Goal: Transaction & Acquisition: Book appointment/travel/reservation

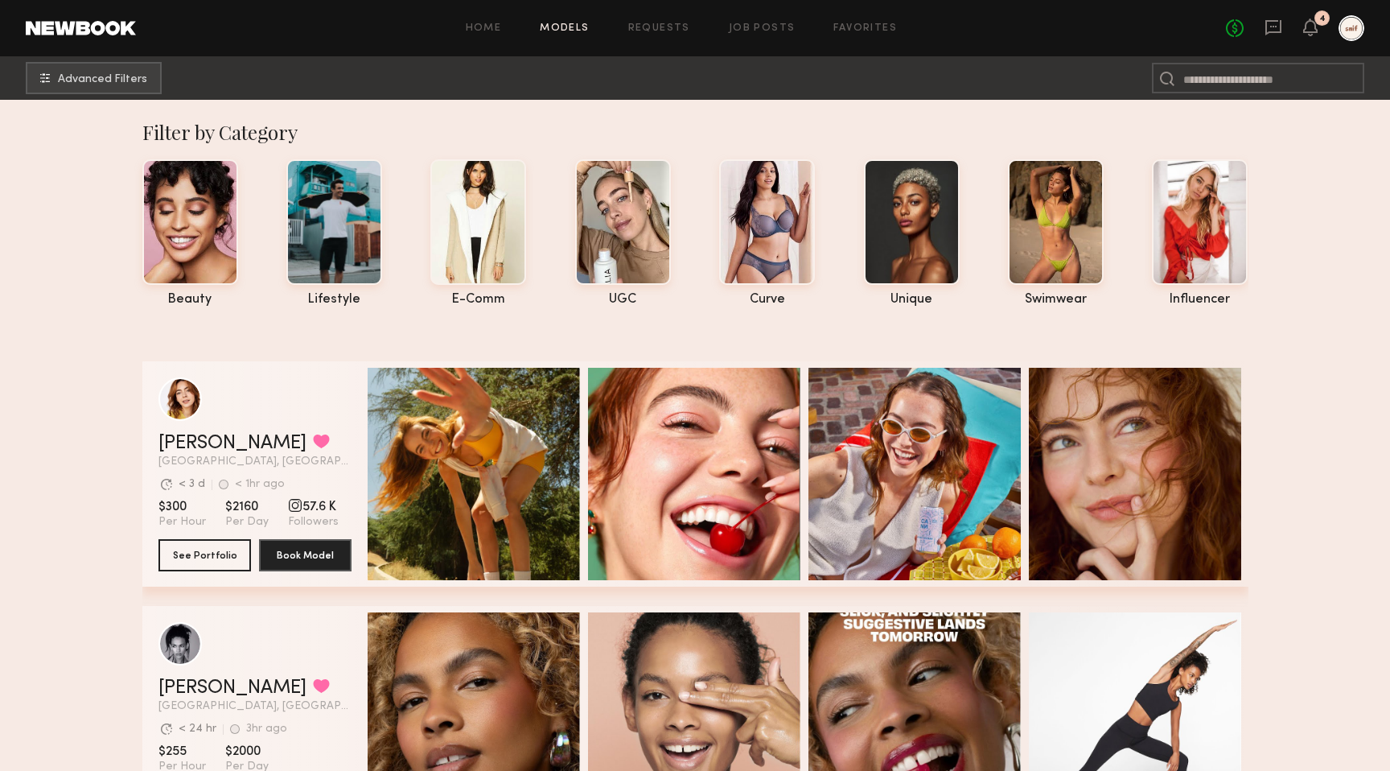
click at [1331, 13] on header "Home Models Requests Job Posts Favorites Sign Out No fees up to $5,000 4" at bounding box center [695, 28] width 1390 height 56
click at [1311, 25] on icon at bounding box center [1310, 26] width 13 height 11
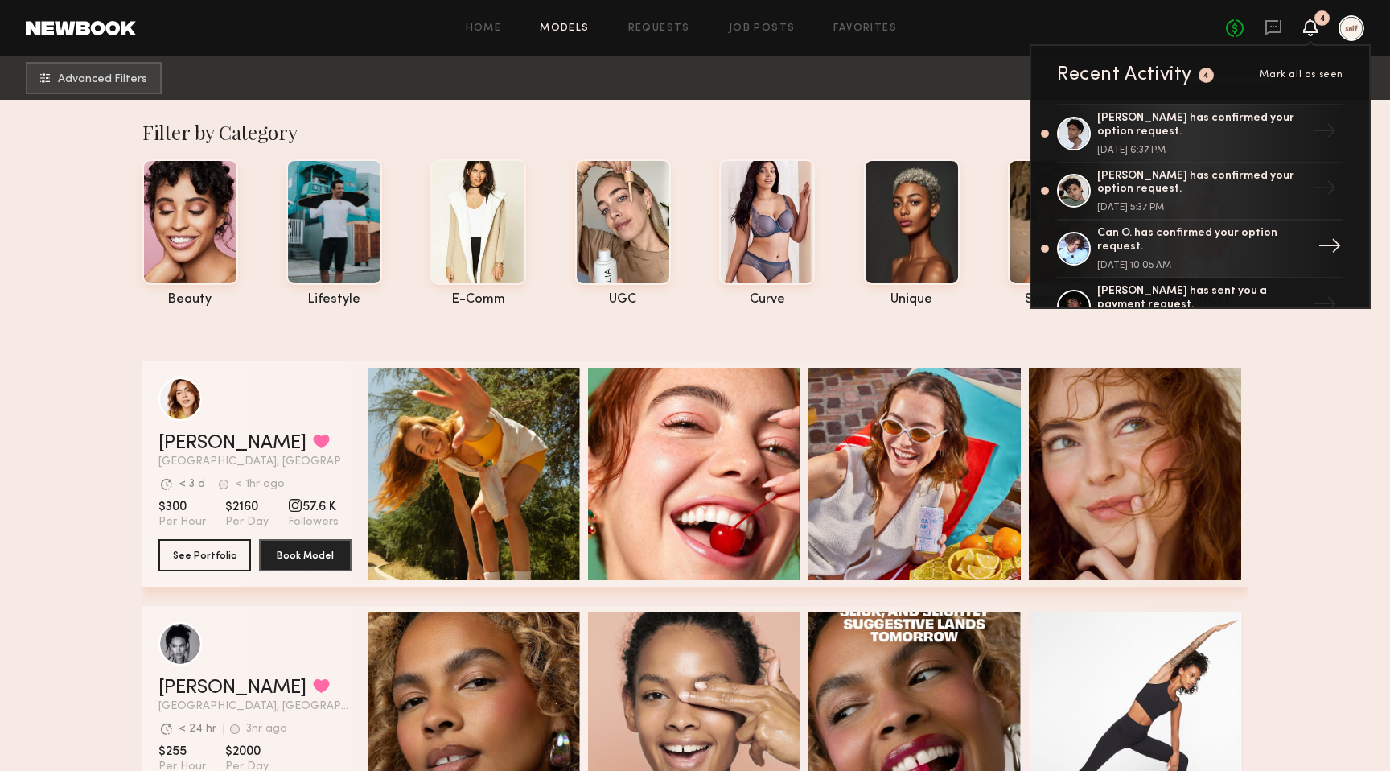
click at [1121, 232] on div "Can O. has confirmed your option request." at bounding box center [1201, 240] width 209 height 27
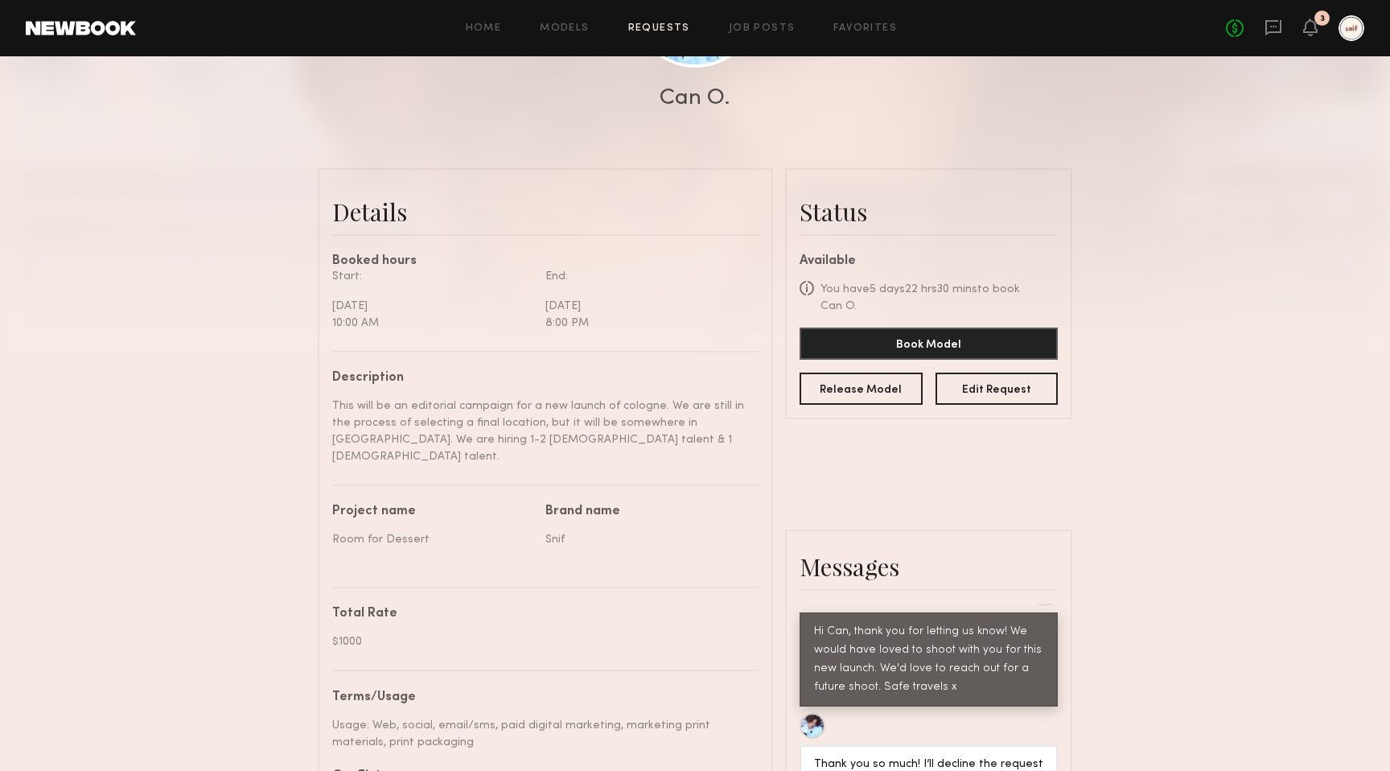
scroll to position [211, 0]
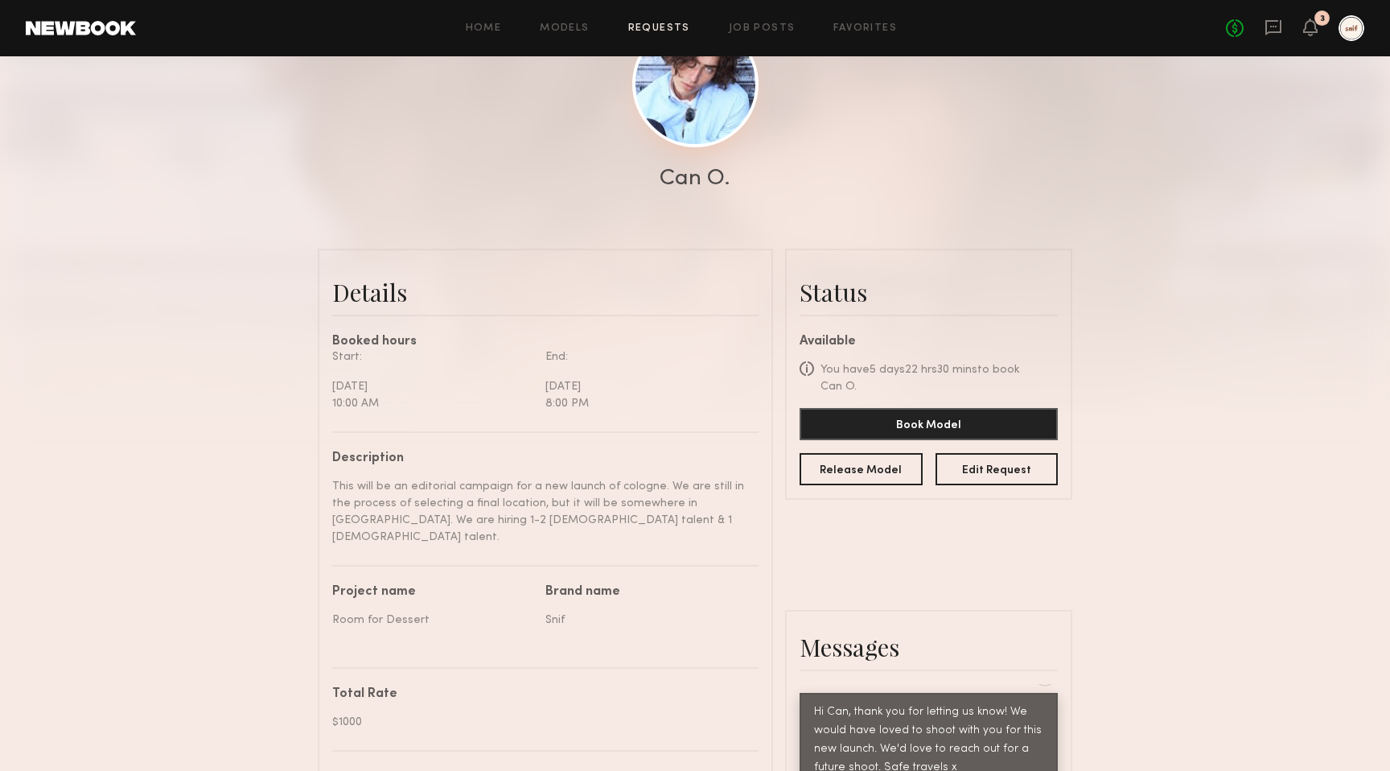
click at [692, 123] on link at bounding box center [695, 84] width 126 height 126
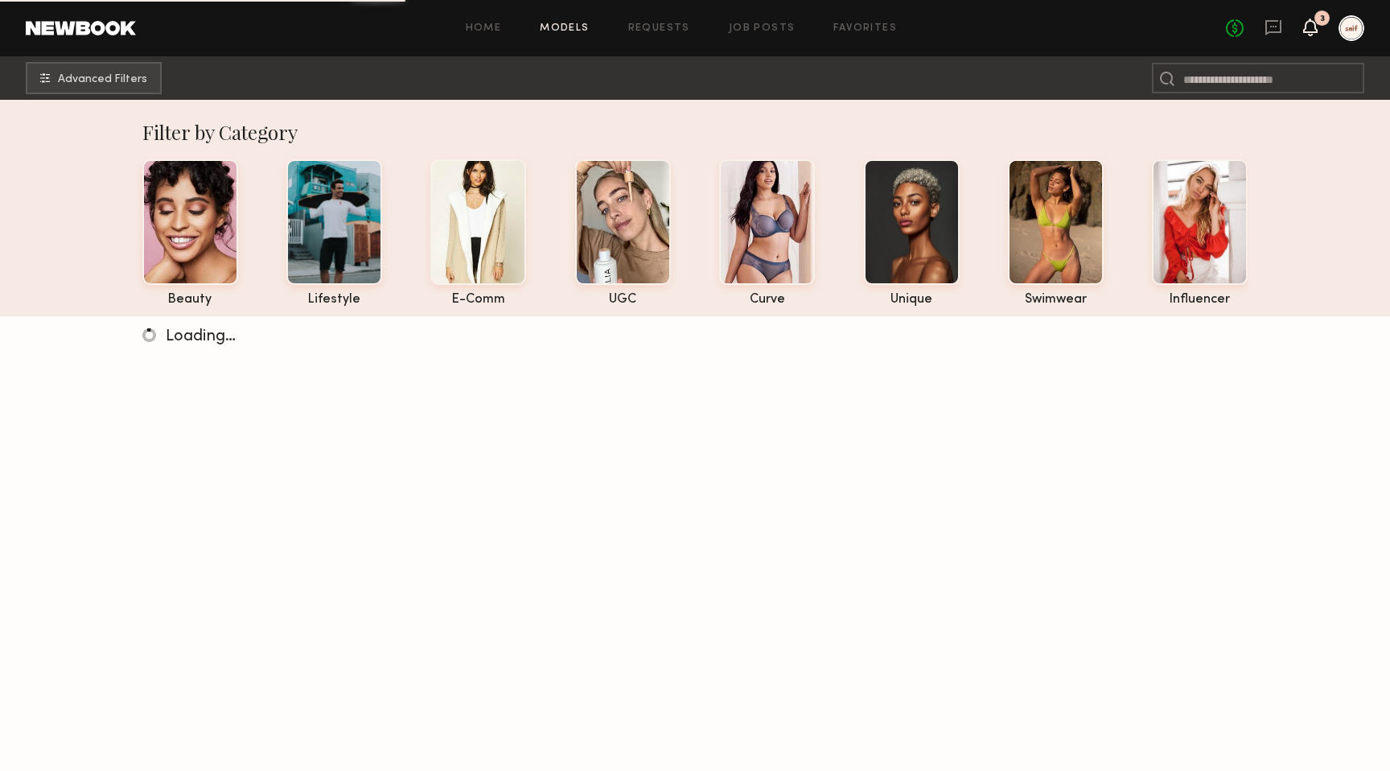
click at [1312, 27] on icon at bounding box center [1310, 26] width 13 height 11
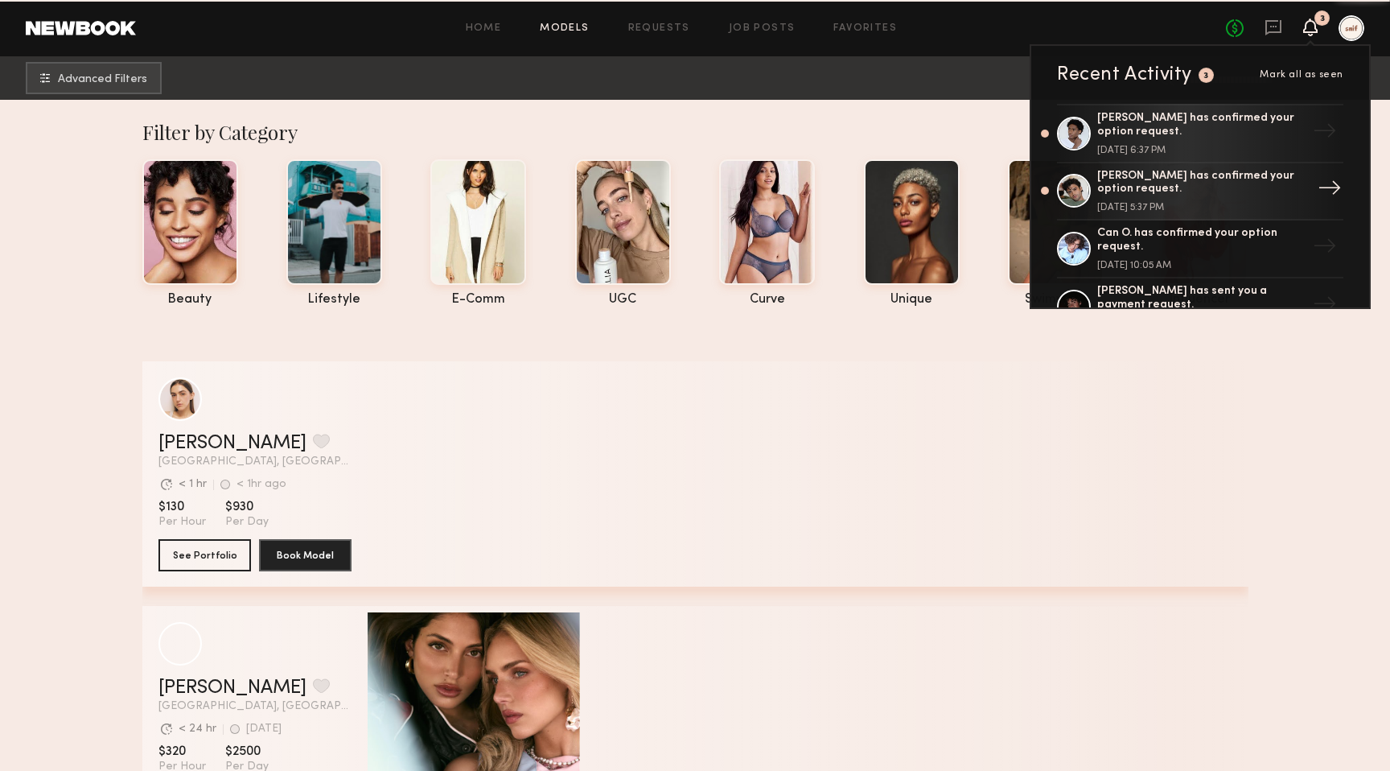
click at [1130, 167] on link "Jason K. has confirmed your option request. August 25, 2025 @ 5:37 PM →" at bounding box center [1200, 192] width 286 height 58
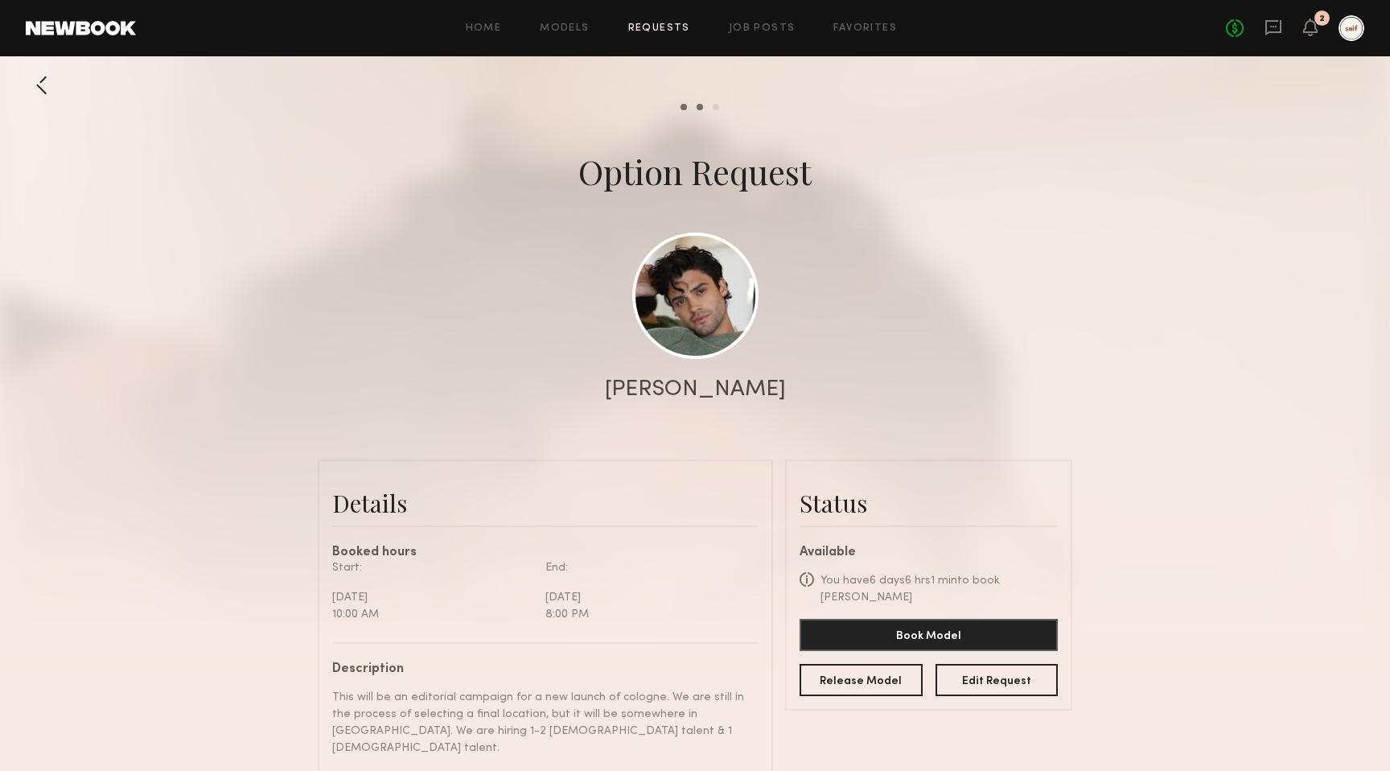
scroll to position [78, 0]
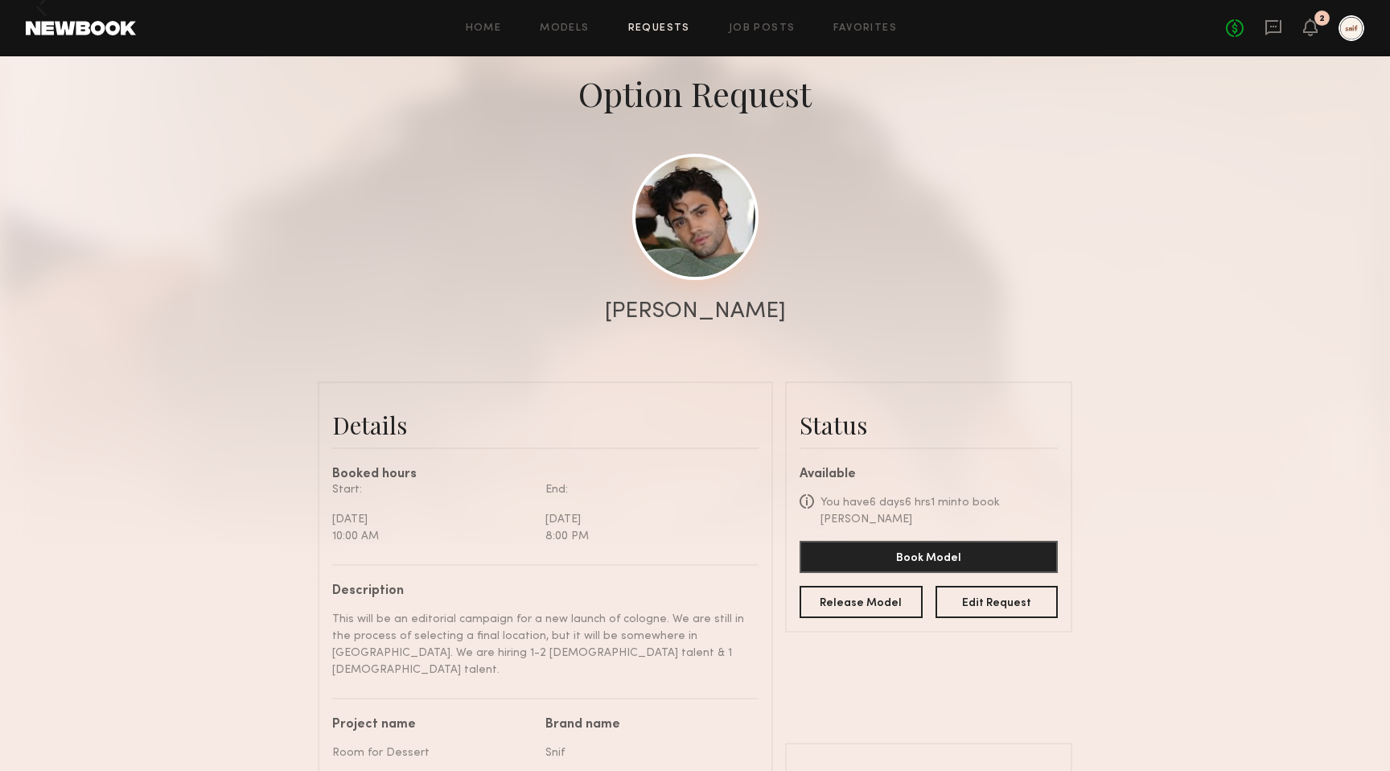
click at [669, 224] on link at bounding box center [695, 217] width 126 height 126
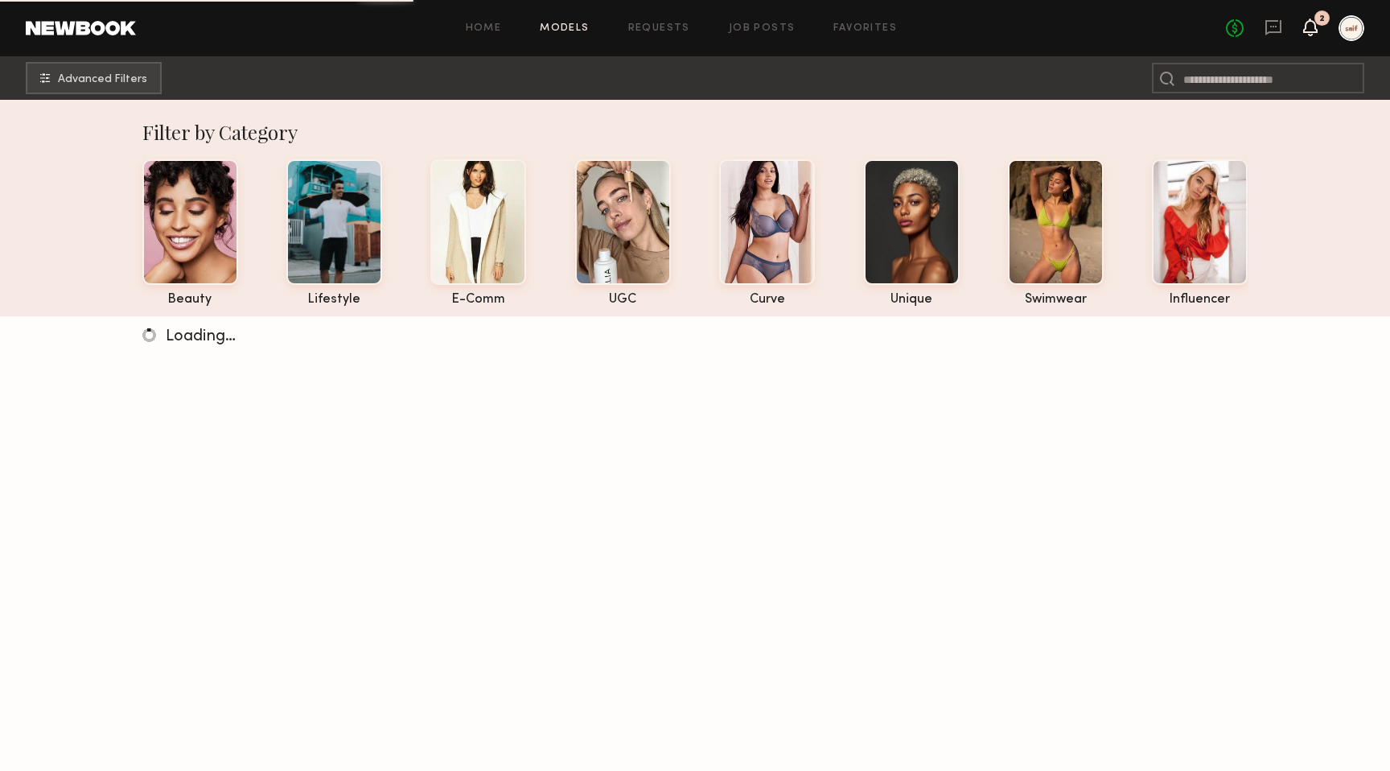
click at [1305, 31] on icon at bounding box center [1310, 26] width 13 height 11
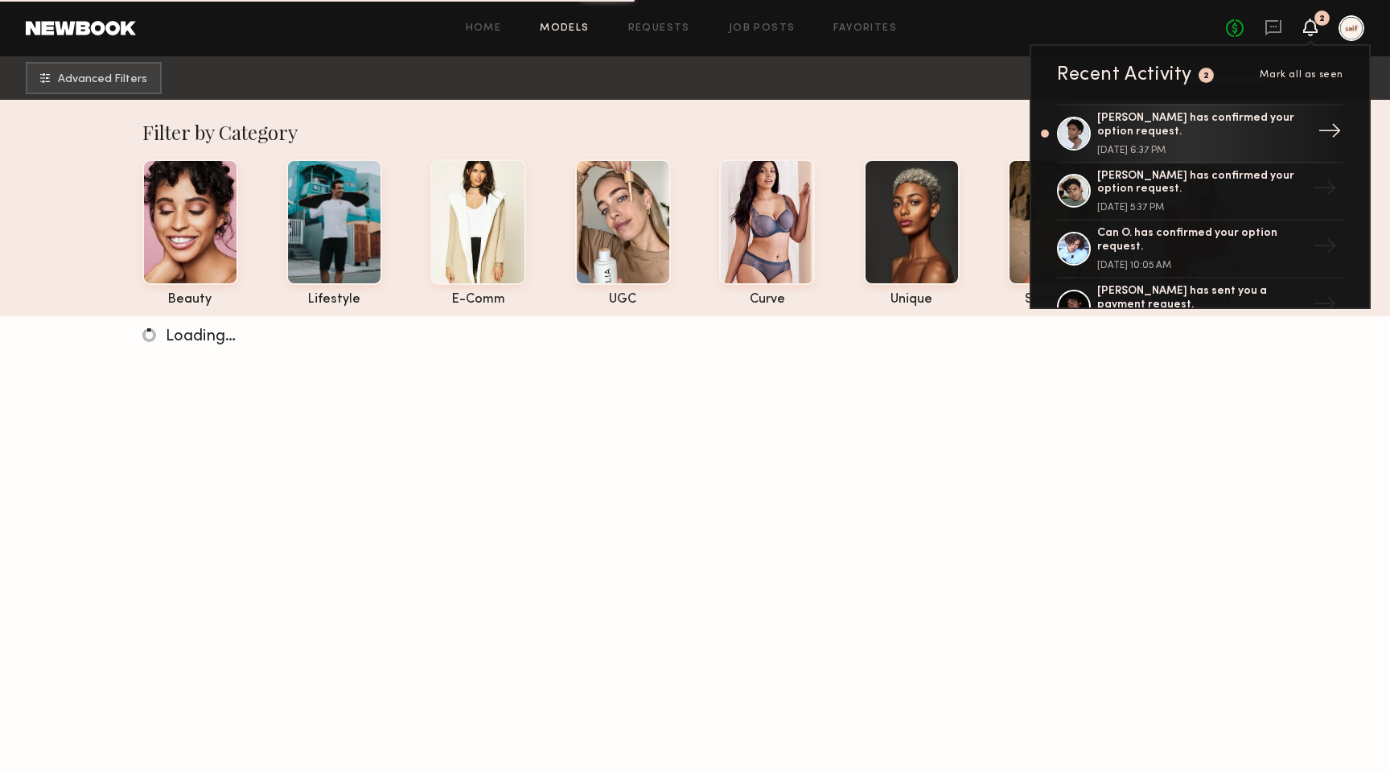
click at [1115, 117] on div "Devin C. has confirmed your option request." at bounding box center [1201, 125] width 209 height 27
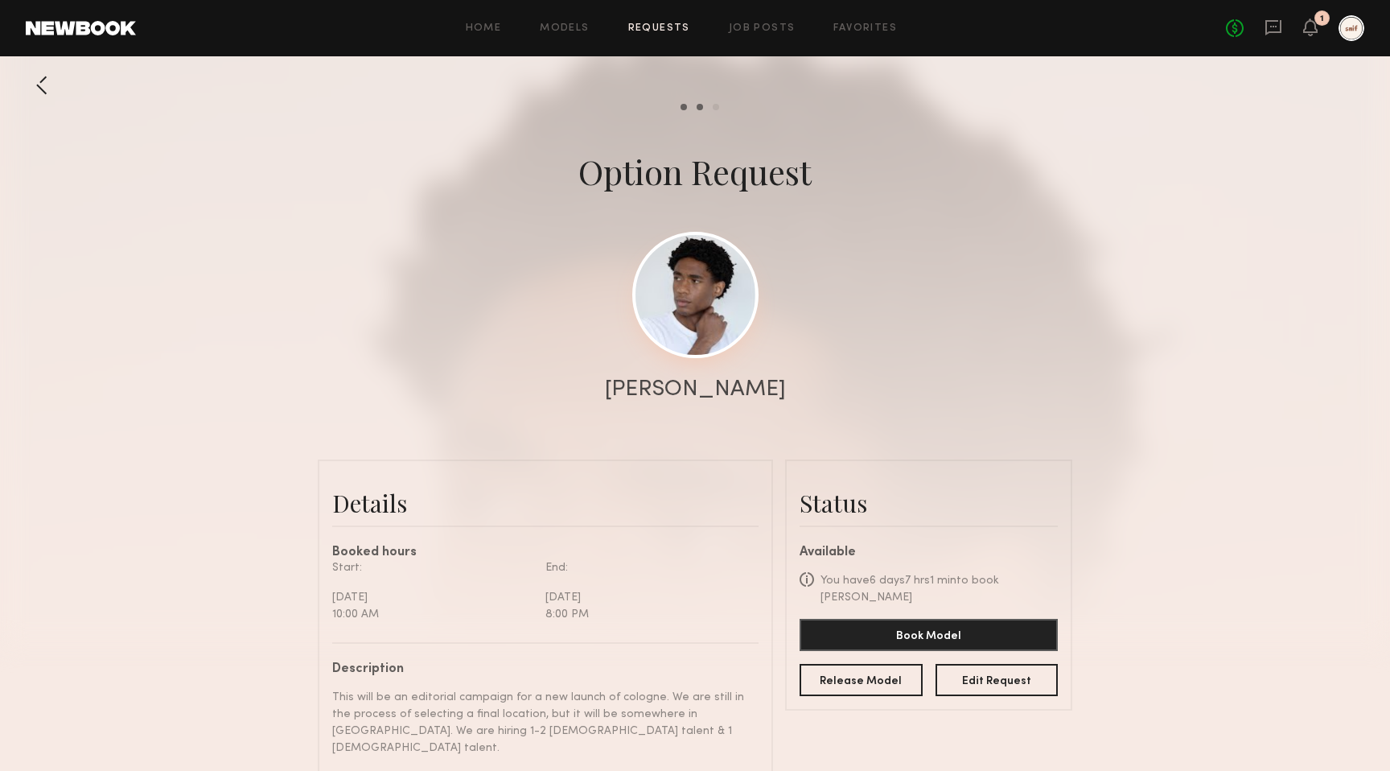
scroll to position [589, 0]
click at [686, 339] on link at bounding box center [695, 295] width 126 height 126
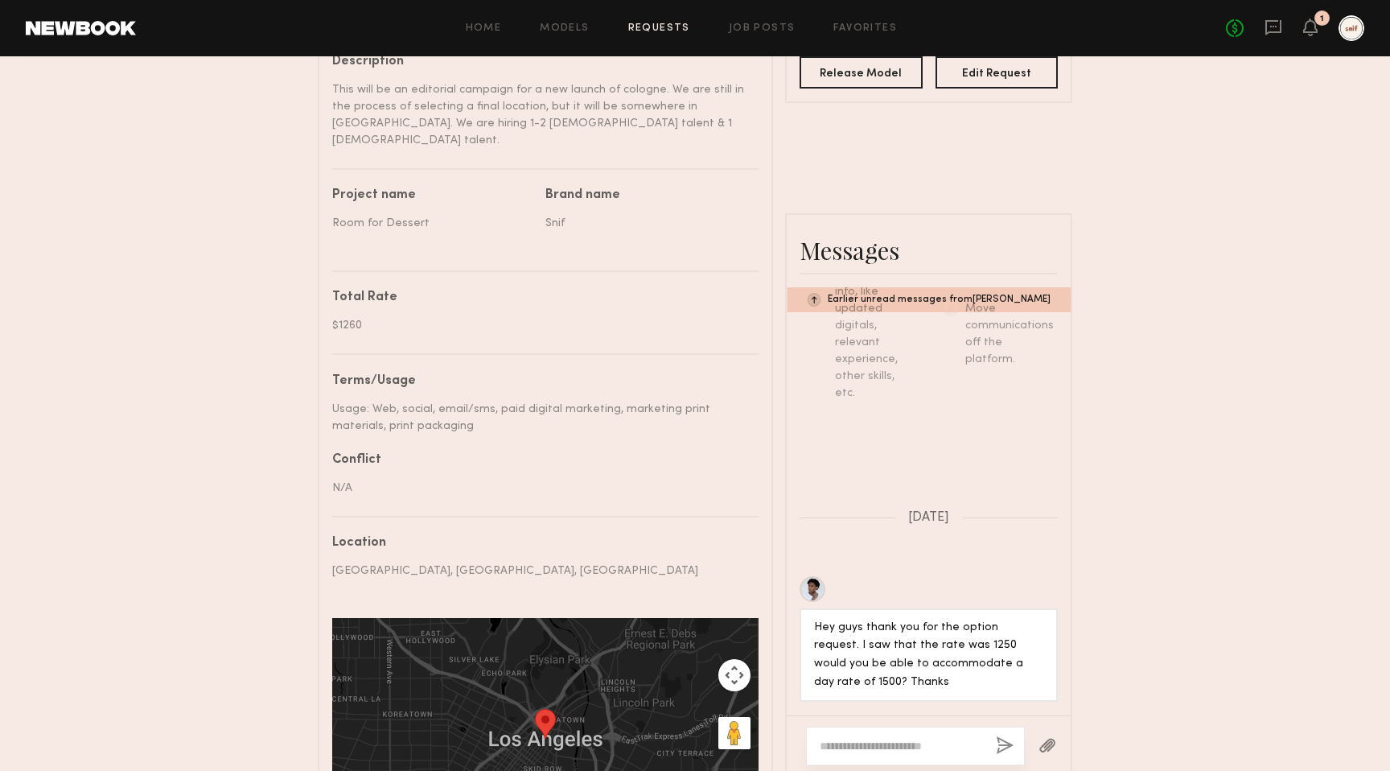
scroll to position [771, 0]
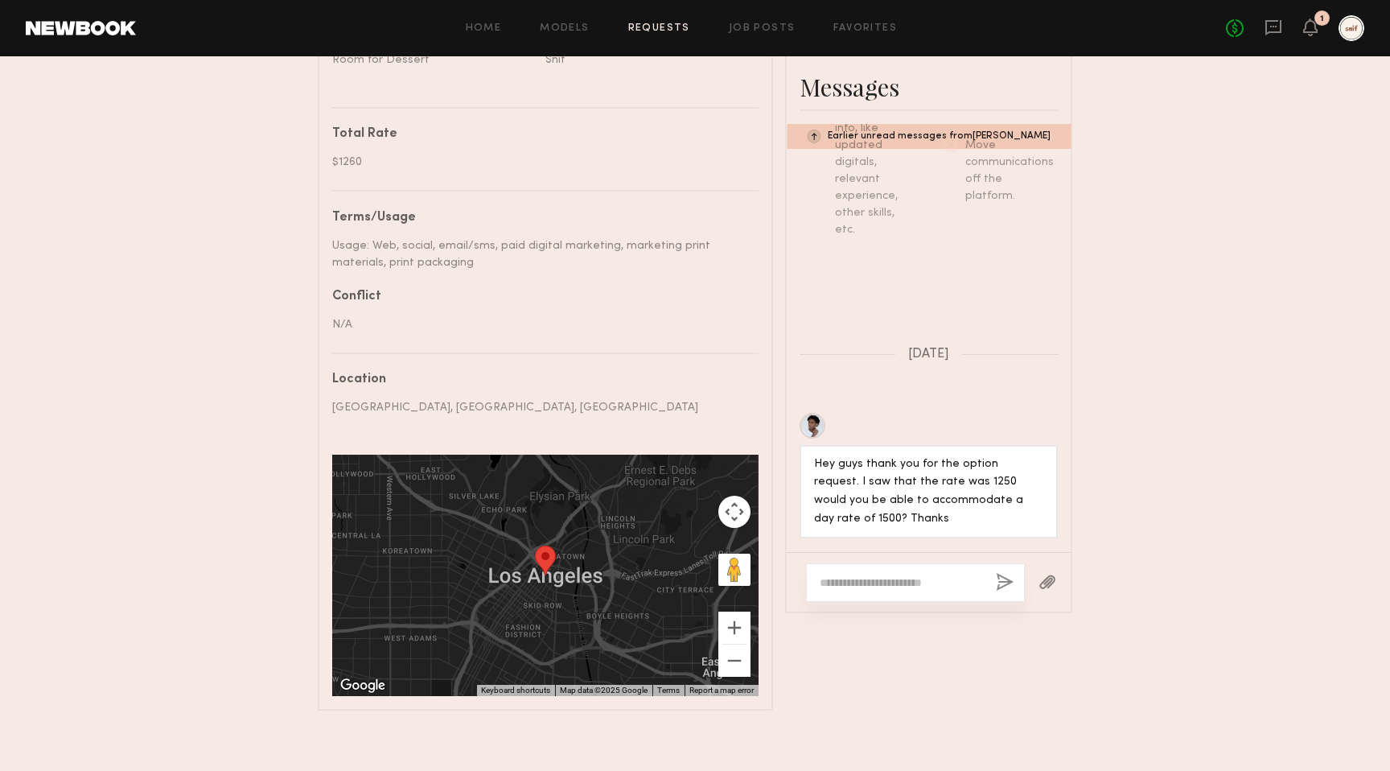
click at [853, 574] on textarea at bounding box center [901, 582] width 163 height 16
type textarea "**********"
click at [1002, 573] on button "button" at bounding box center [1005, 583] width 18 height 20
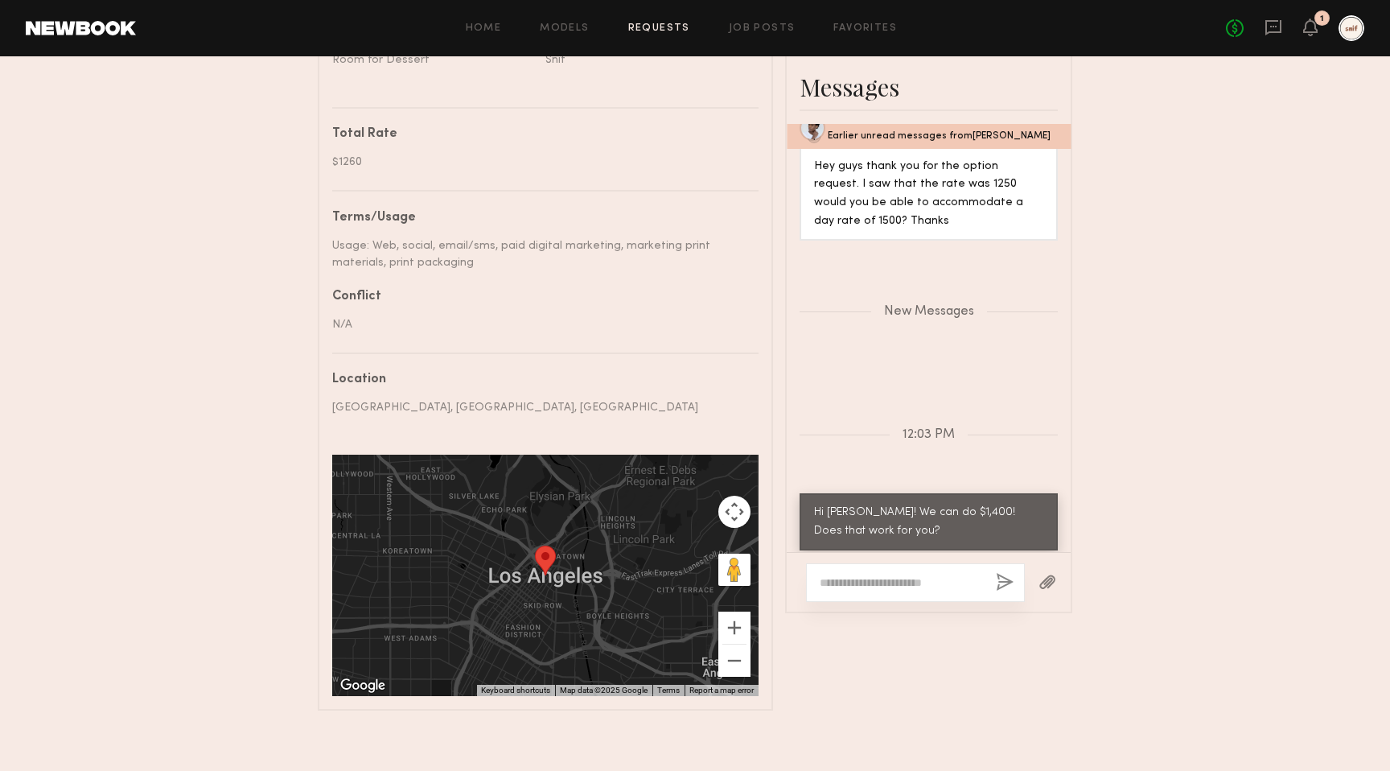
scroll to position [877, 0]
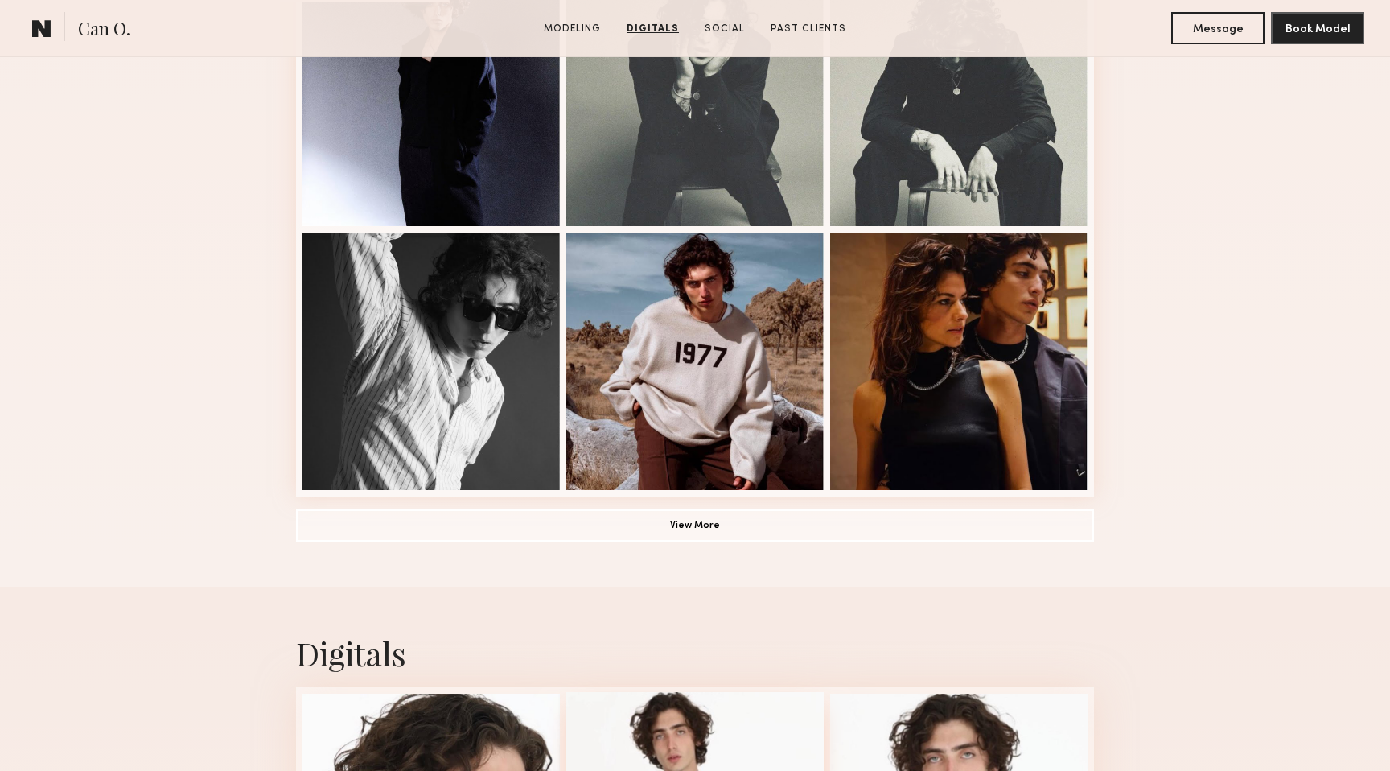
scroll to position [841, 0]
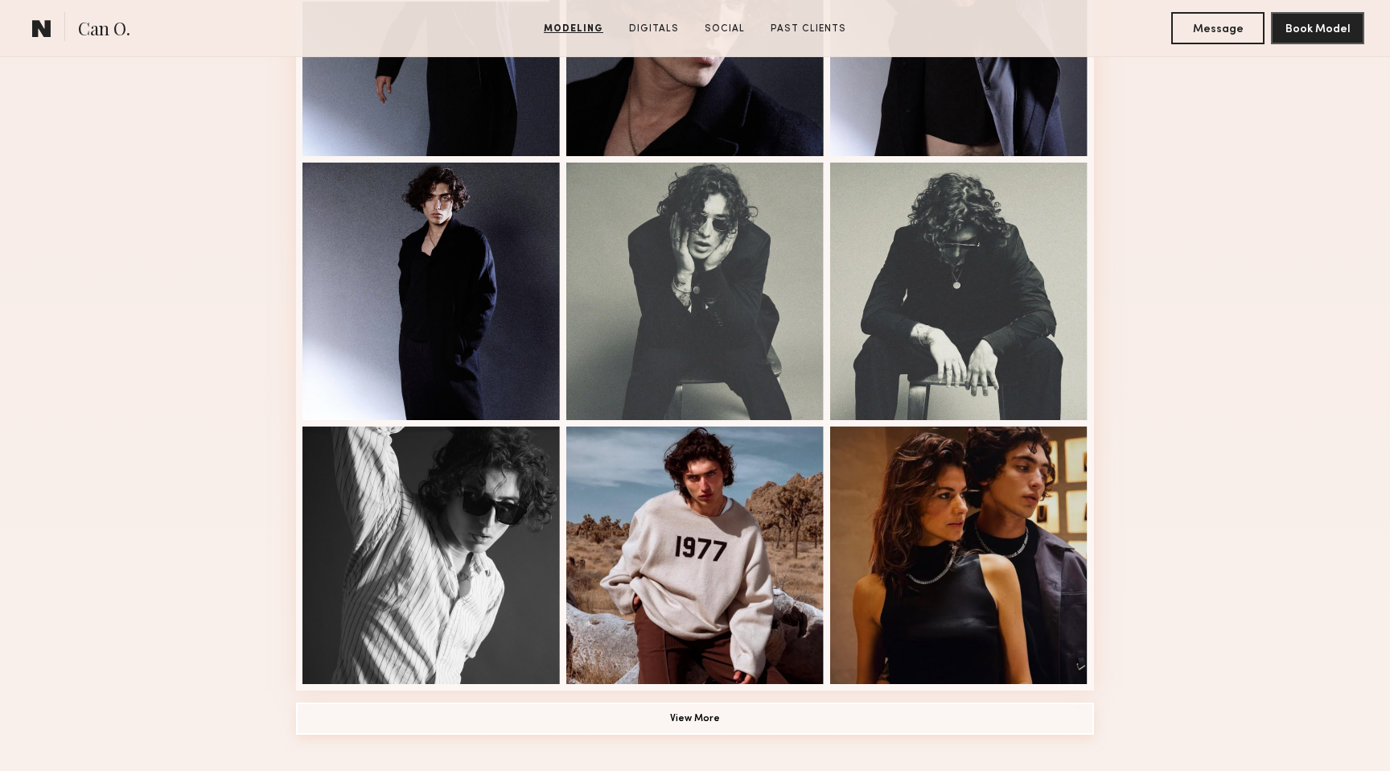
click at [689, 710] on button "View More" at bounding box center [695, 718] width 798 height 32
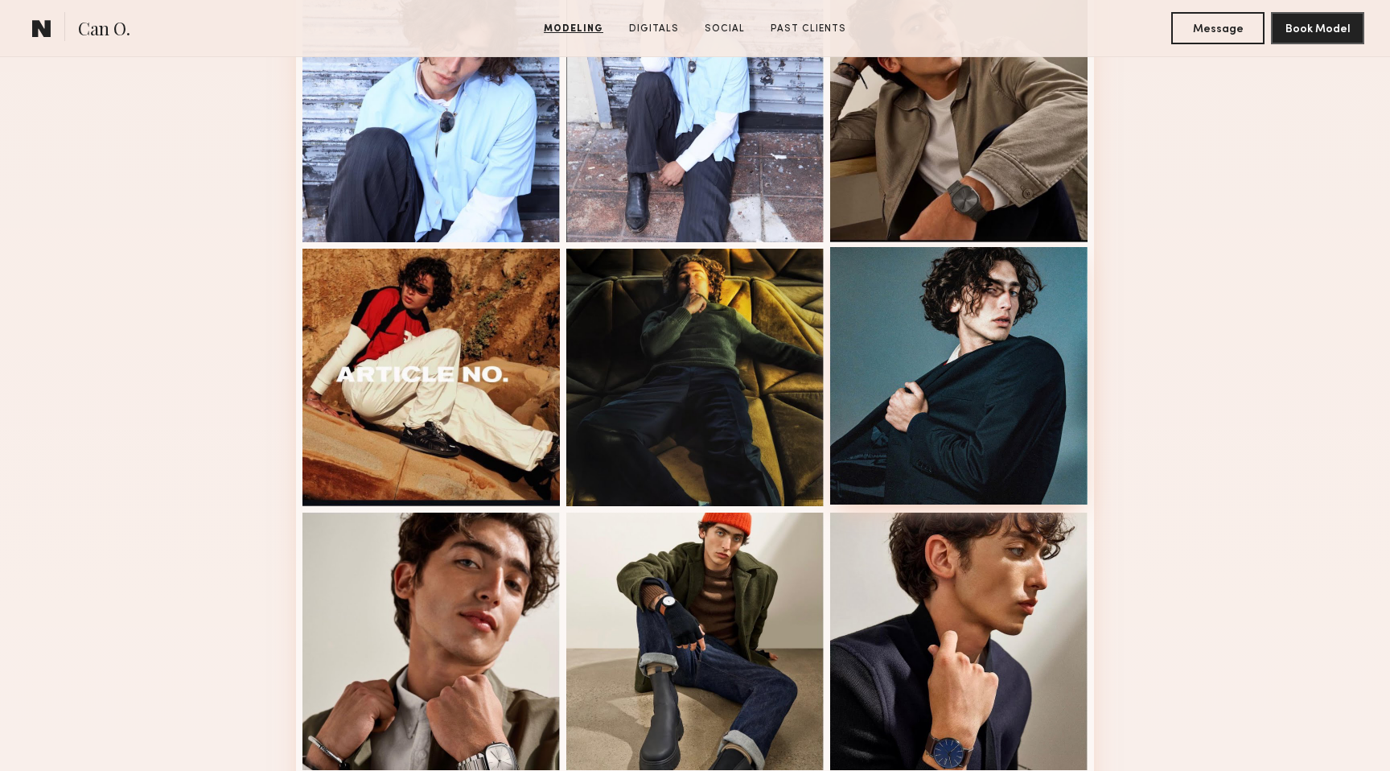
scroll to position [1481, 0]
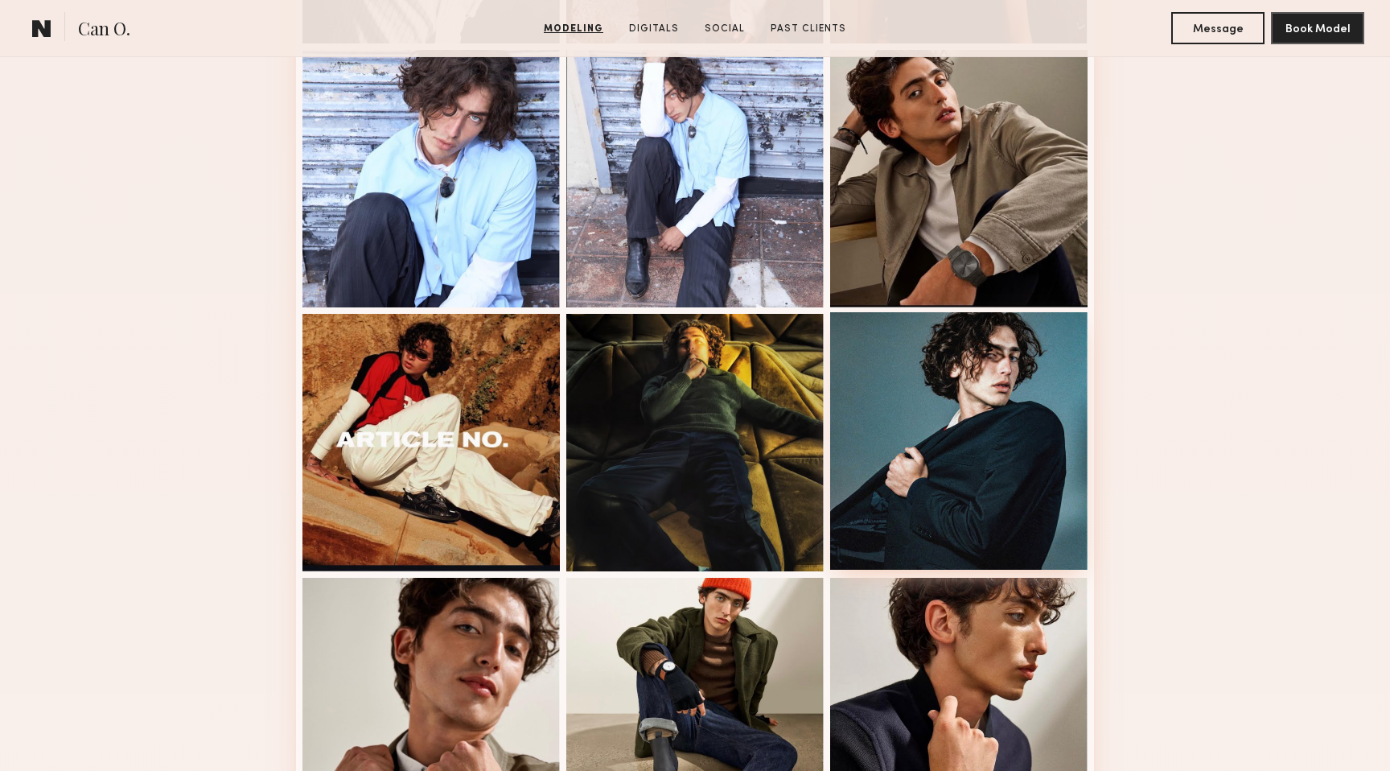
click at [961, 373] on div at bounding box center [958, 440] width 257 height 257
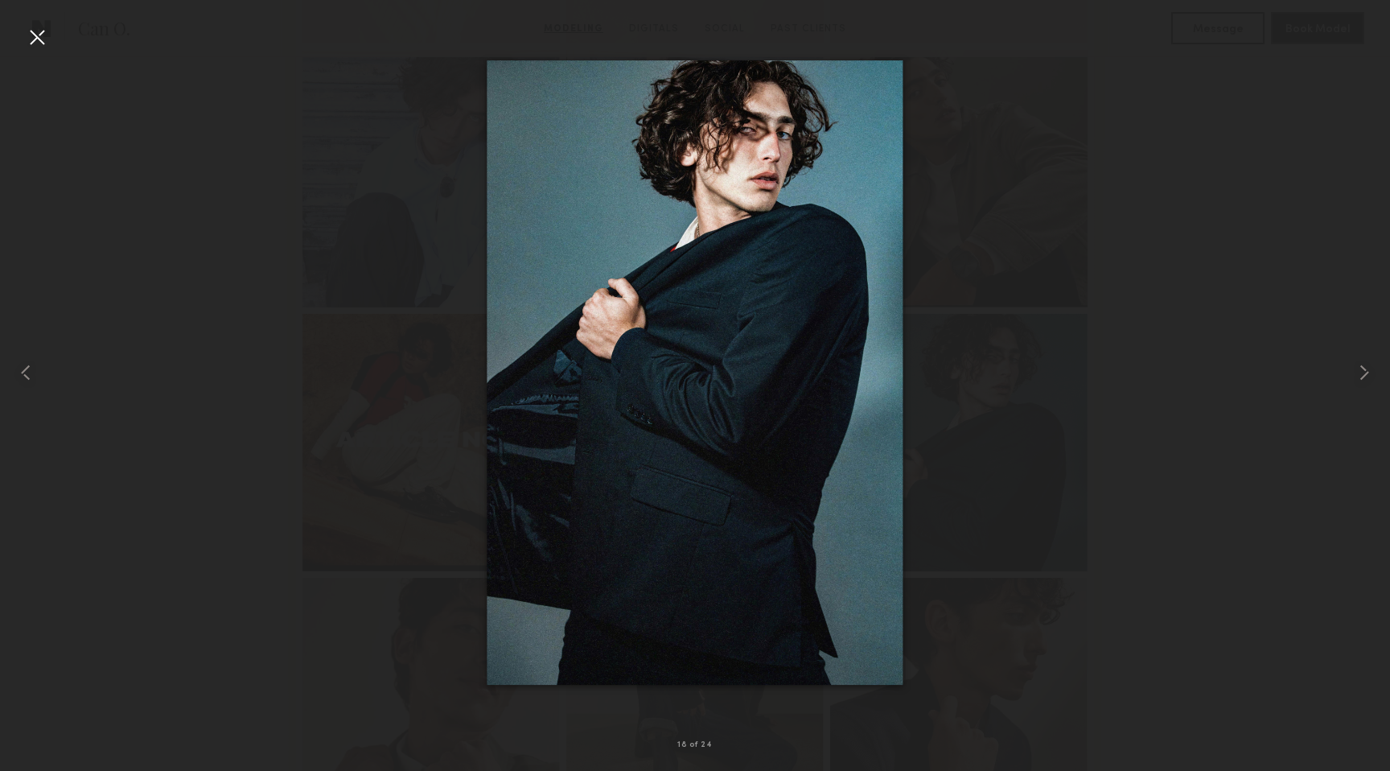
click at [40, 38] on div at bounding box center [37, 37] width 26 height 26
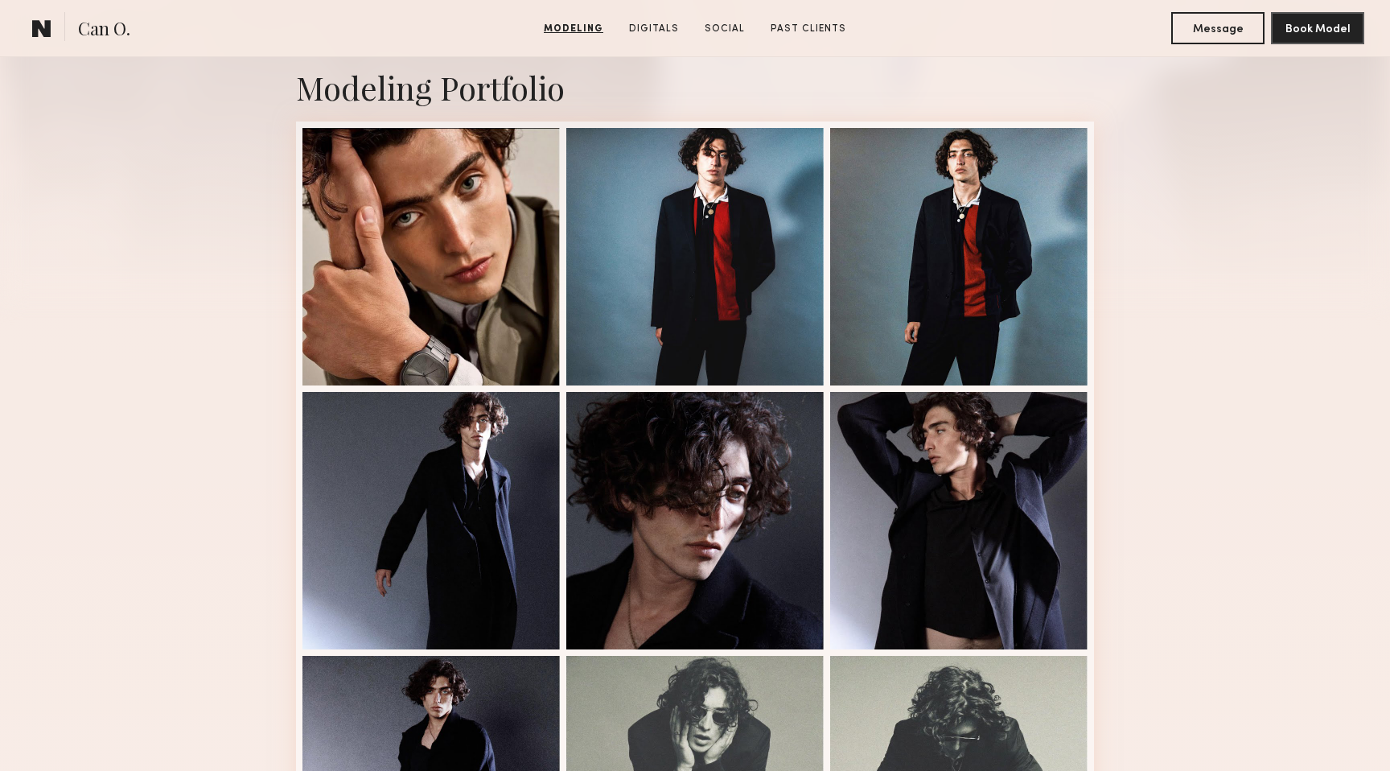
scroll to position [346, 0]
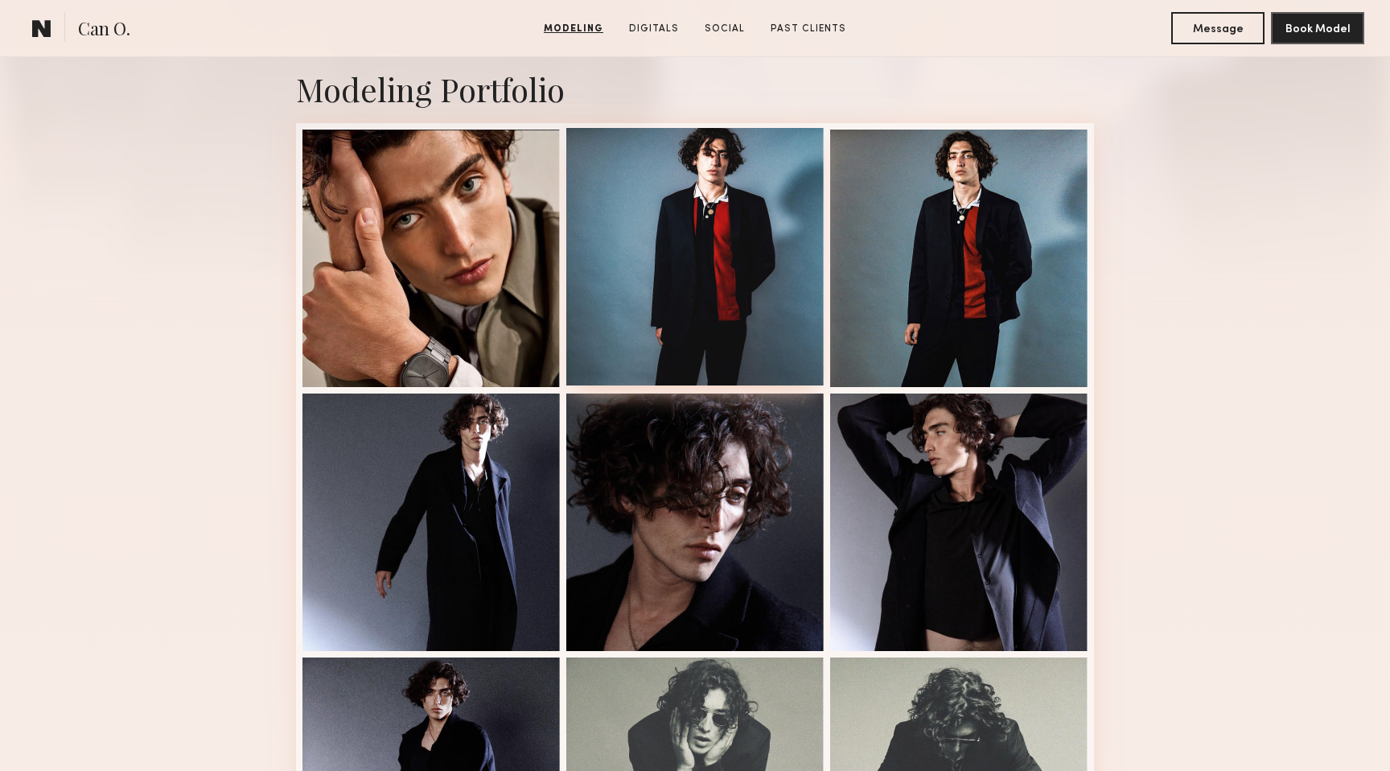
click at [725, 233] on div at bounding box center [694, 256] width 257 height 257
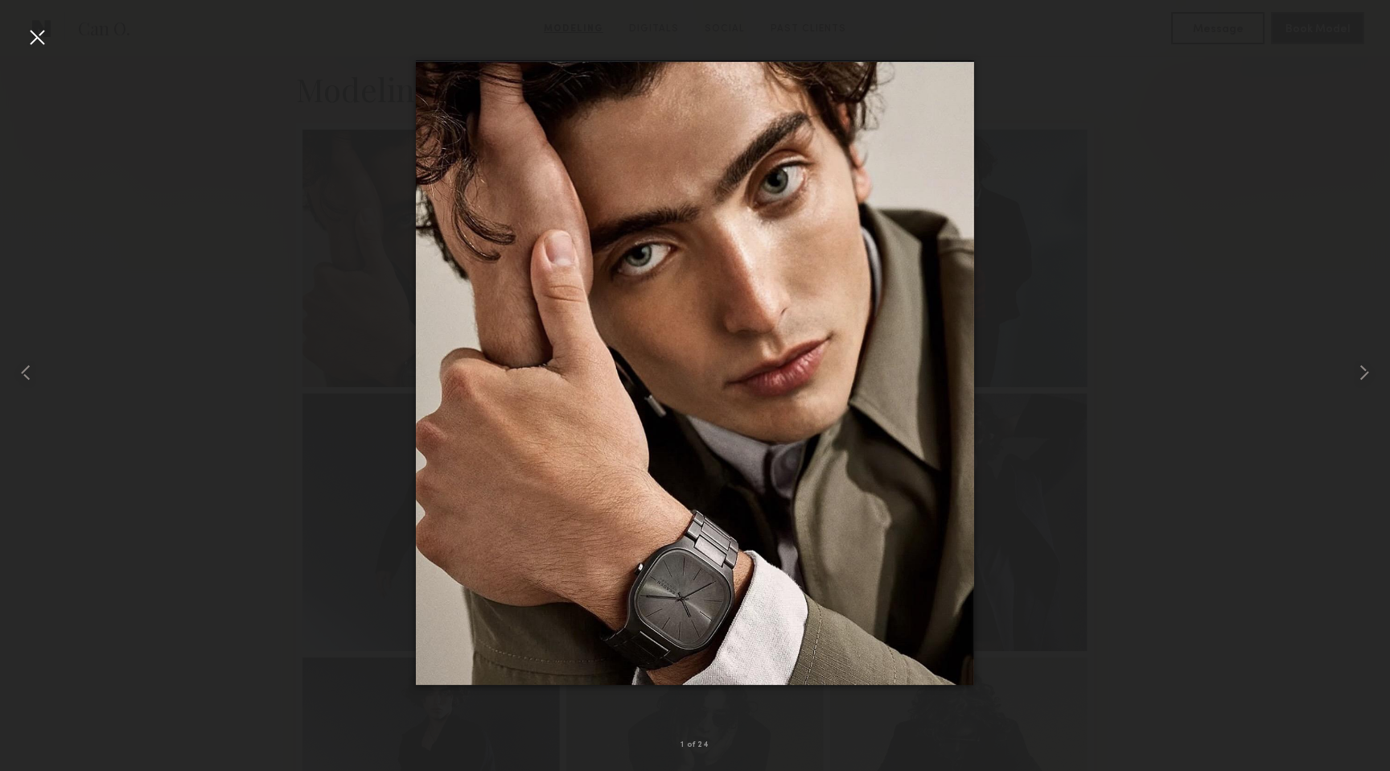
click at [35, 32] on div at bounding box center [37, 37] width 26 height 26
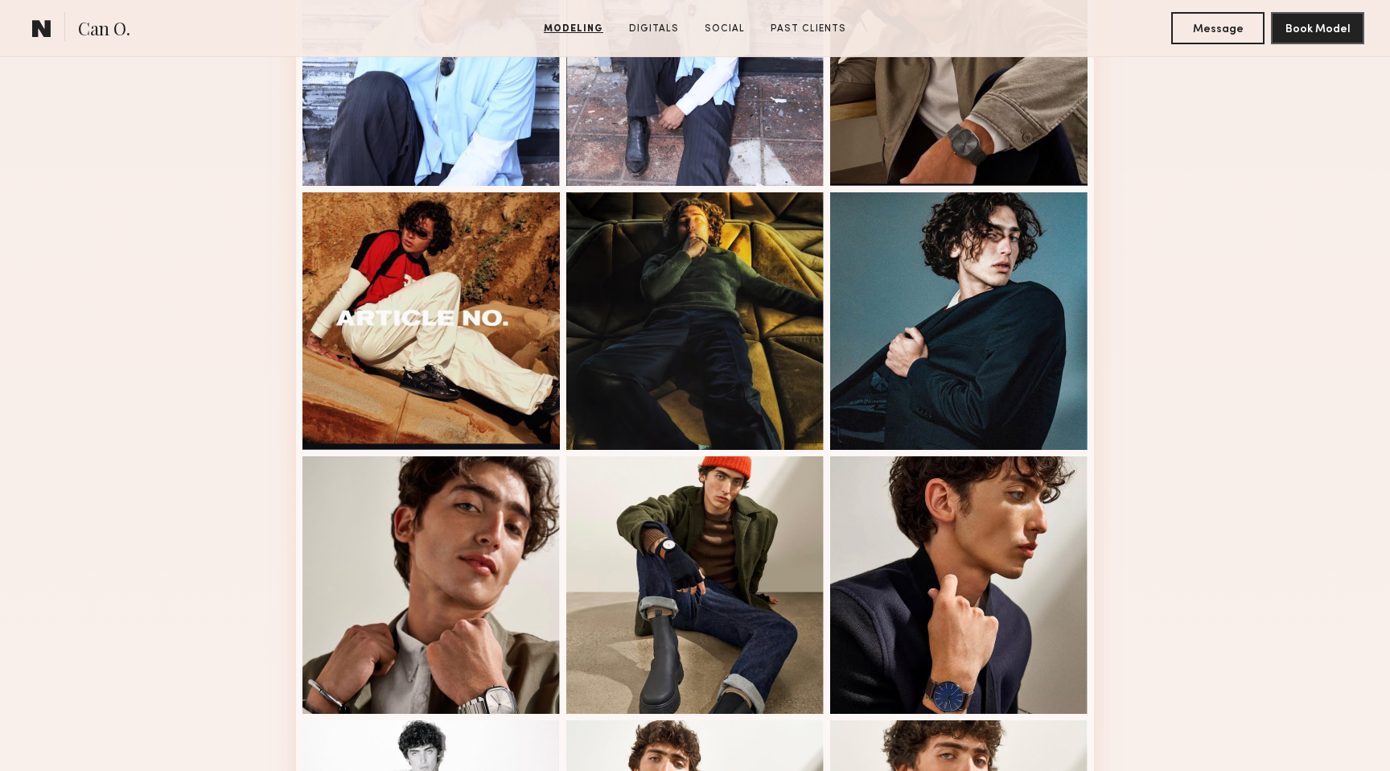
scroll to position [1601, 0]
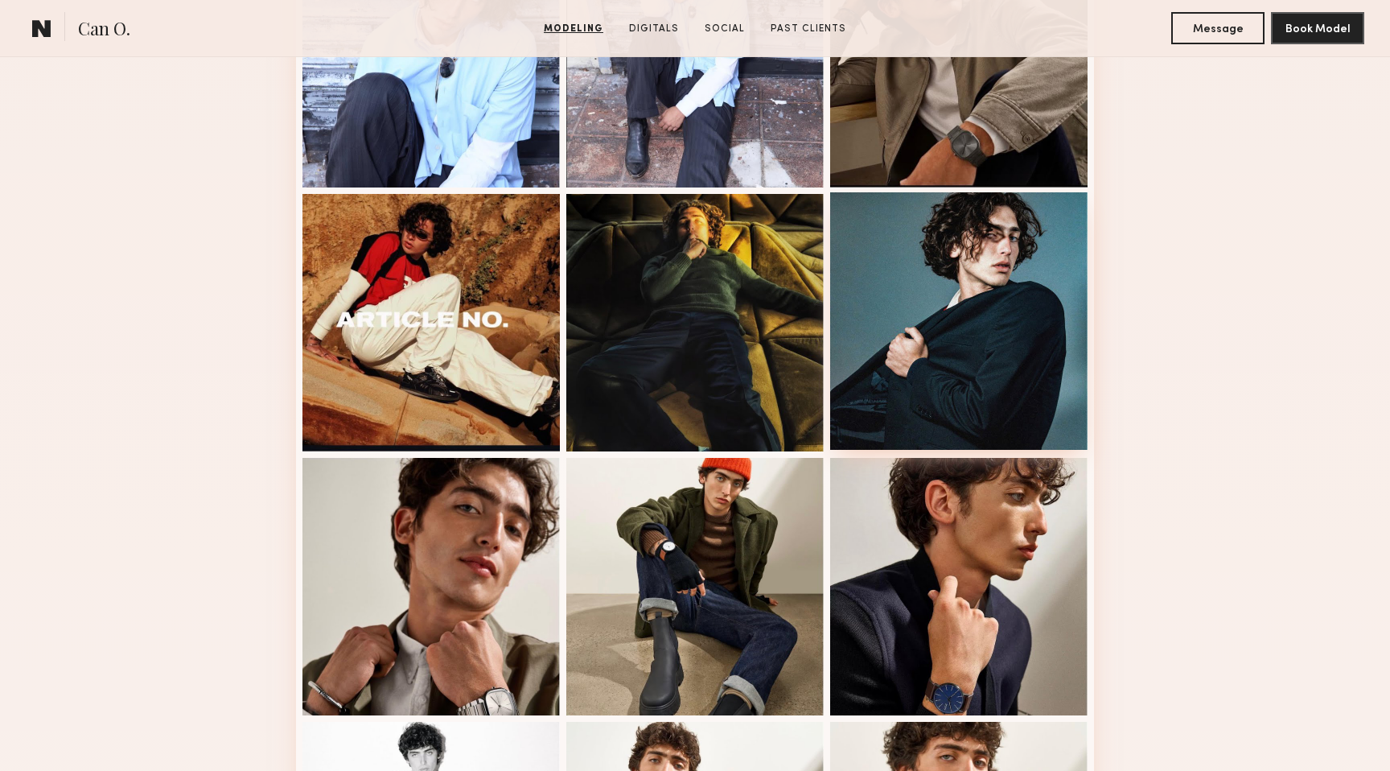
click at [1000, 282] on div at bounding box center [958, 320] width 257 height 257
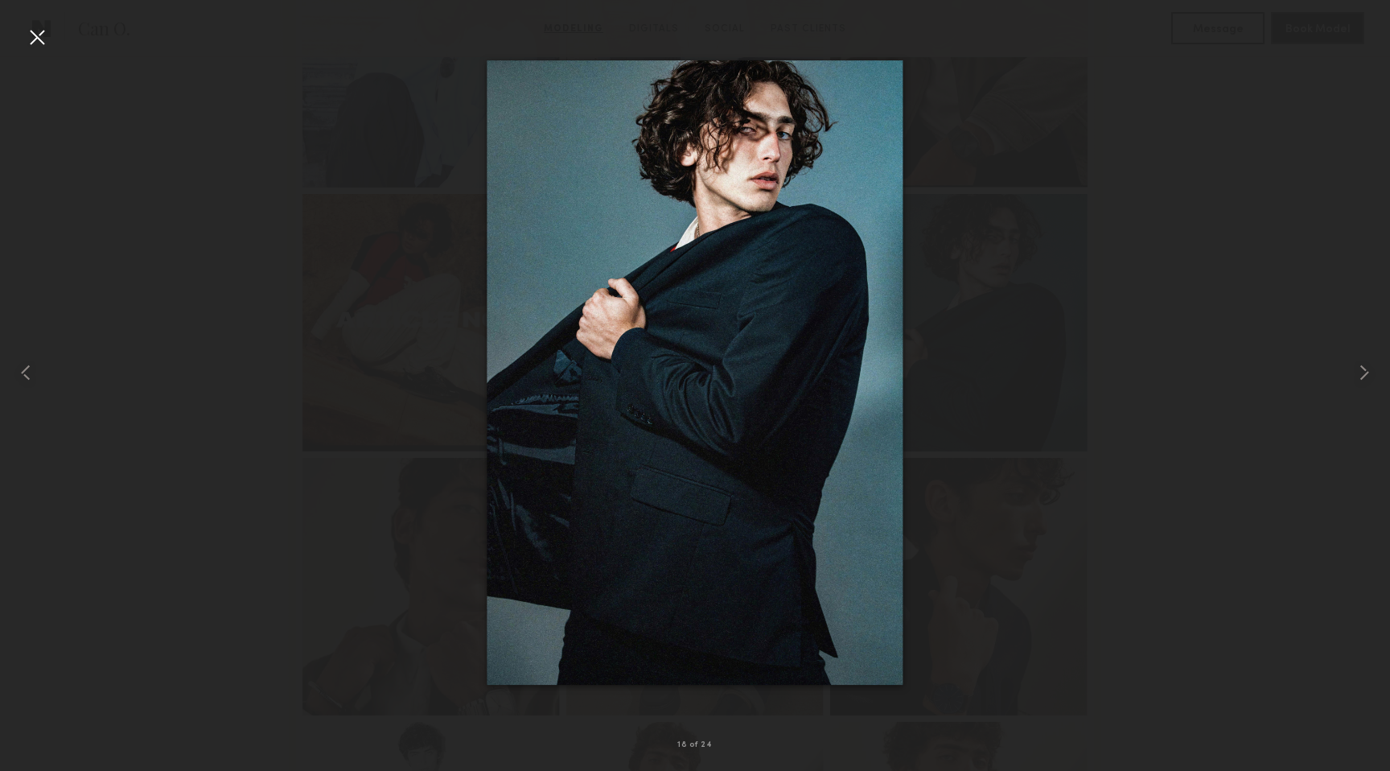
click at [43, 37] on div at bounding box center [37, 37] width 26 height 26
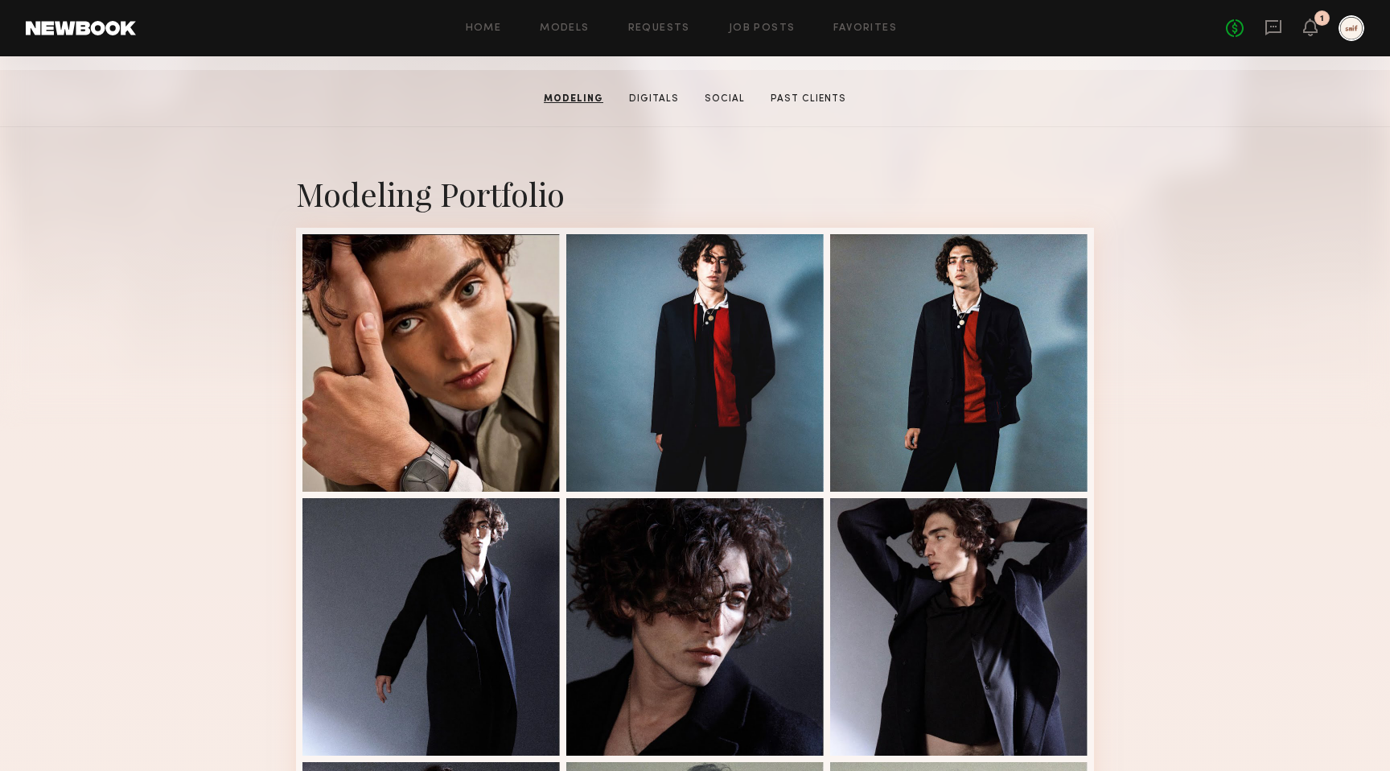
scroll to position [0, 0]
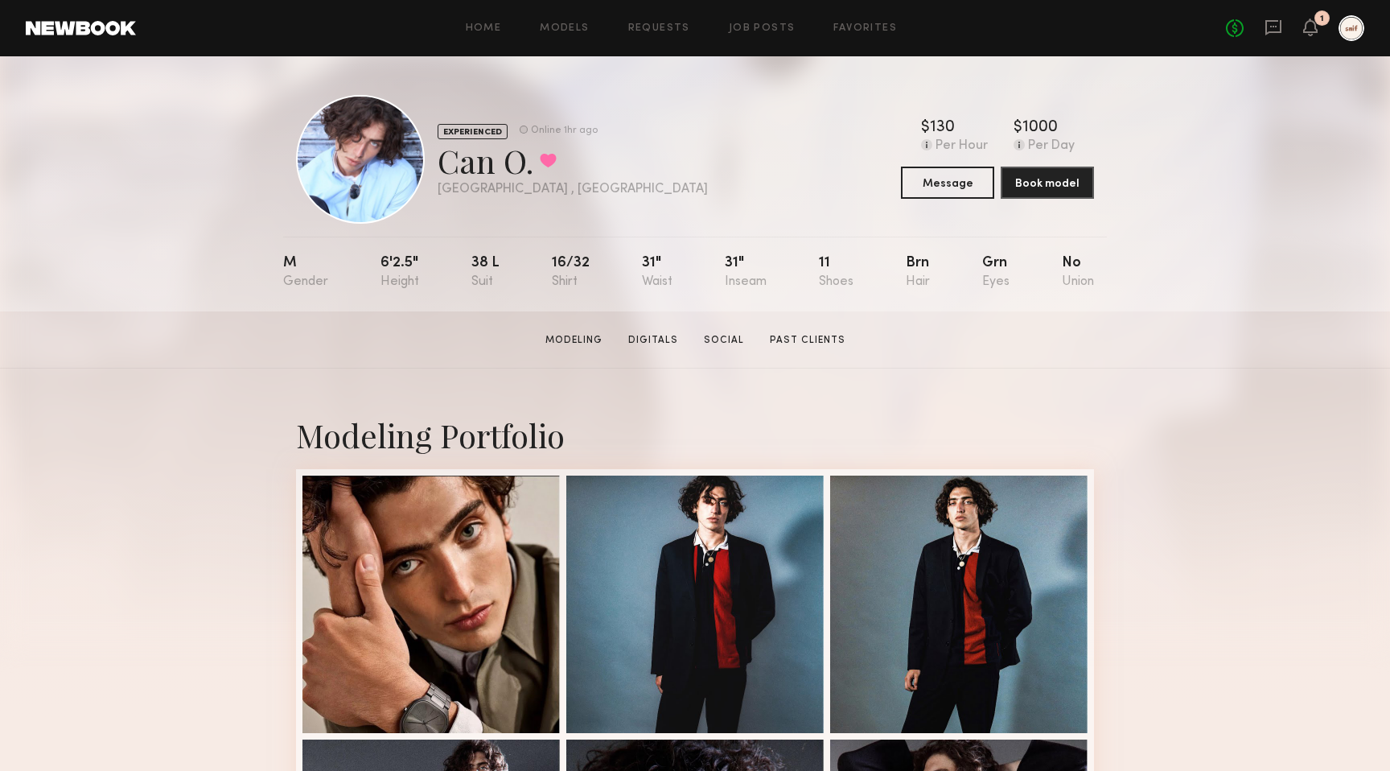
click at [665, 37] on div "Home Models Requests Job Posts Favorites Sign Out No fees up to $5,000 1" at bounding box center [750, 28] width 1228 height 26
click at [669, 19] on div "Home Models Requests Job Posts Favorites Sign Out No fees up to $5,000 1" at bounding box center [750, 28] width 1228 height 26
click at [667, 27] on link "Requests" at bounding box center [659, 28] width 62 height 10
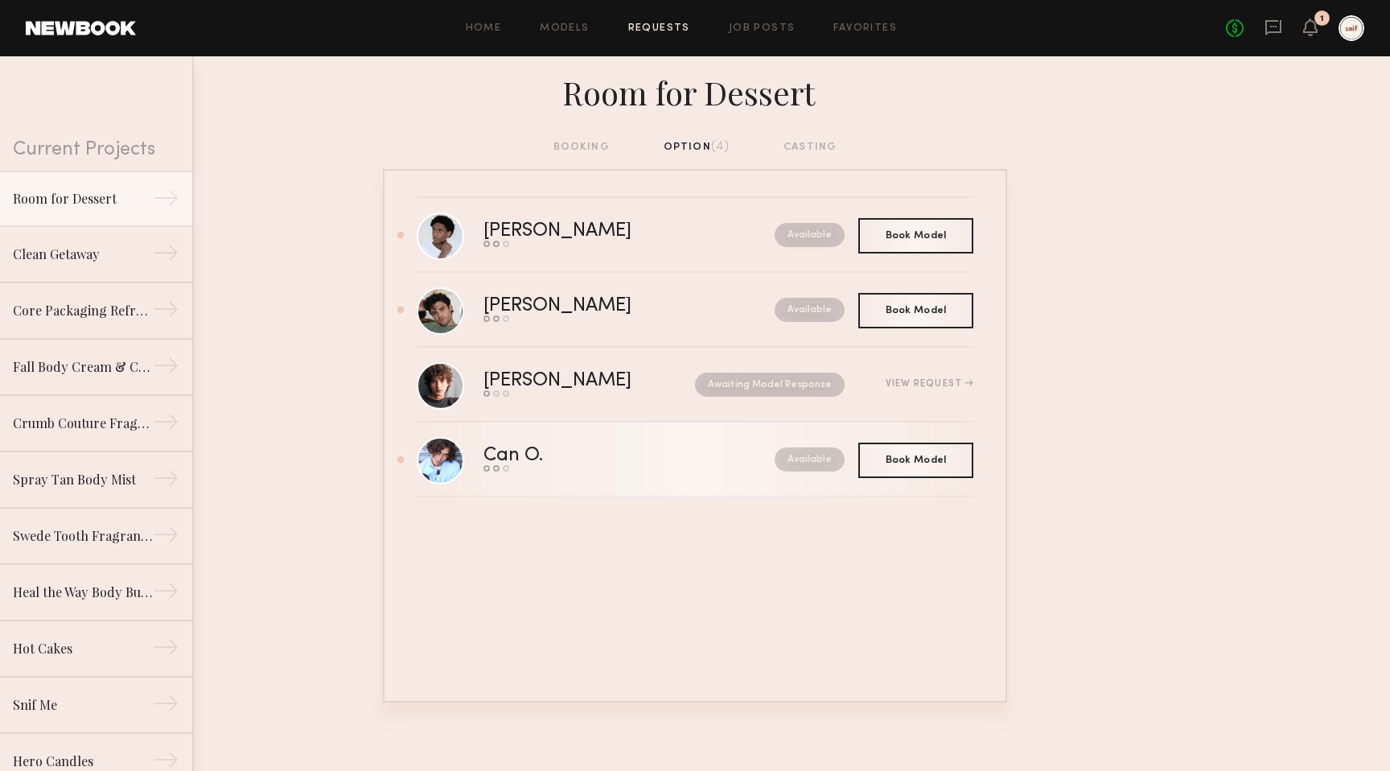
click at [710, 463] on div "Available" at bounding box center [752, 459] width 186 height 24
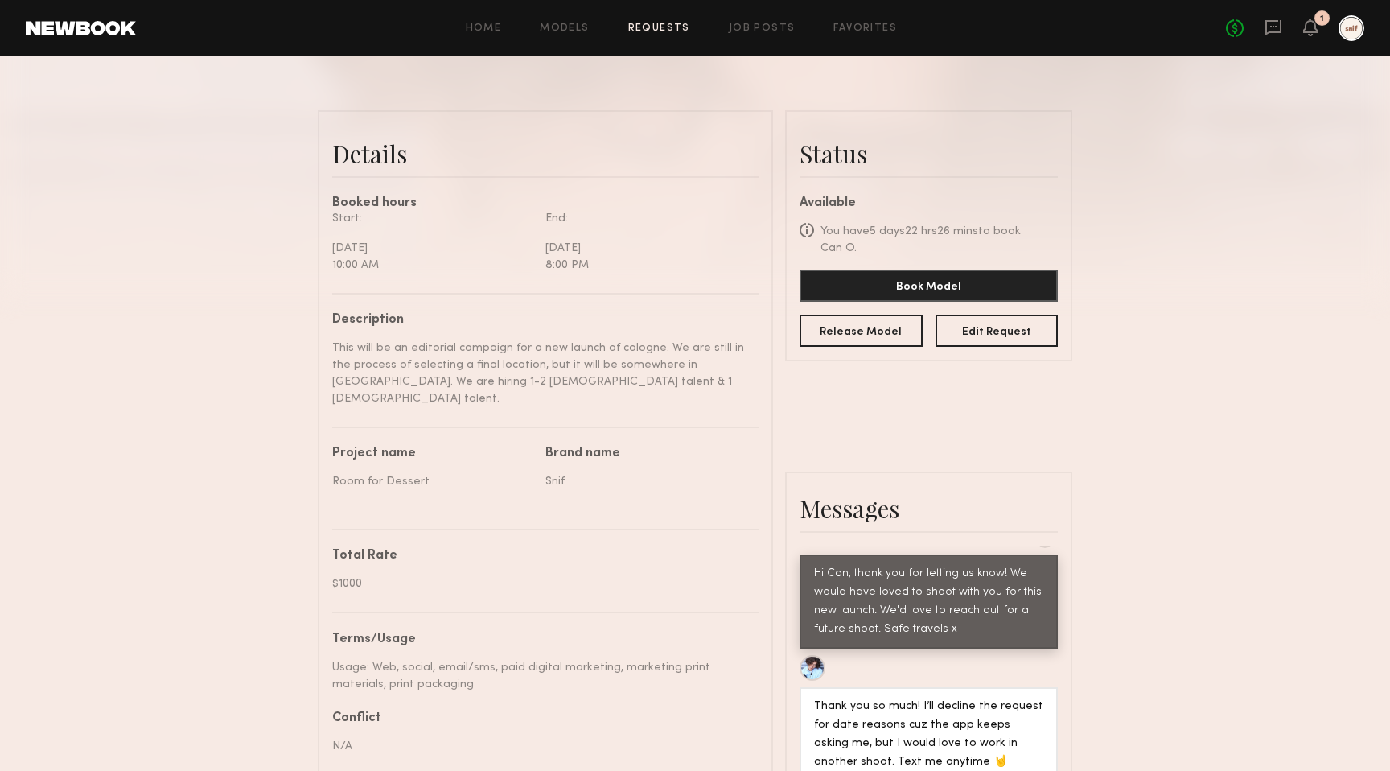
scroll to position [771, 0]
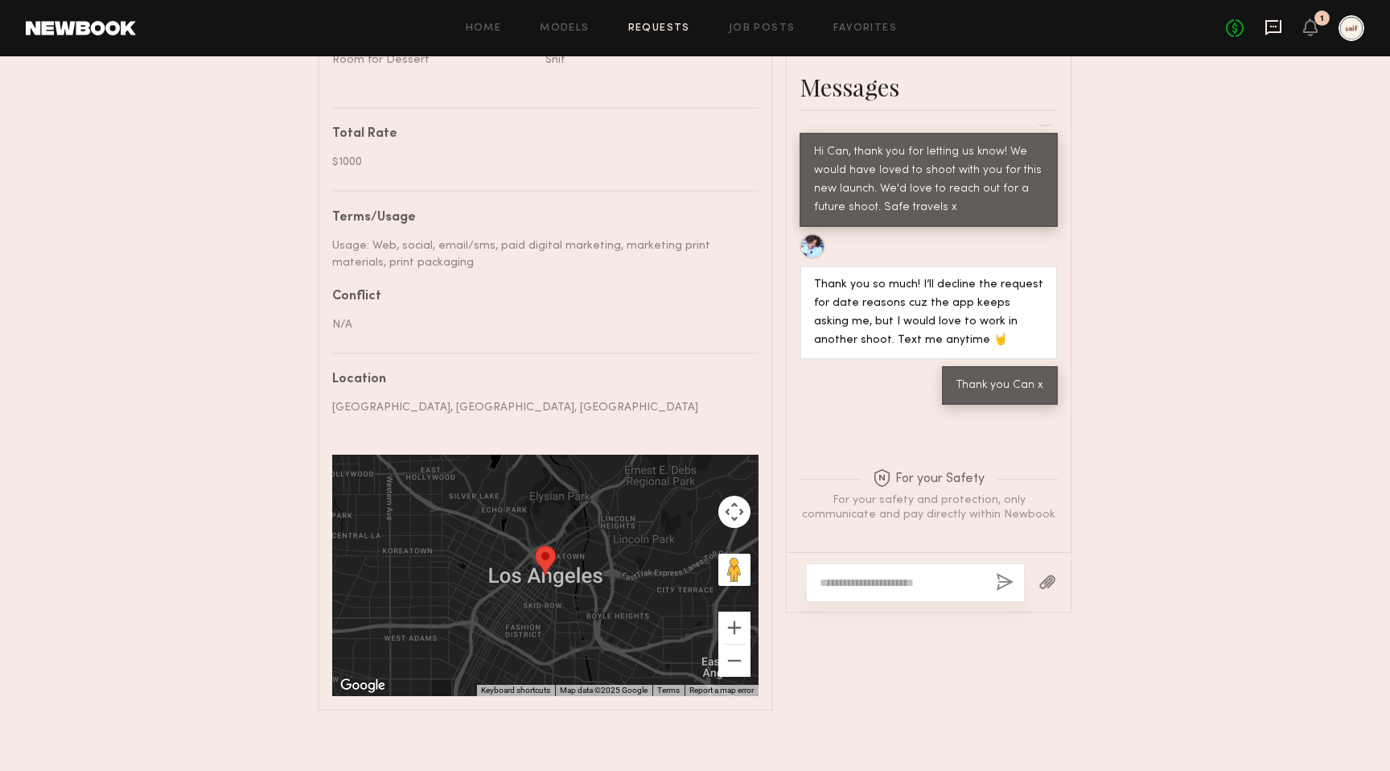
click at [1267, 25] on icon at bounding box center [1273, 27] width 16 height 15
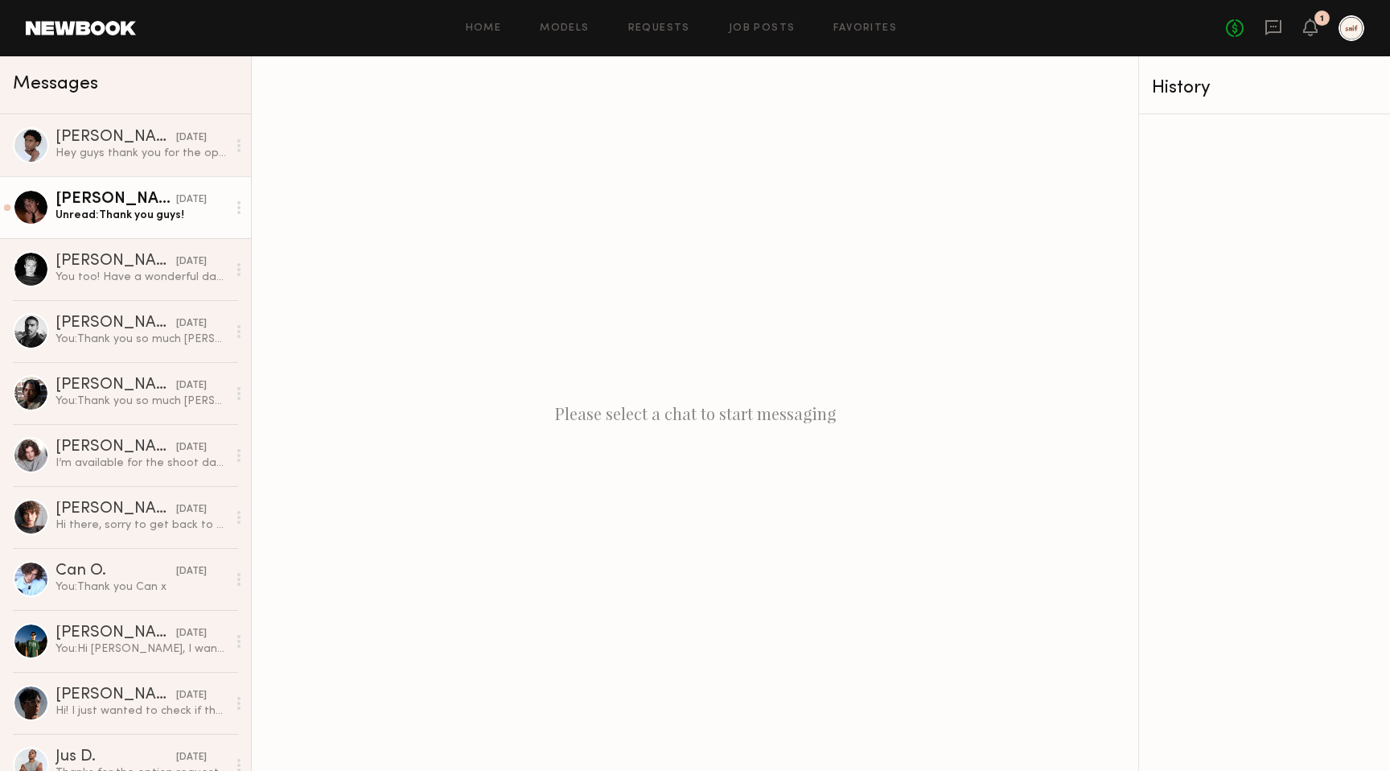
click at [106, 232] on link "Drue F. 08/11/2025 Unread: Thank you guys!" at bounding box center [125, 207] width 251 height 62
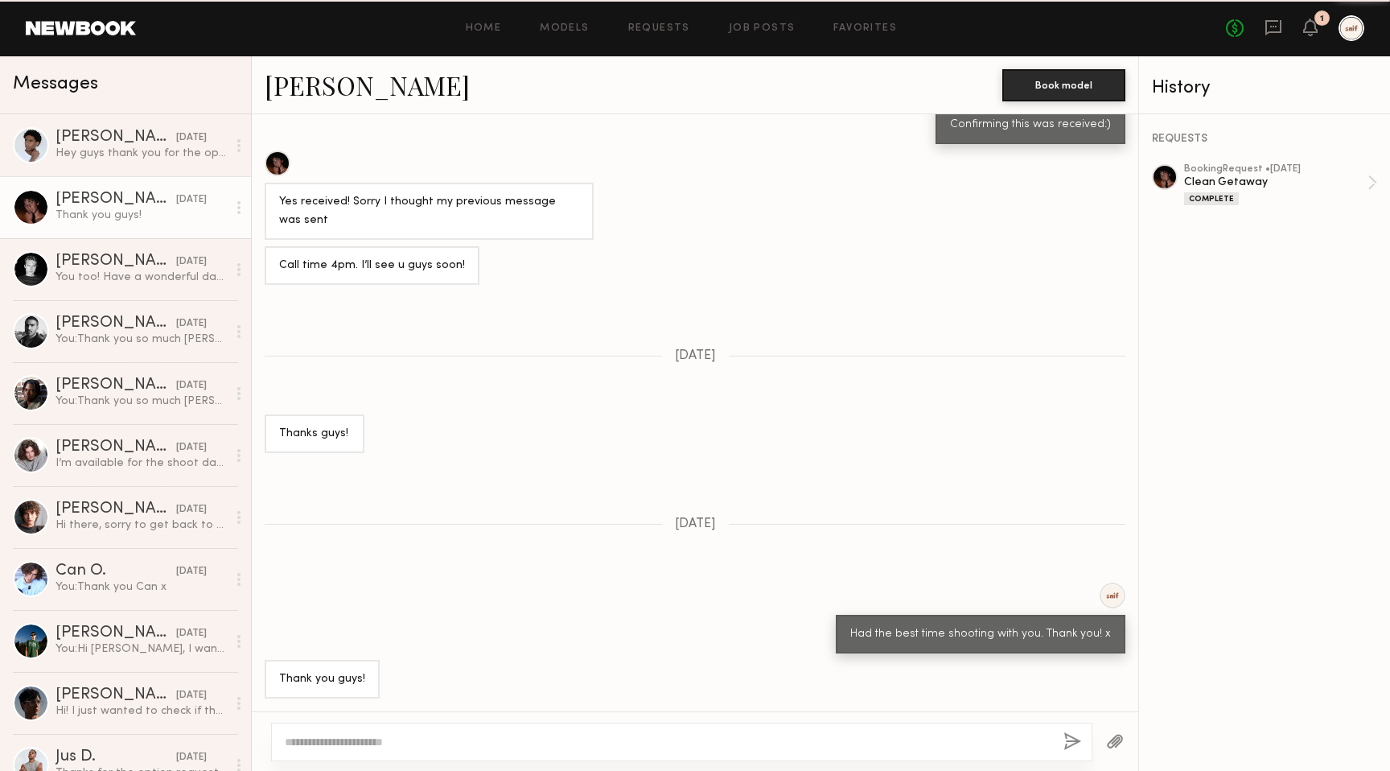
scroll to position [1021, 0]
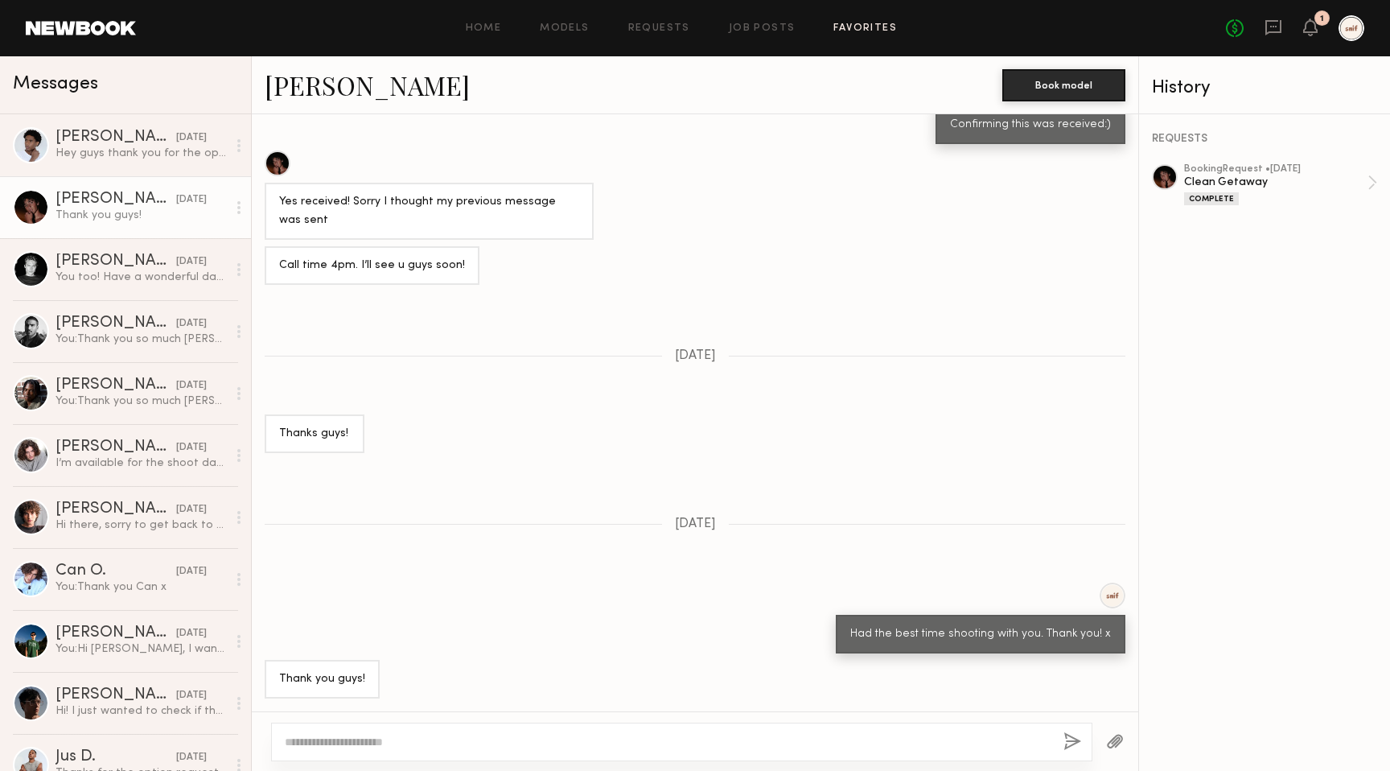
click at [851, 32] on link "Favorites" at bounding box center [865, 28] width 64 height 10
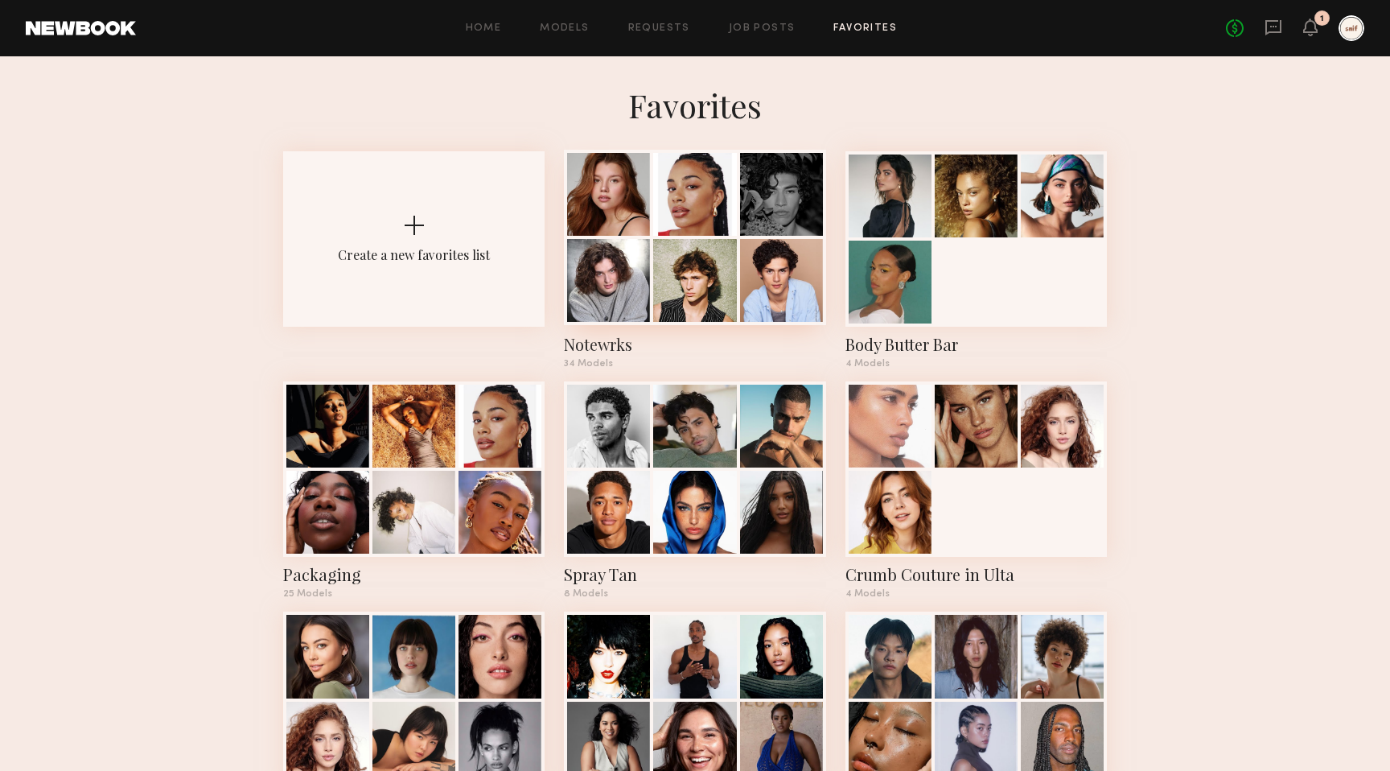
click at [588, 341] on div "Notewrks" at bounding box center [694, 344] width 261 height 23
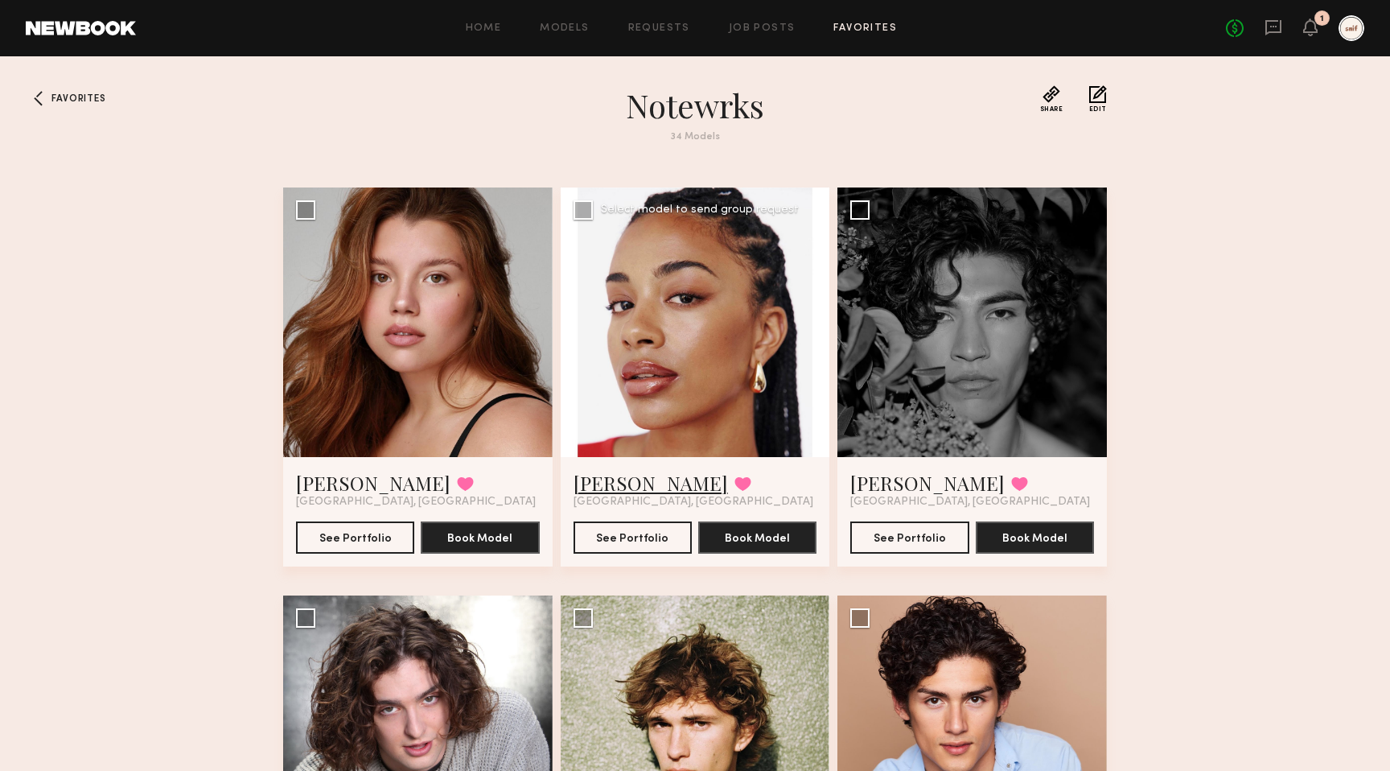
click at [608, 482] on link "Chloe W." at bounding box center [651, 483] width 154 height 26
click at [48, 93] on div at bounding box center [39, 98] width 26 height 26
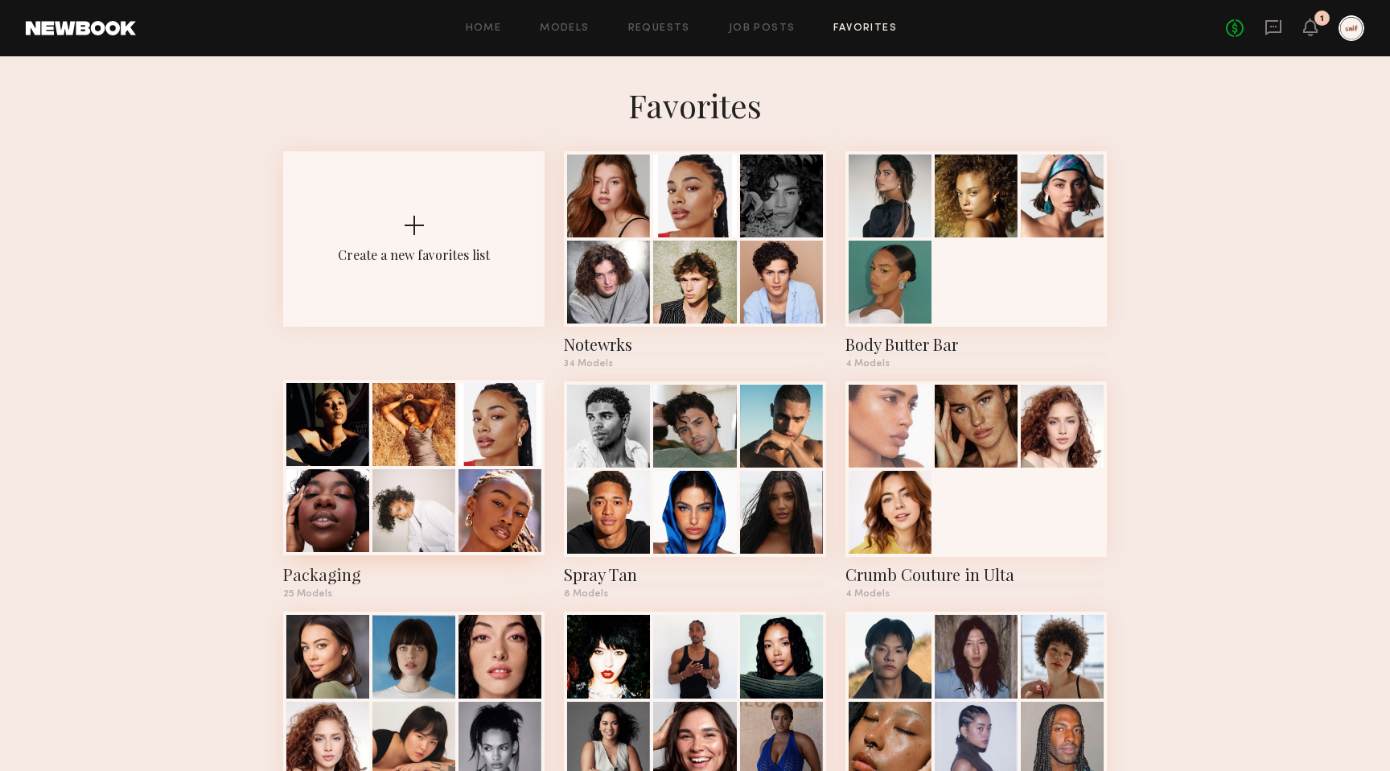
click at [325, 578] on div "Packaging" at bounding box center [413, 574] width 261 height 23
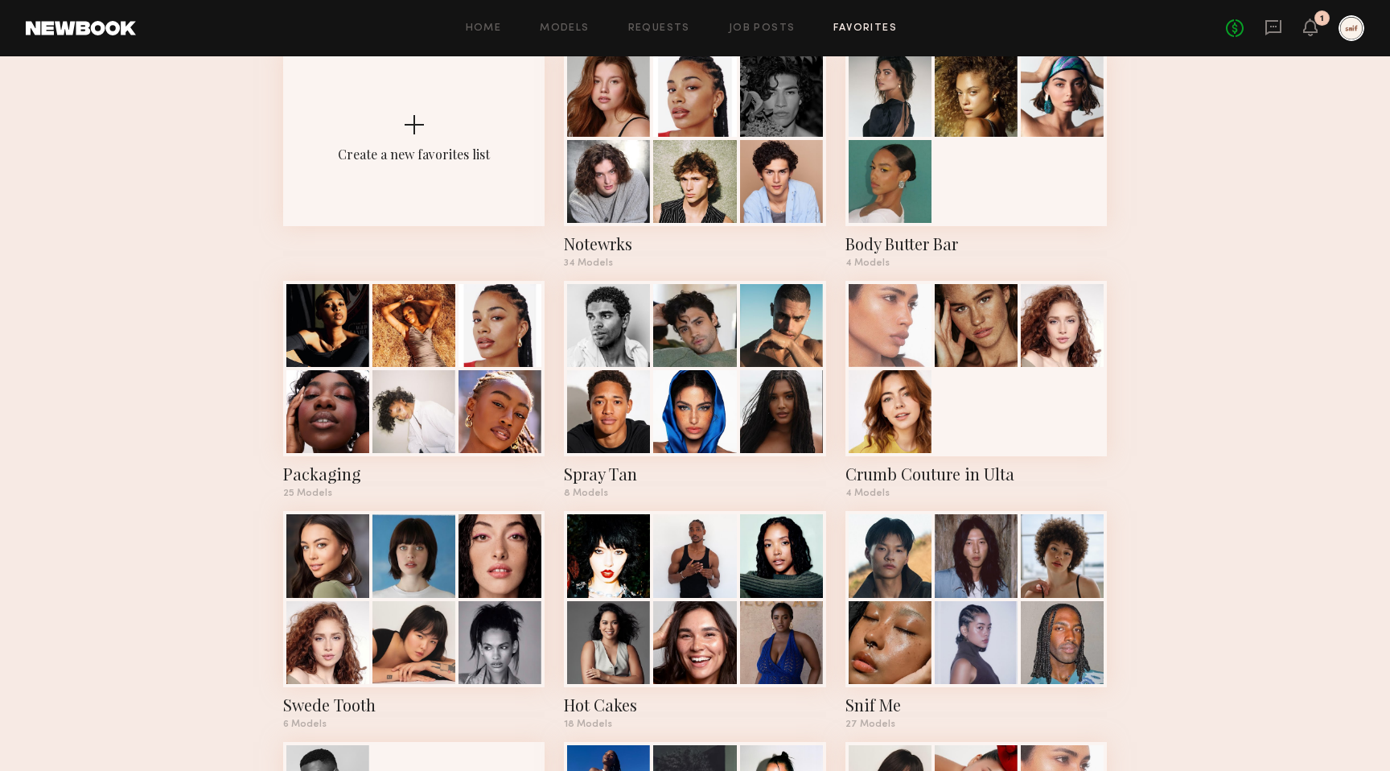
scroll to position [109, 0]
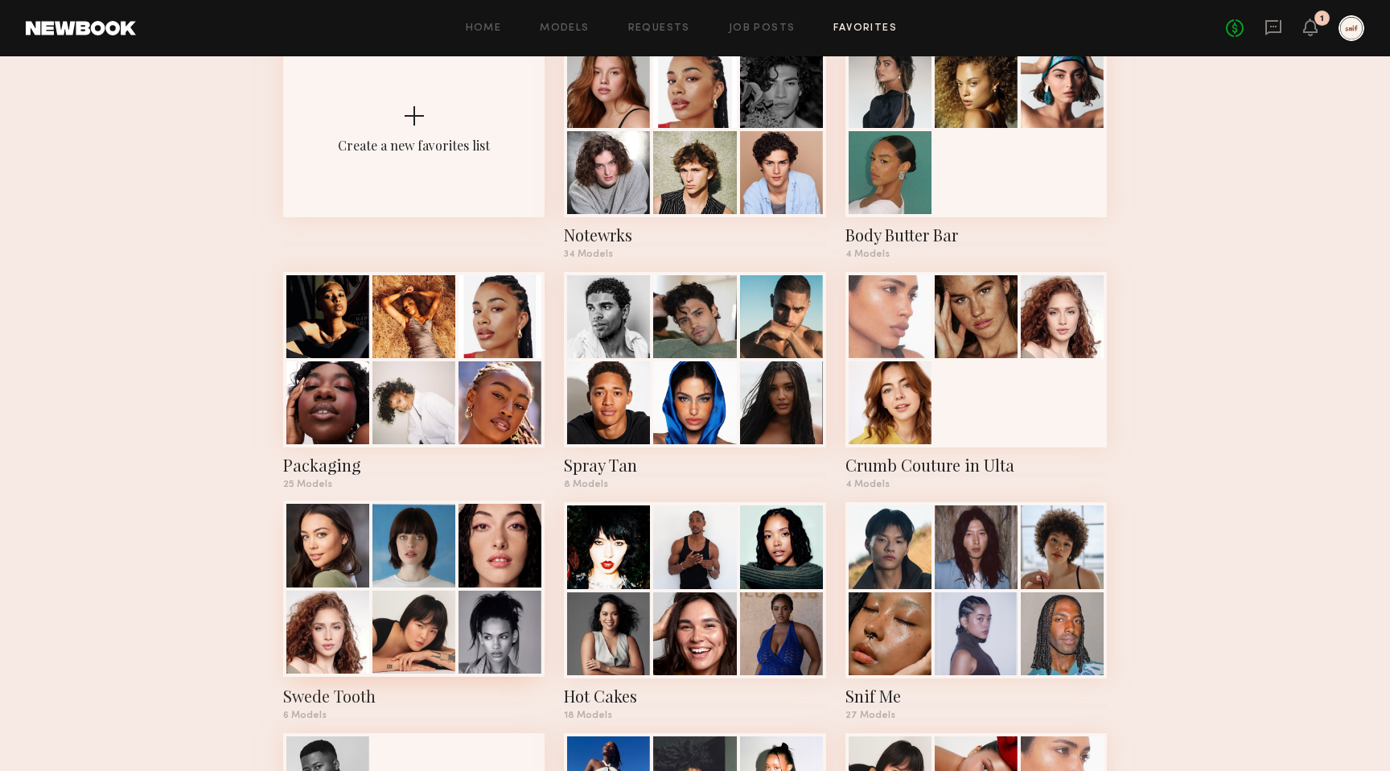
click at [290, 689] on div "Swede Tooth" at bounding box center [413, 696] width 261 height 23
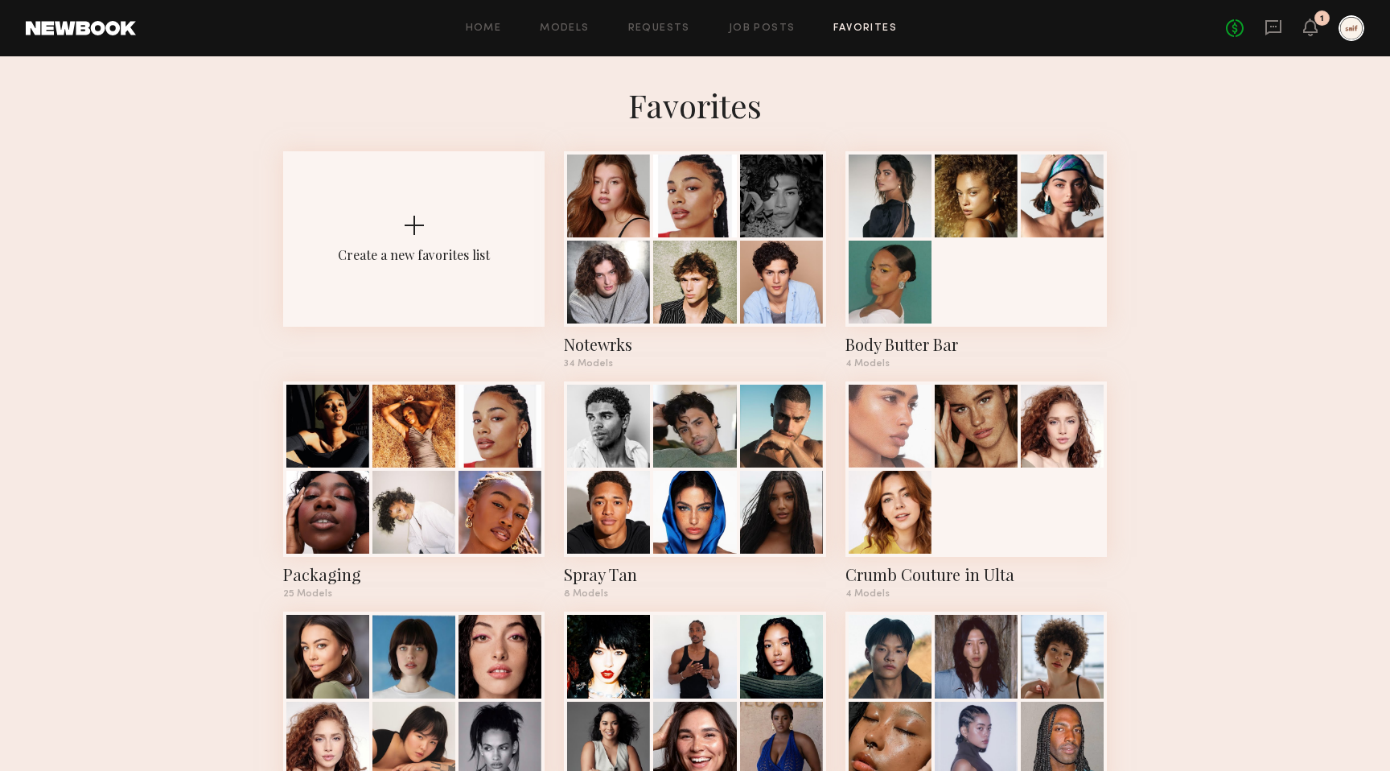
click at [92, 23] on link at bounding box center [81, 28] width 110 height 14
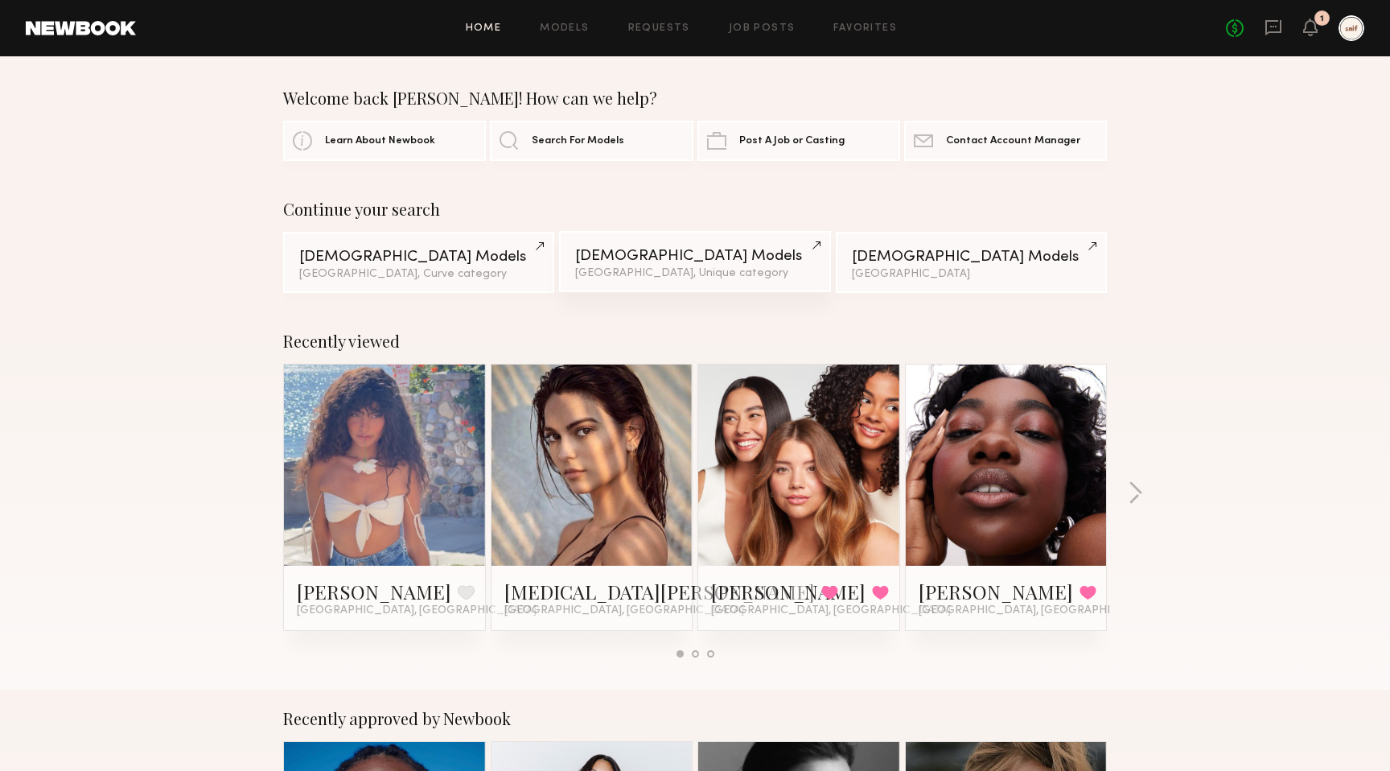
click at [643, 271] on div "Los Angeles, Unique category" at bounding box center [694, 273] width 239 height 11
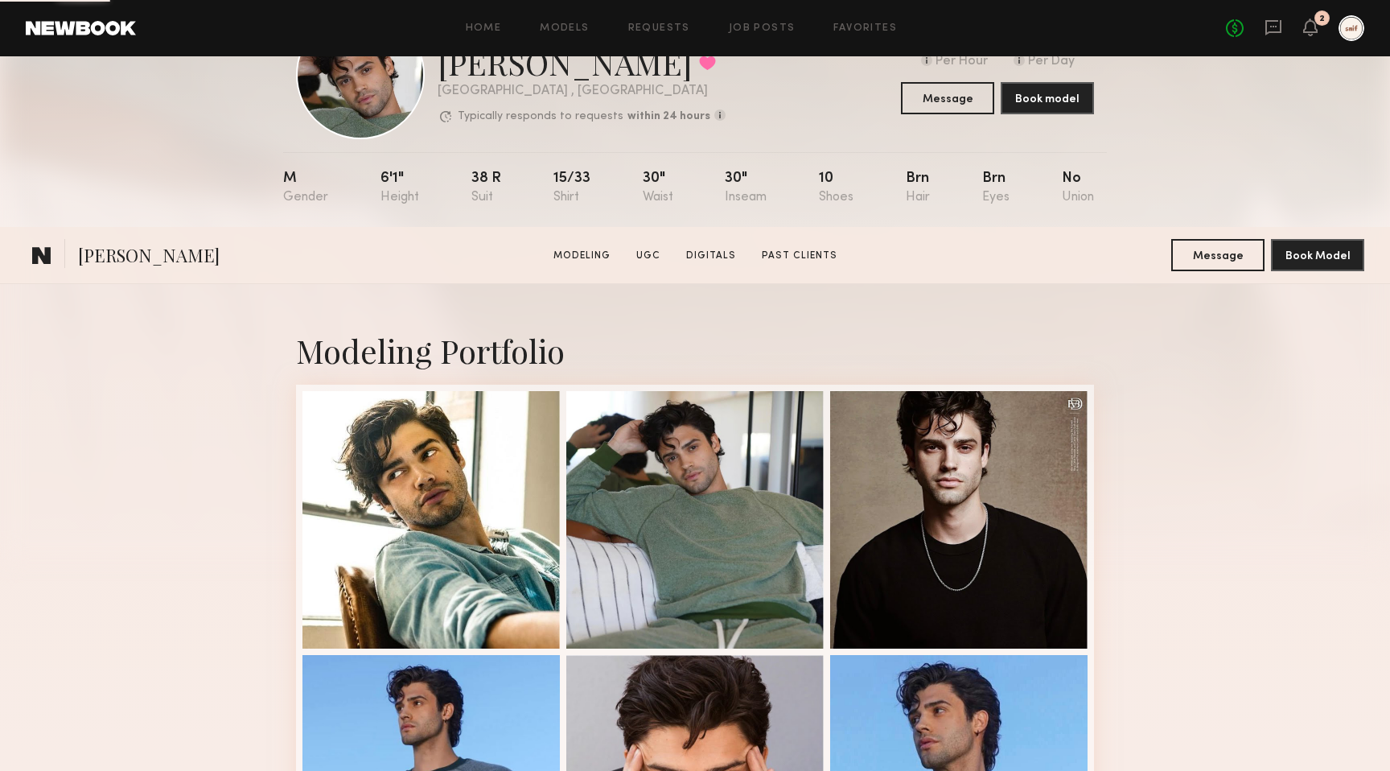
scroll to position [431, 0]
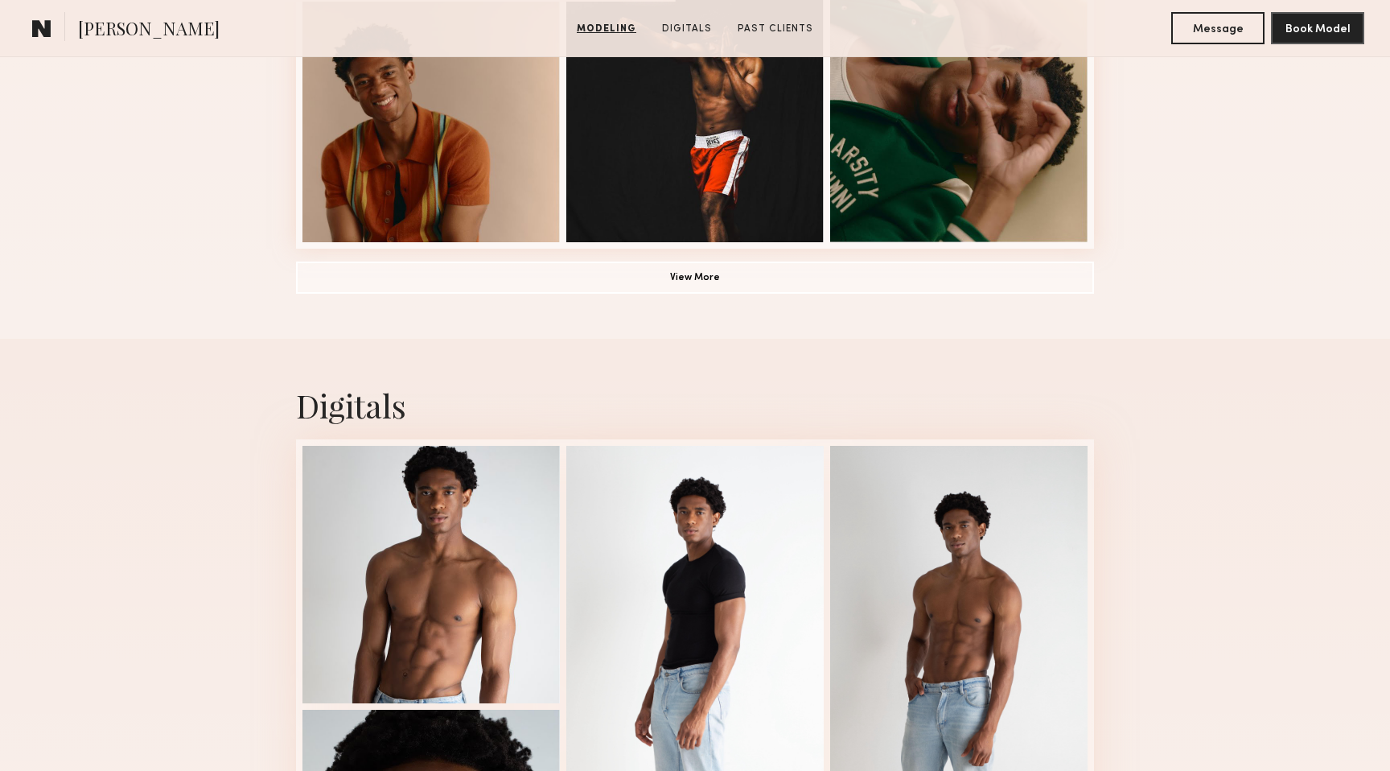
scroll to position [1274, 0]
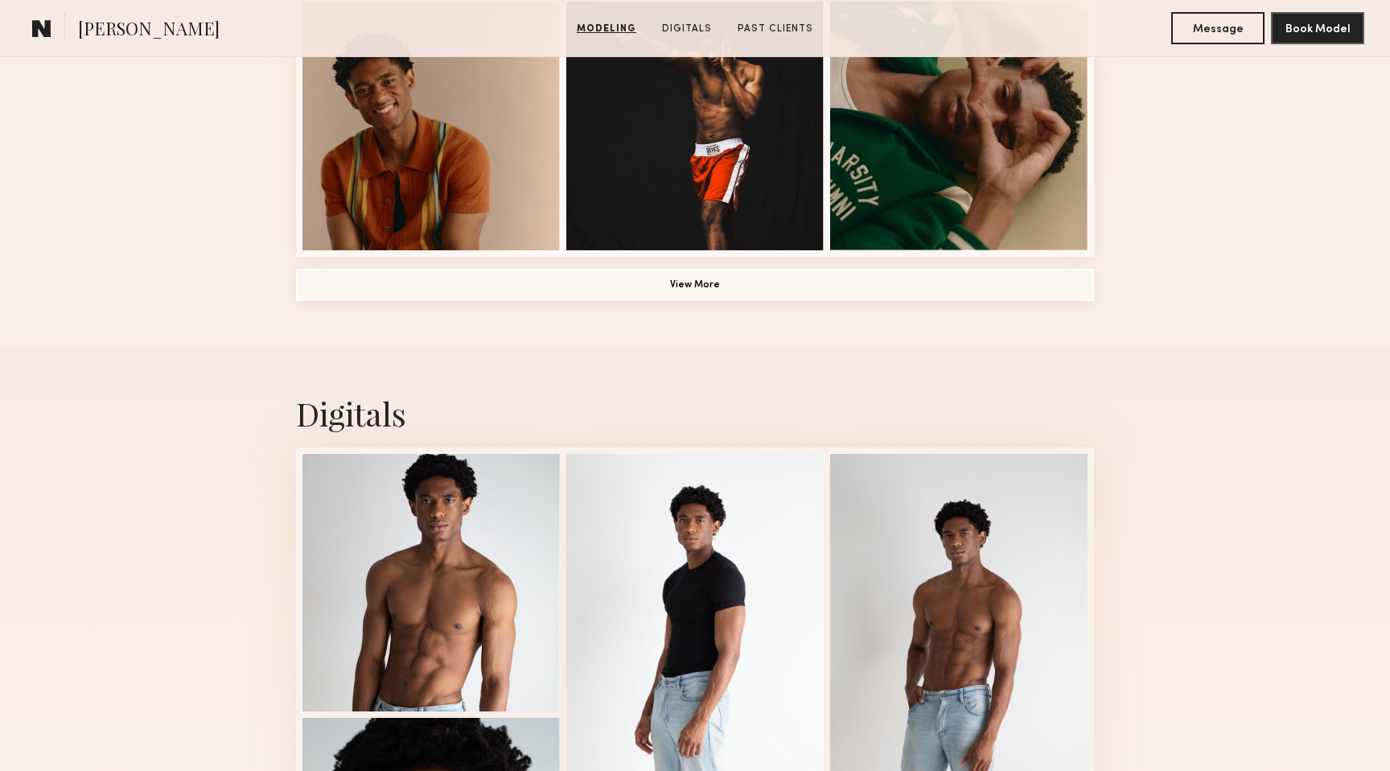
click at [617, 274] on button "View More" at bounding box center [695, 285] width 798 height 32
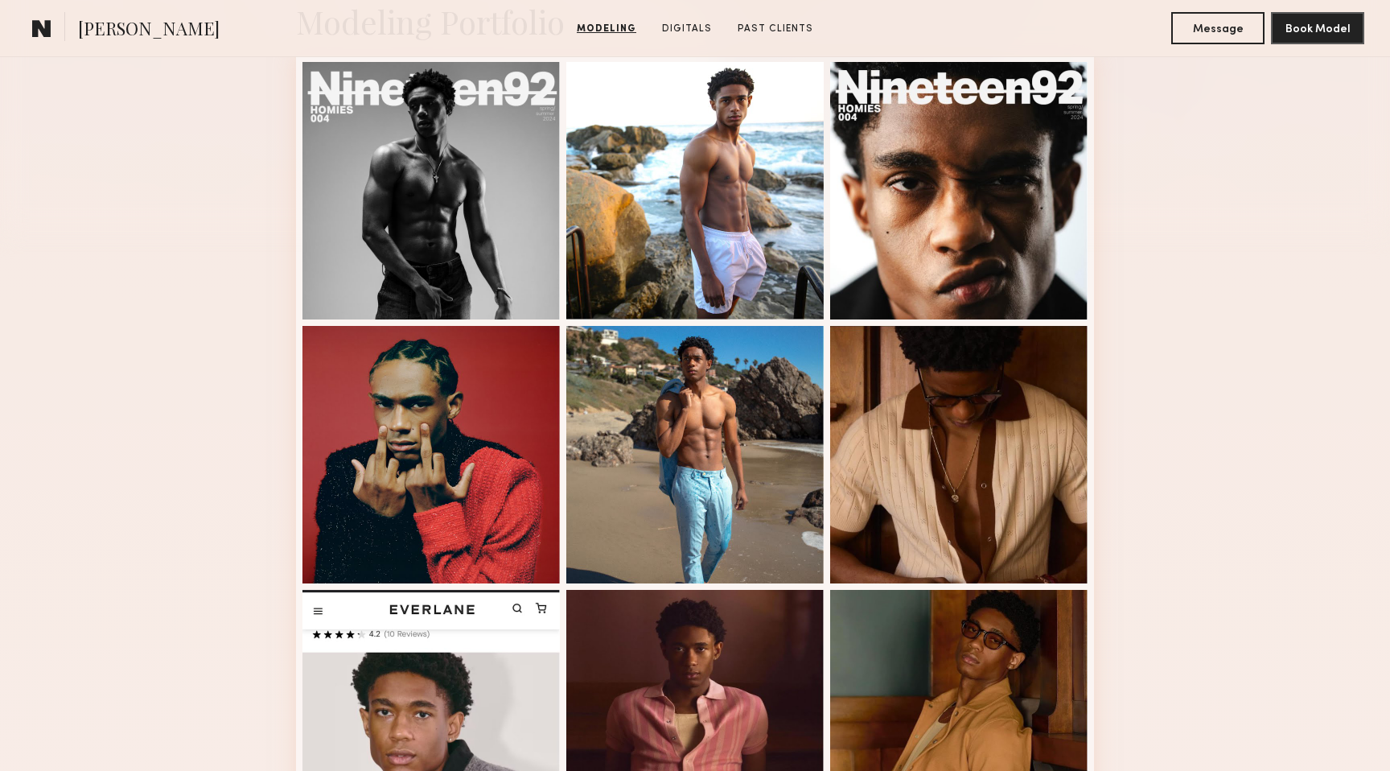
scroll to position [380, 0]
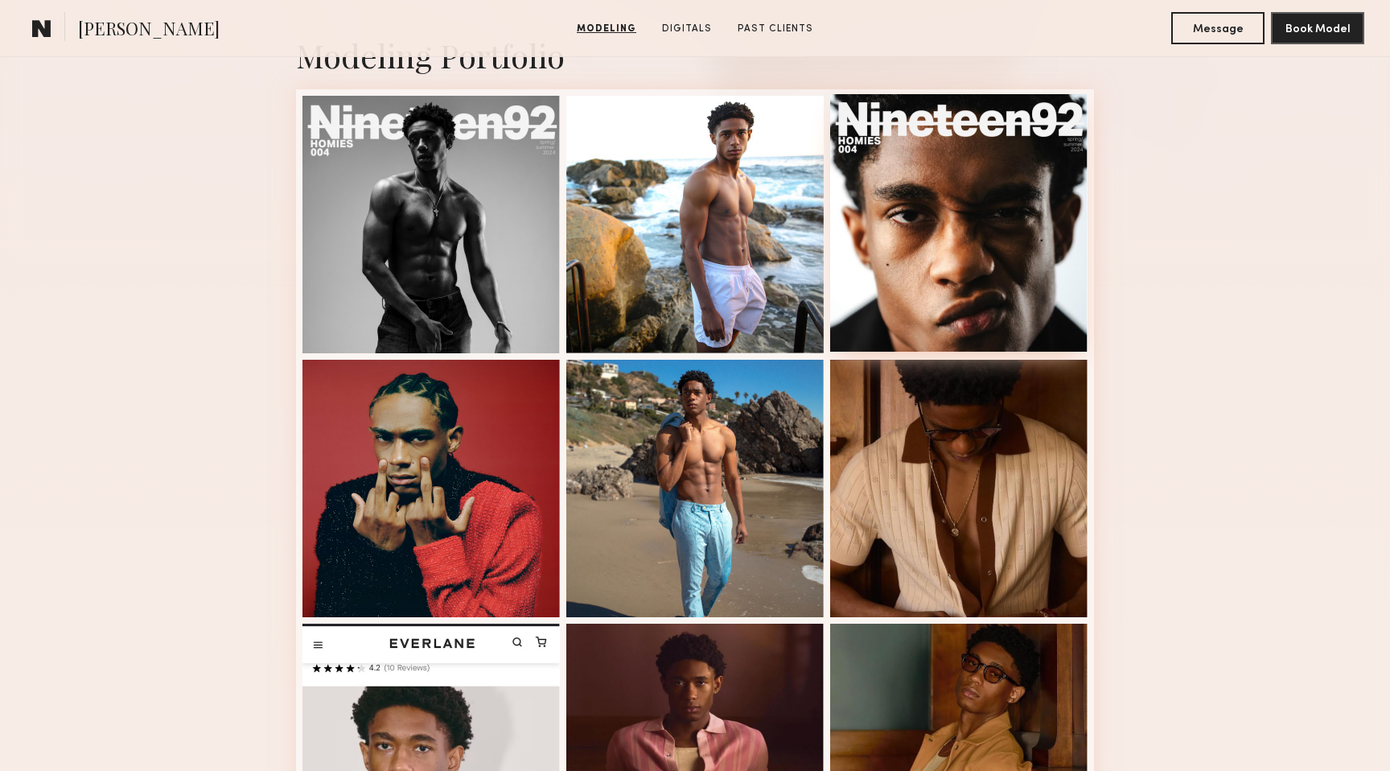
click at [900, 251] on div at bounding box center [958, 222] width 257 height 257
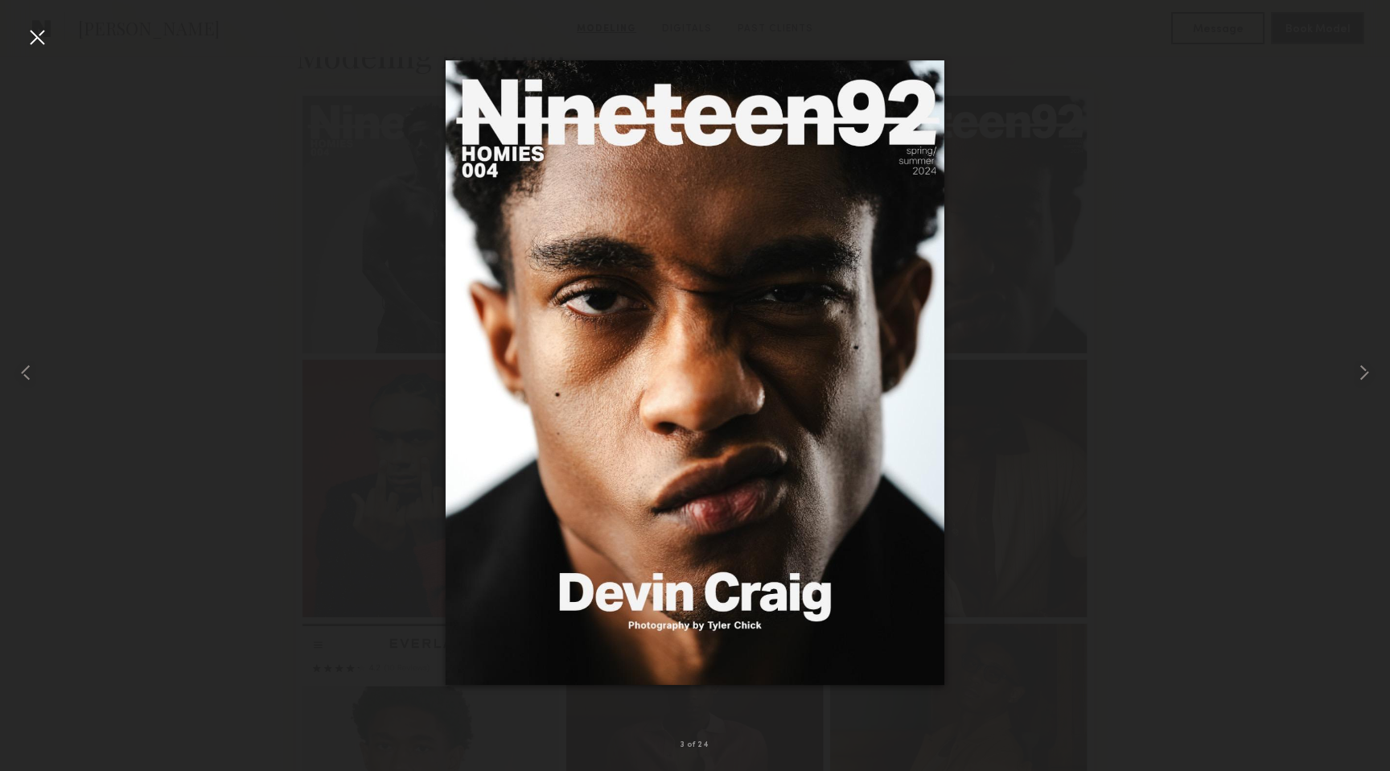
click at [32, 38] on div at bounding box center [37, 37] width 26 height 26
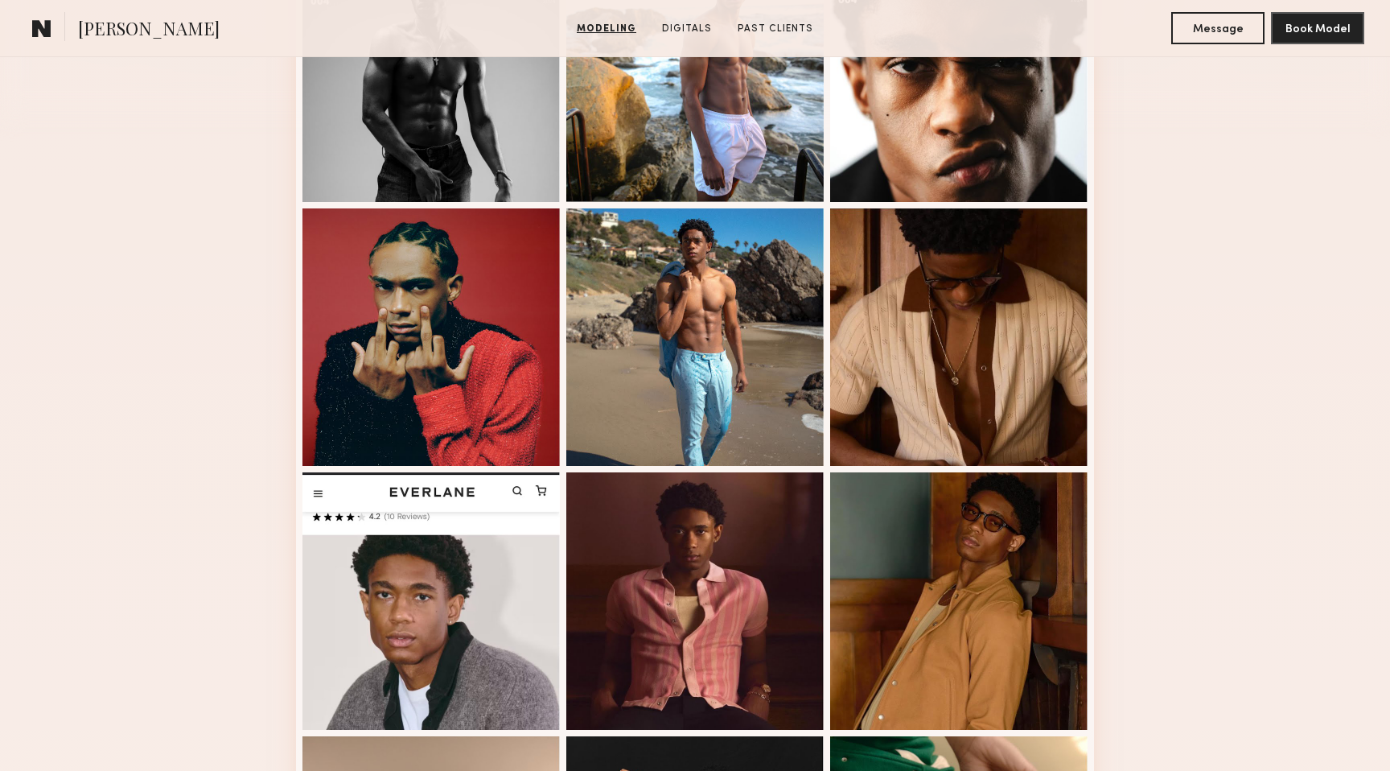
scroll to position [1138, 0]
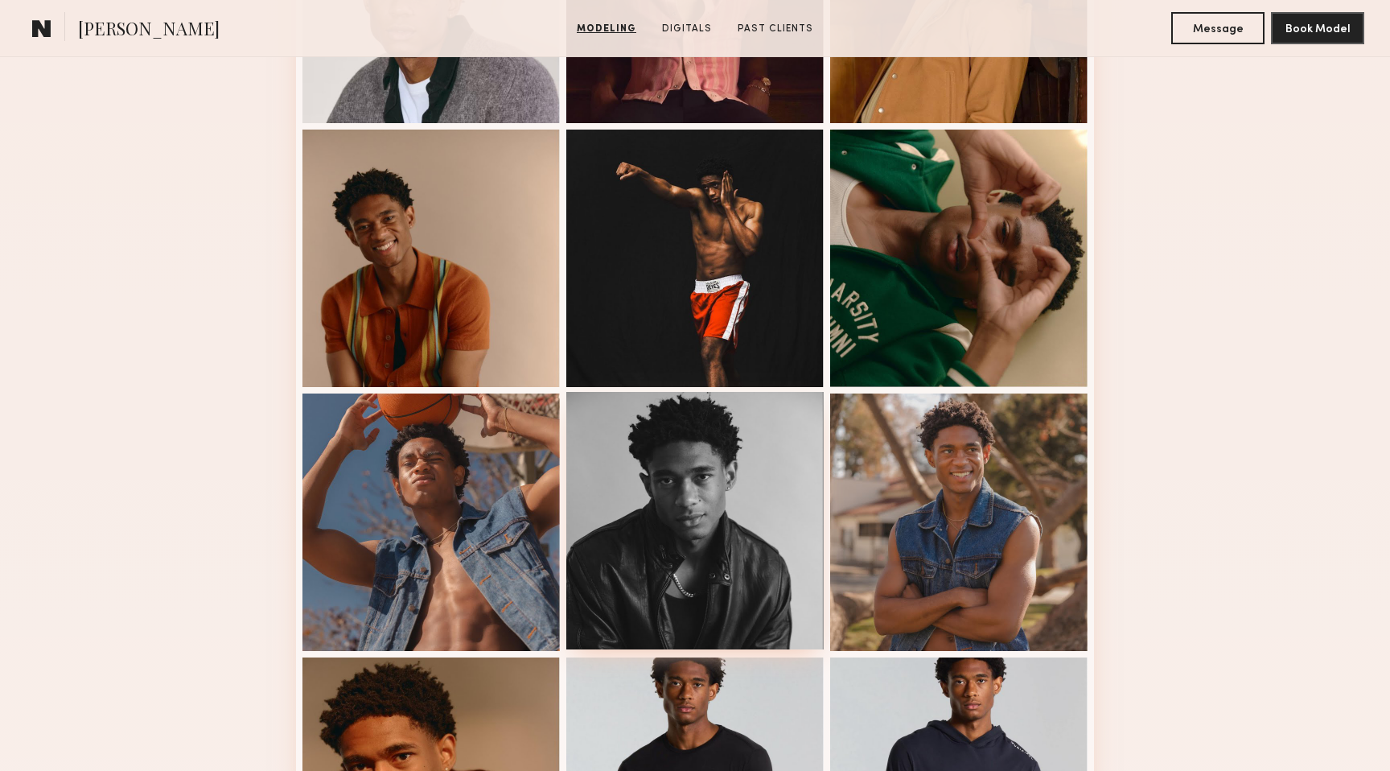
click at [673, 496] on div at bounding box center [694, 520] width 257 height 257
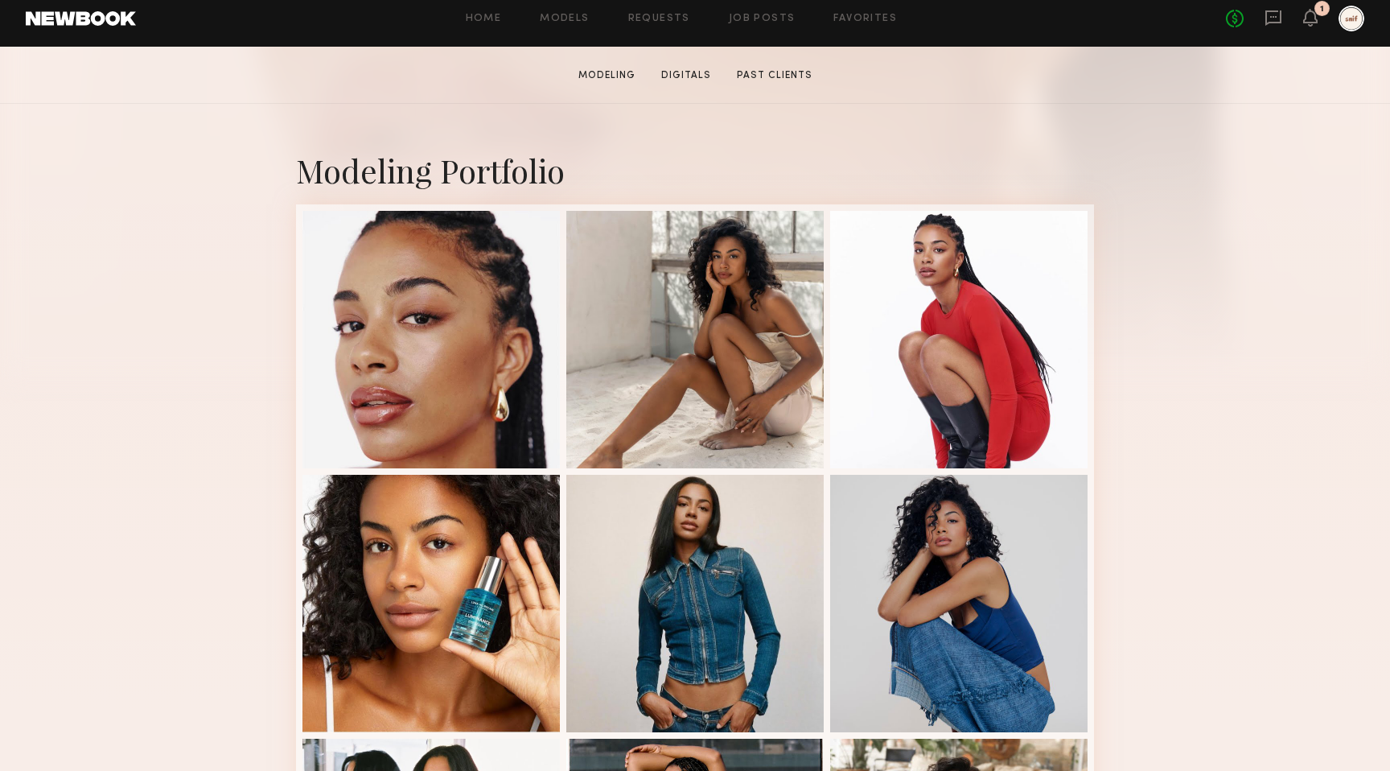
scroll to position [270, 0]
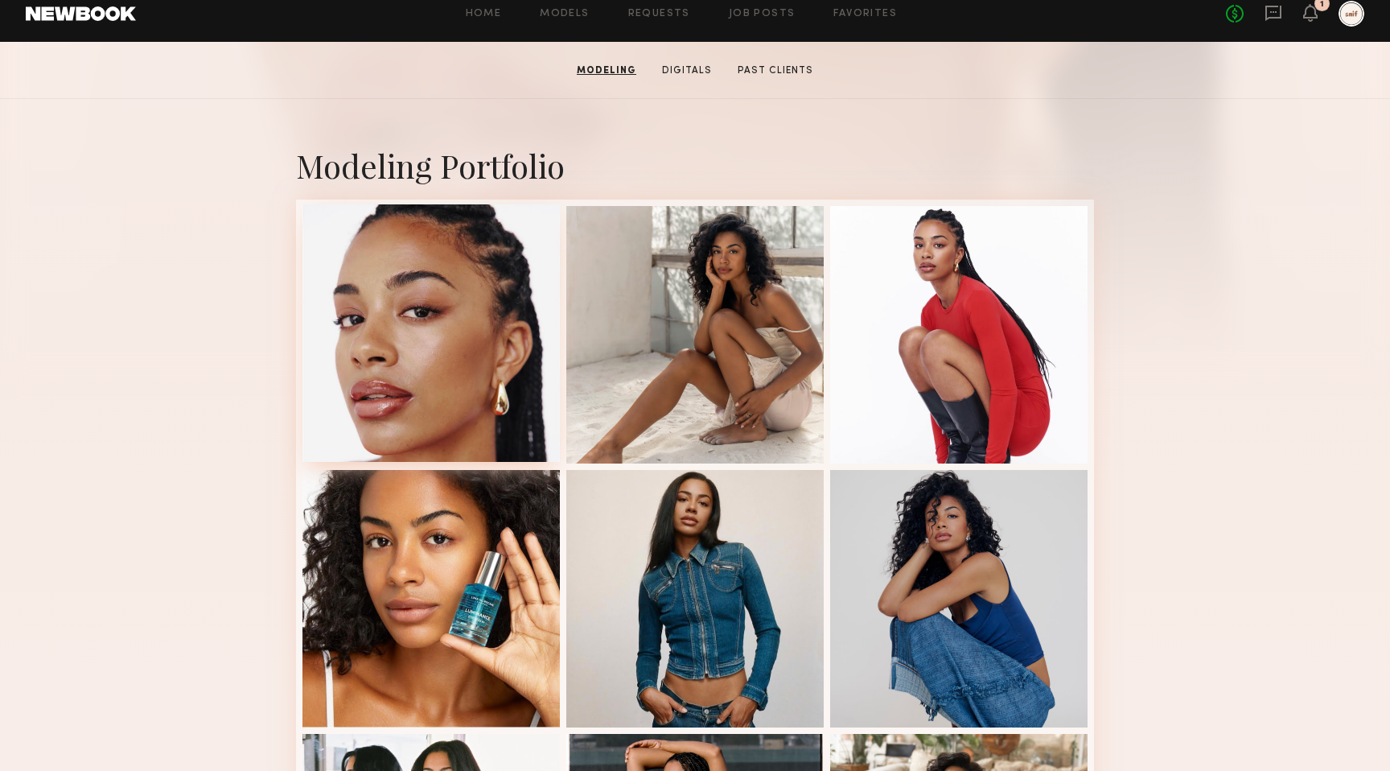
click at [495, 356] on div at bounding box center [430, 332] width 257 height 257
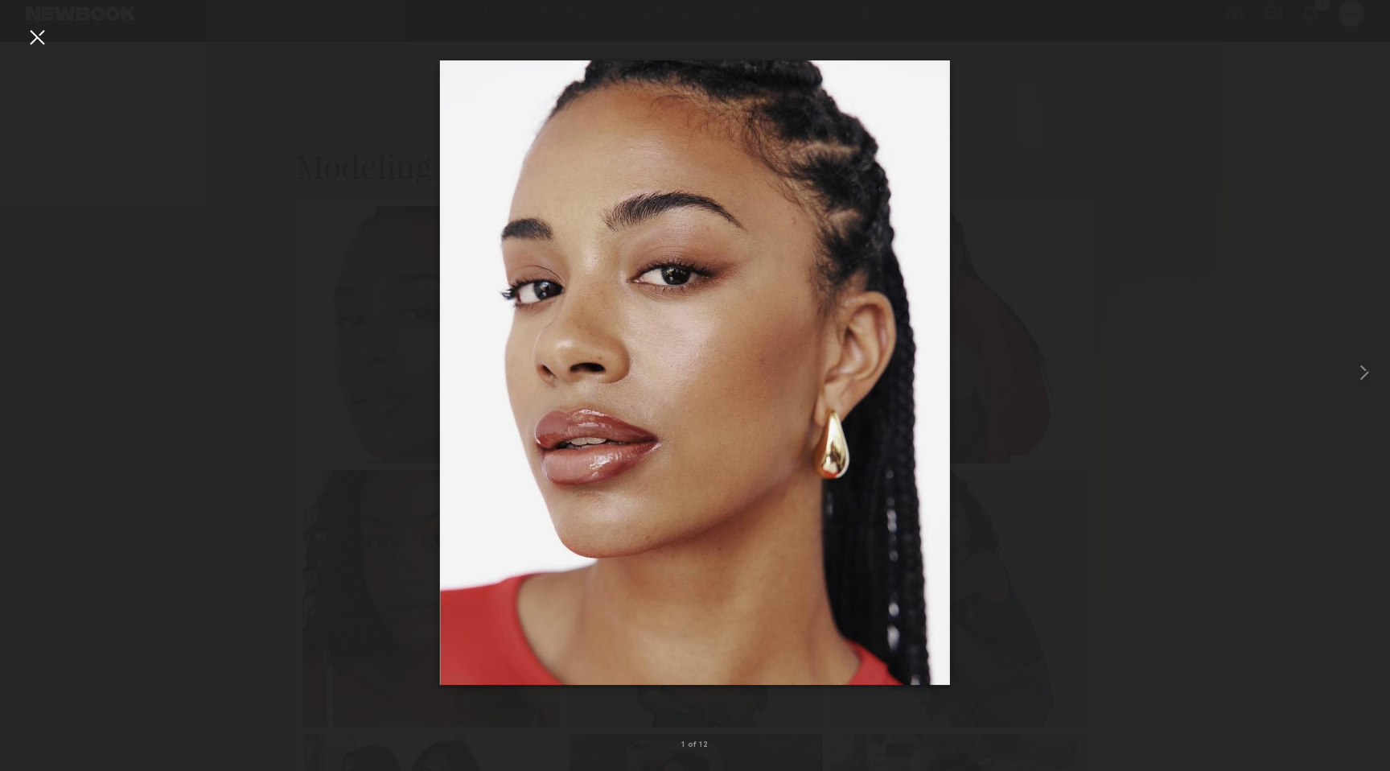
click at [24, 47] on div at bounding box center [37, 37] width 26 height 26
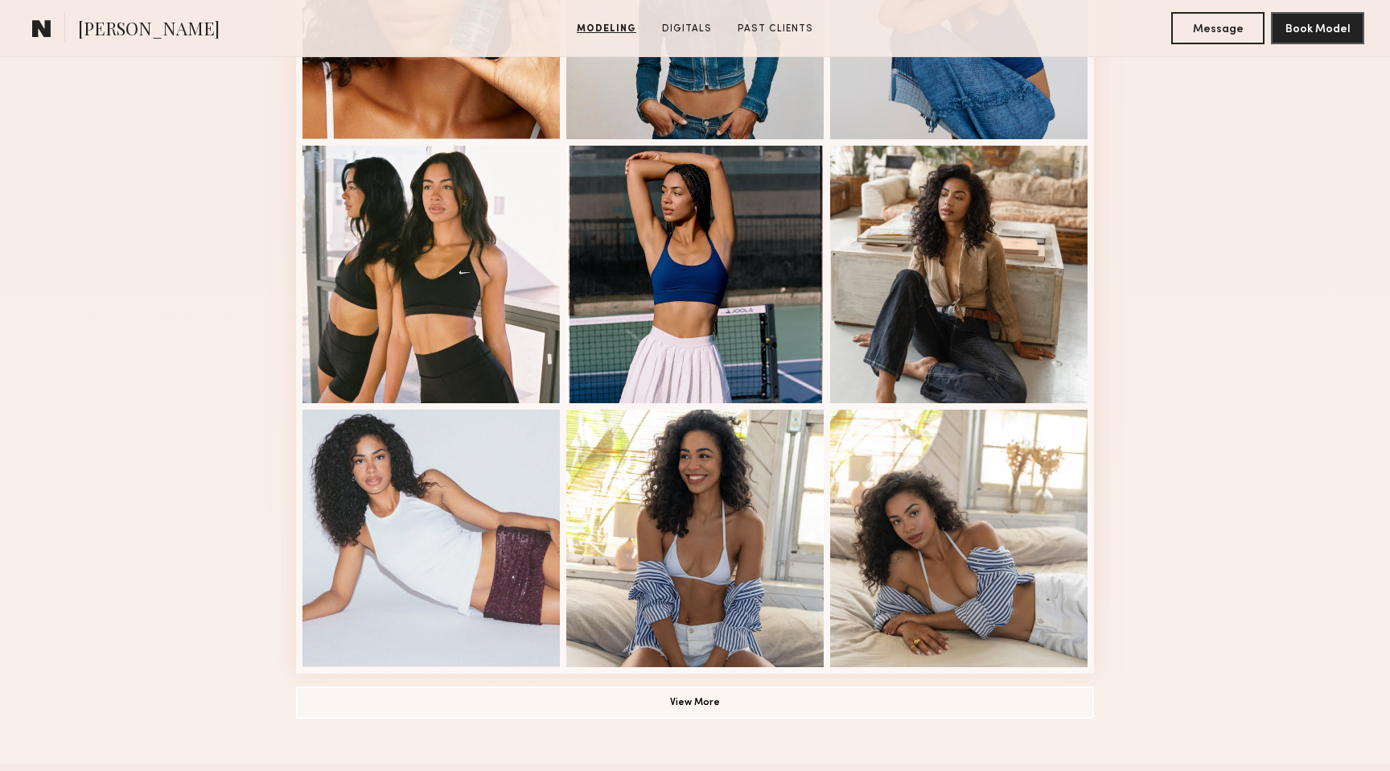
scroll to position [854, 0]
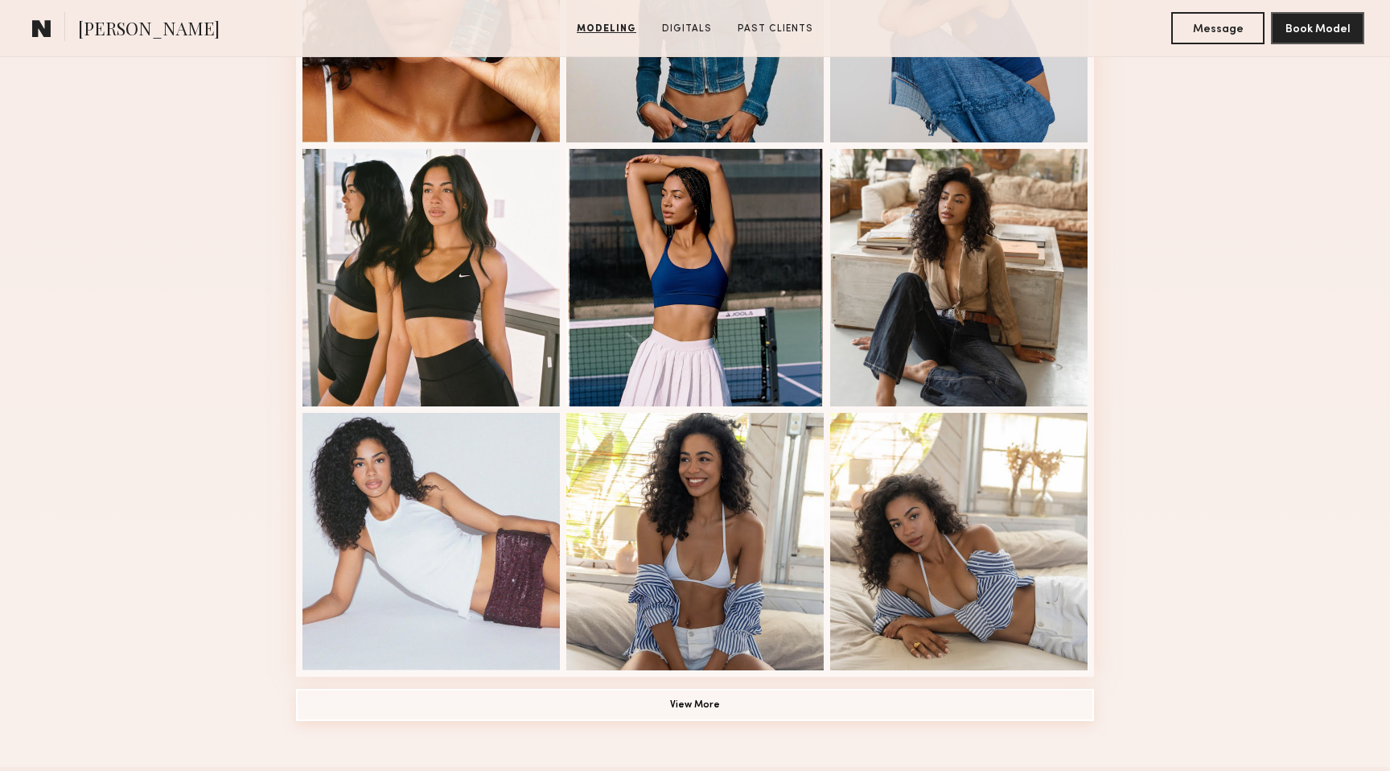
click at [598, 702] on button "View More" at bounding box center [695, 705] width 798 height 32
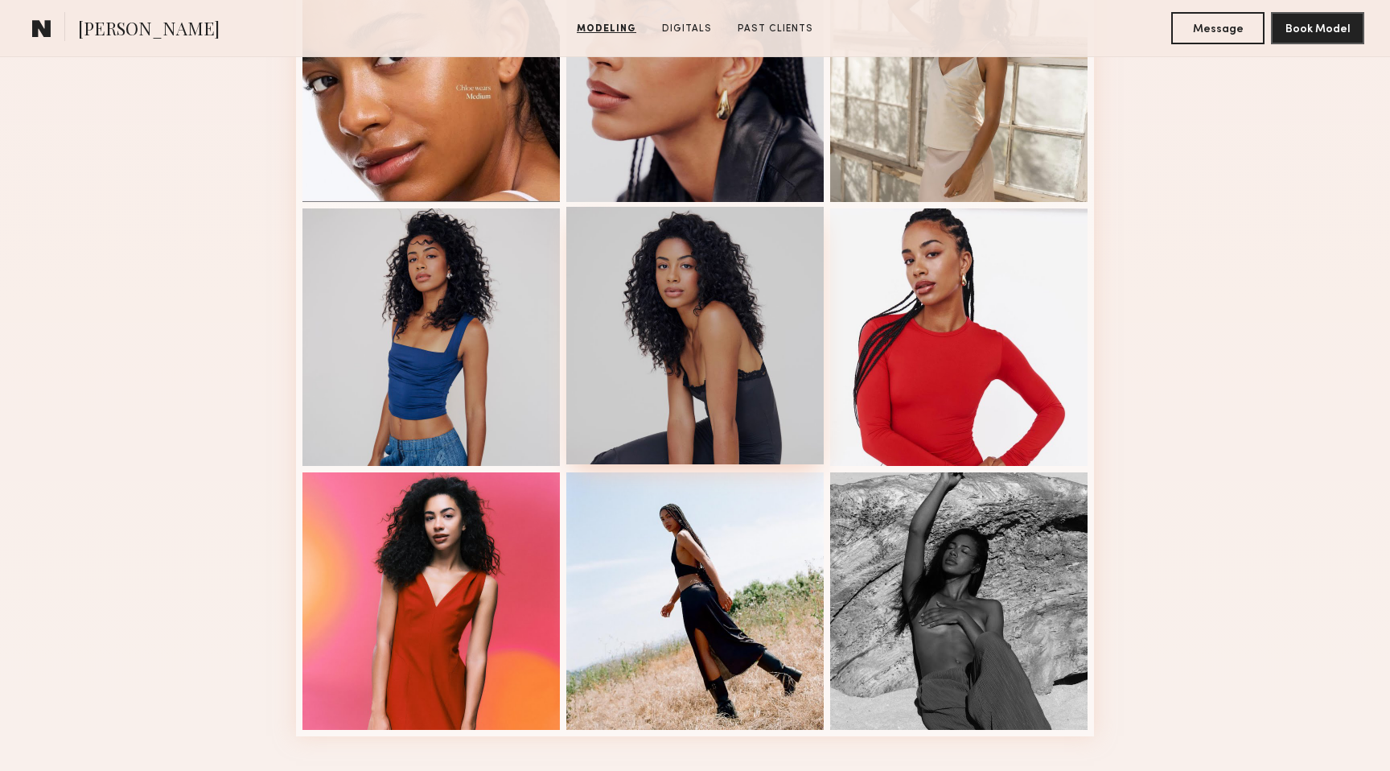
scroll to position [1433, 0]
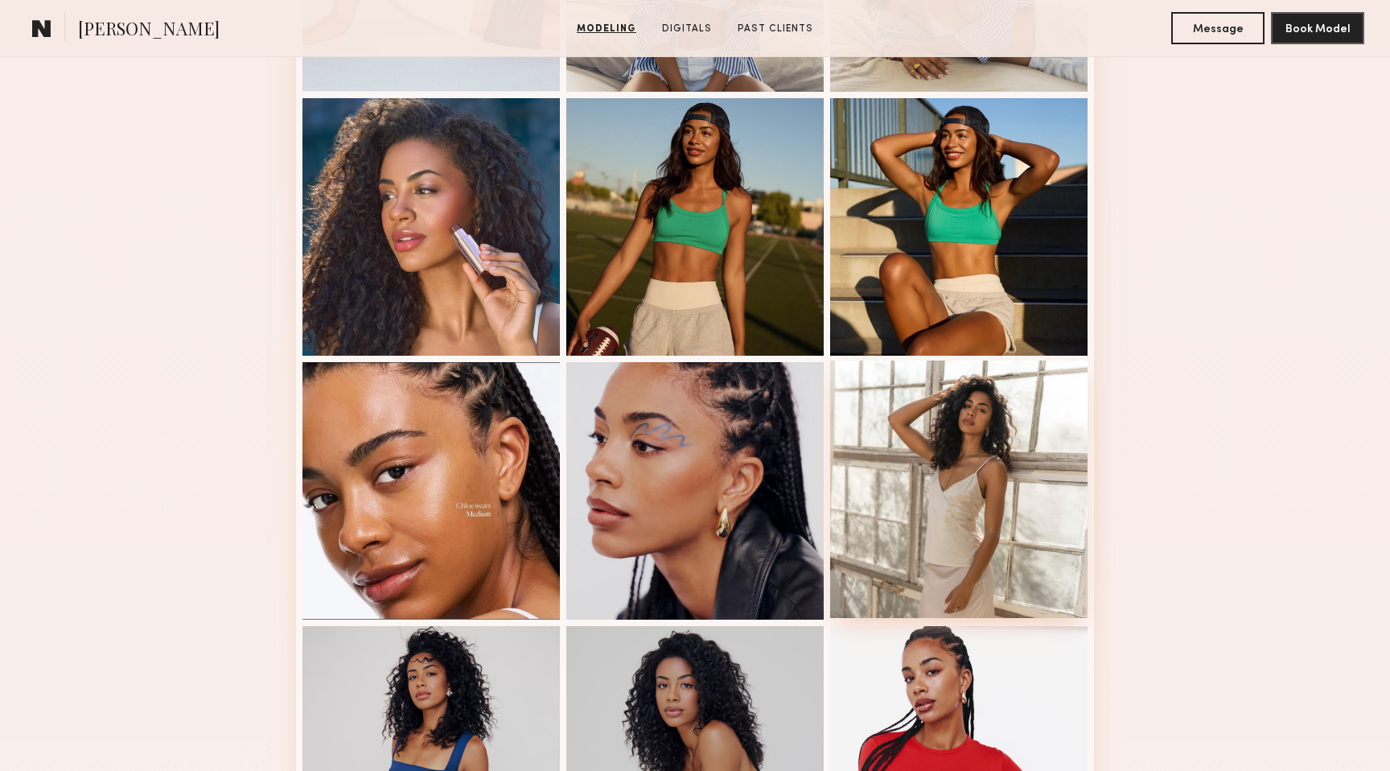
click at [1023, 434] on div at bounding box center [958, 488] width 257 height 257
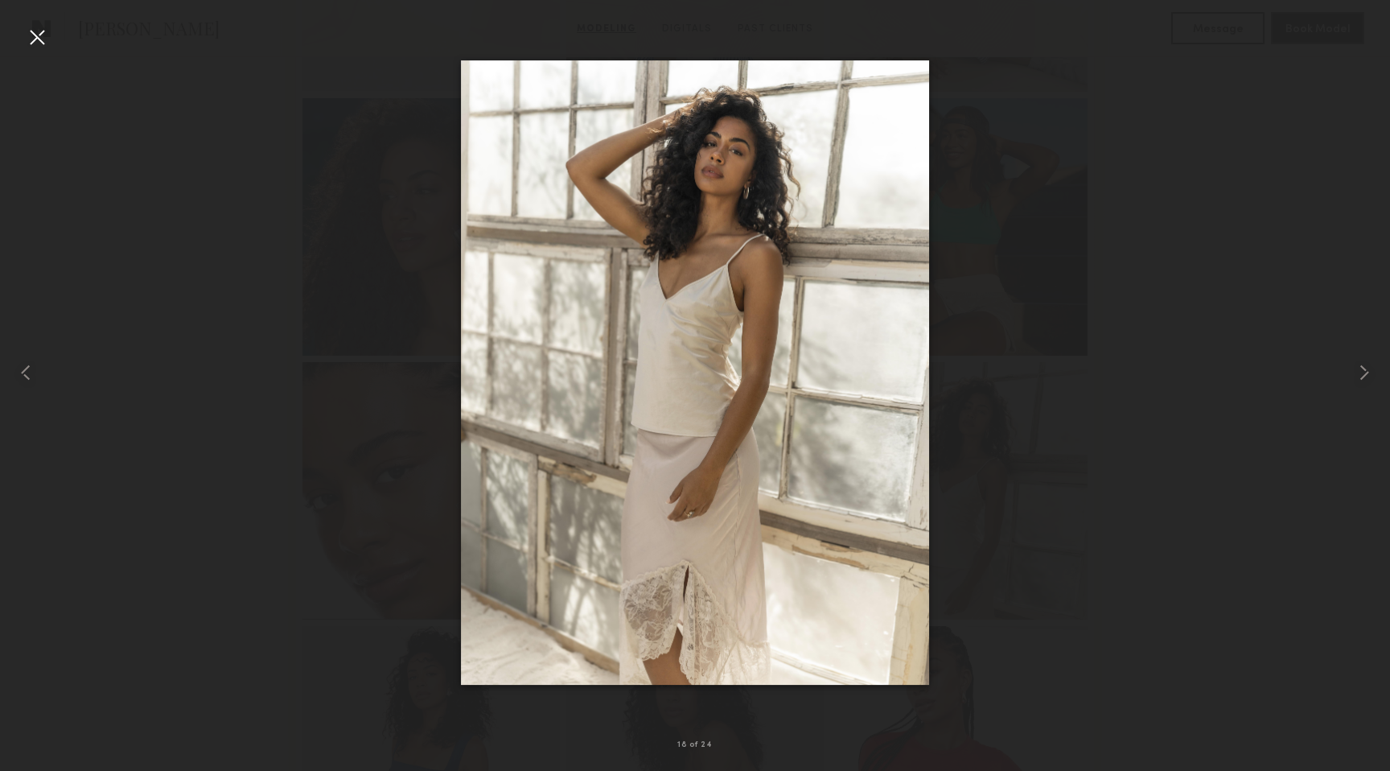
click at [34, 33] on div at bounding box center [37, 37] width 26 height 26
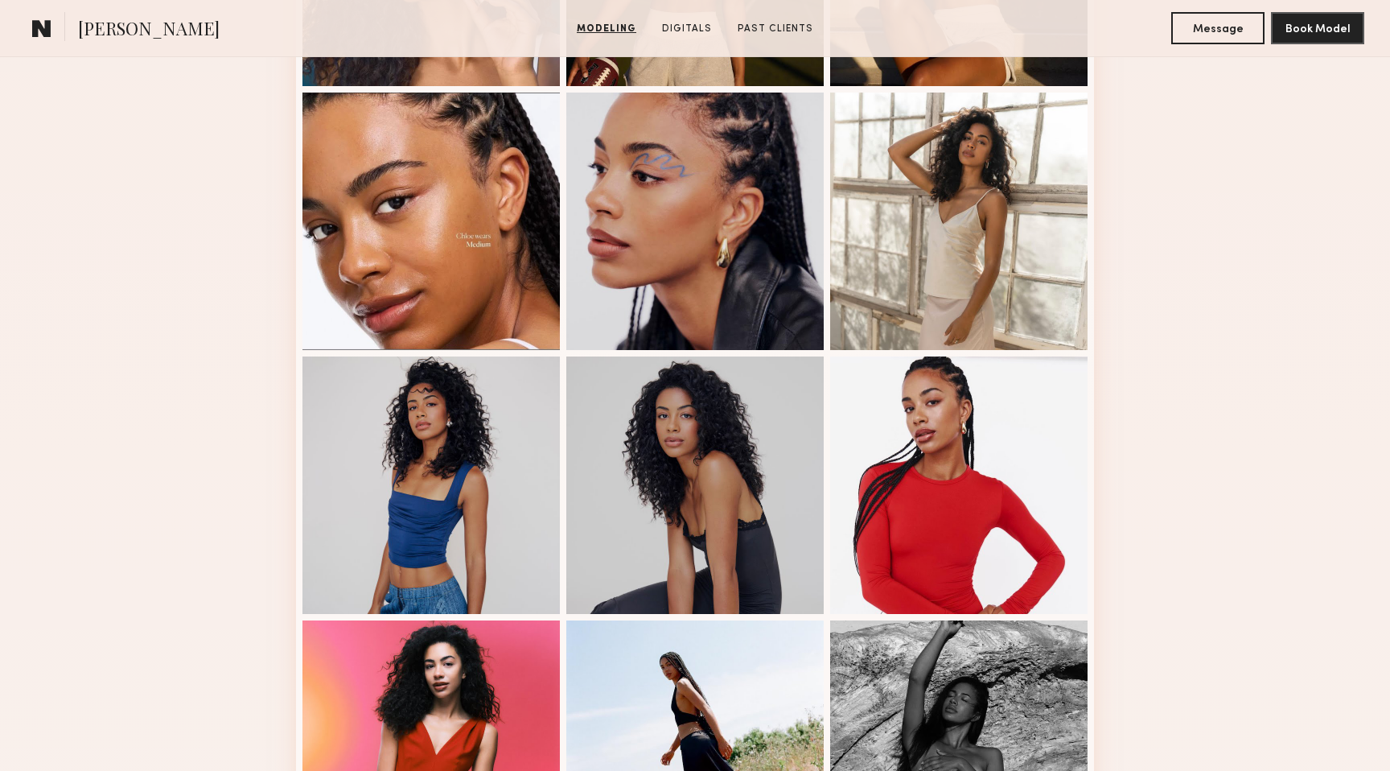
scroll to position [1788, 0]
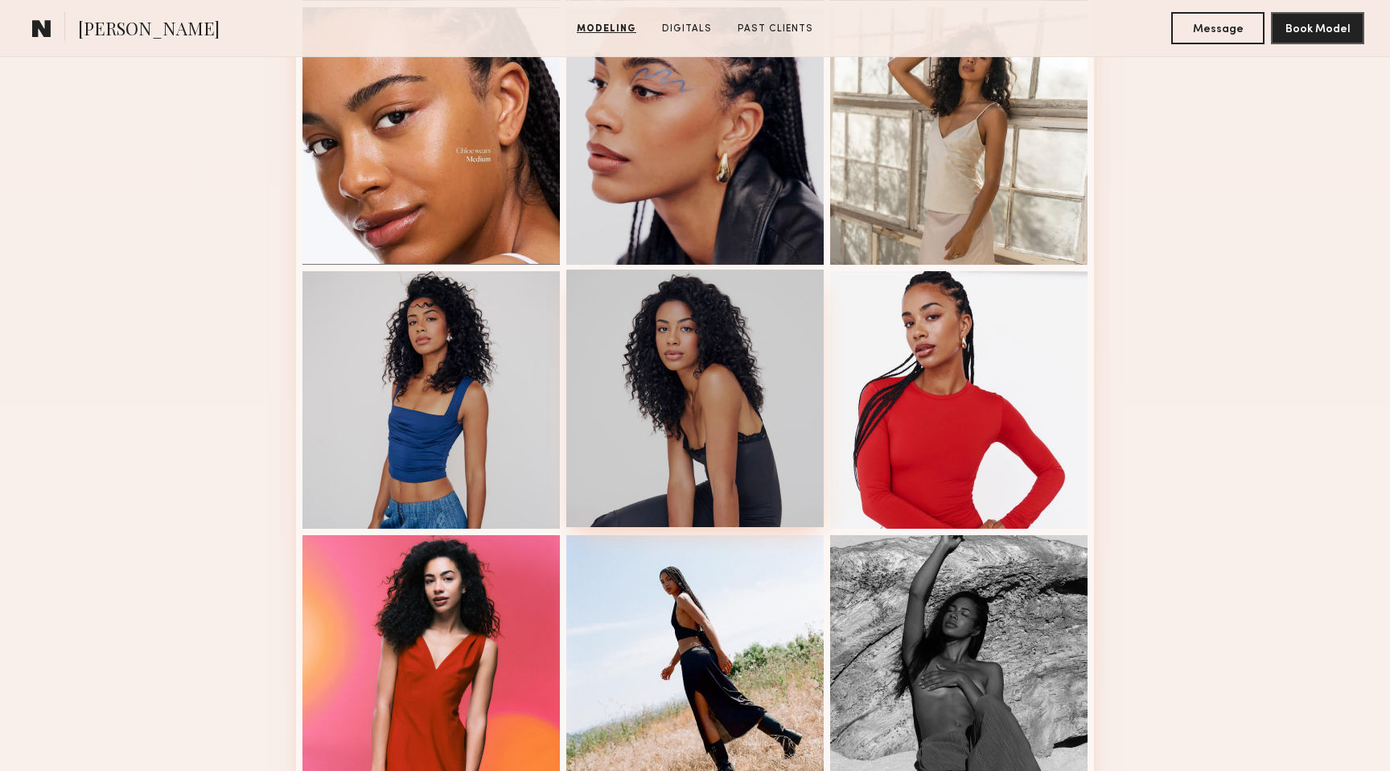
click at [698, 415] on div at bounding box center [694, 398] width 257 height 257
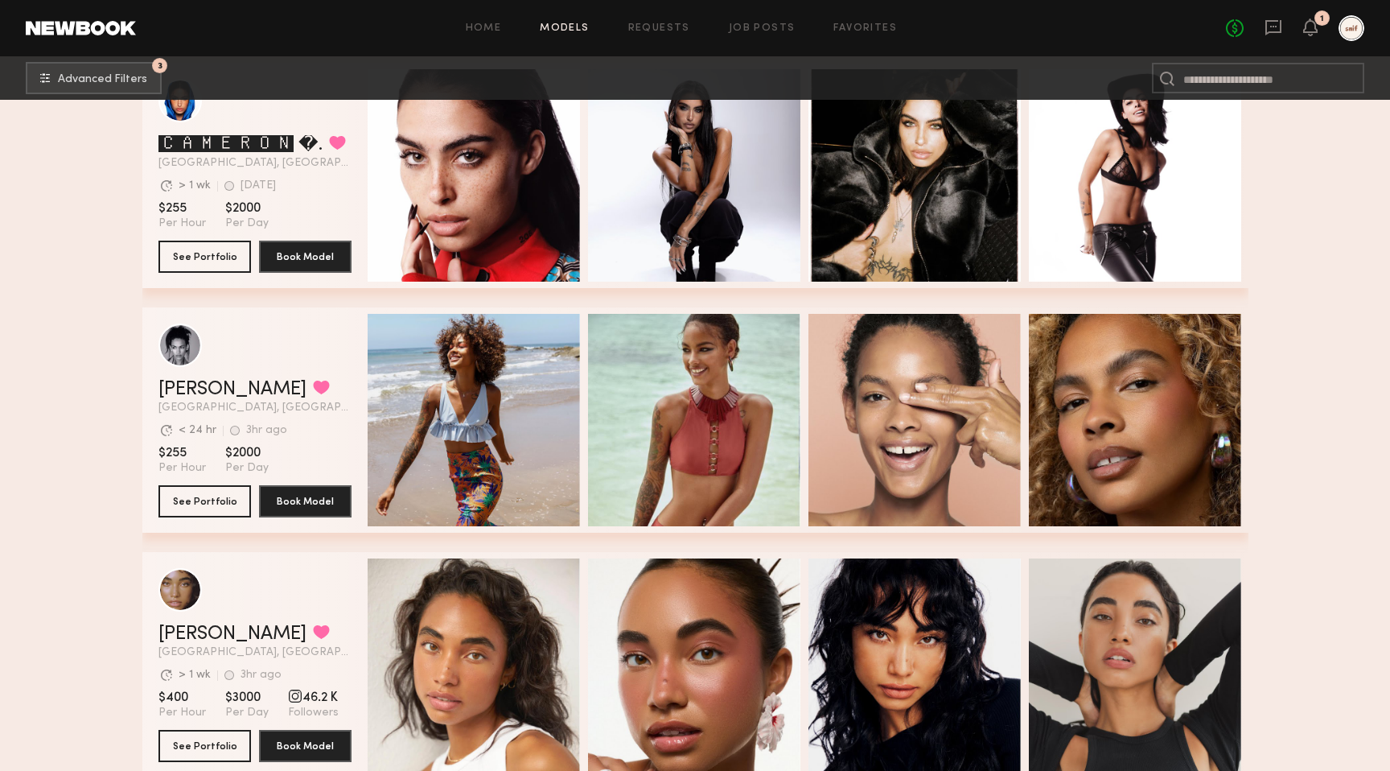
scroll to position [1423, 0]
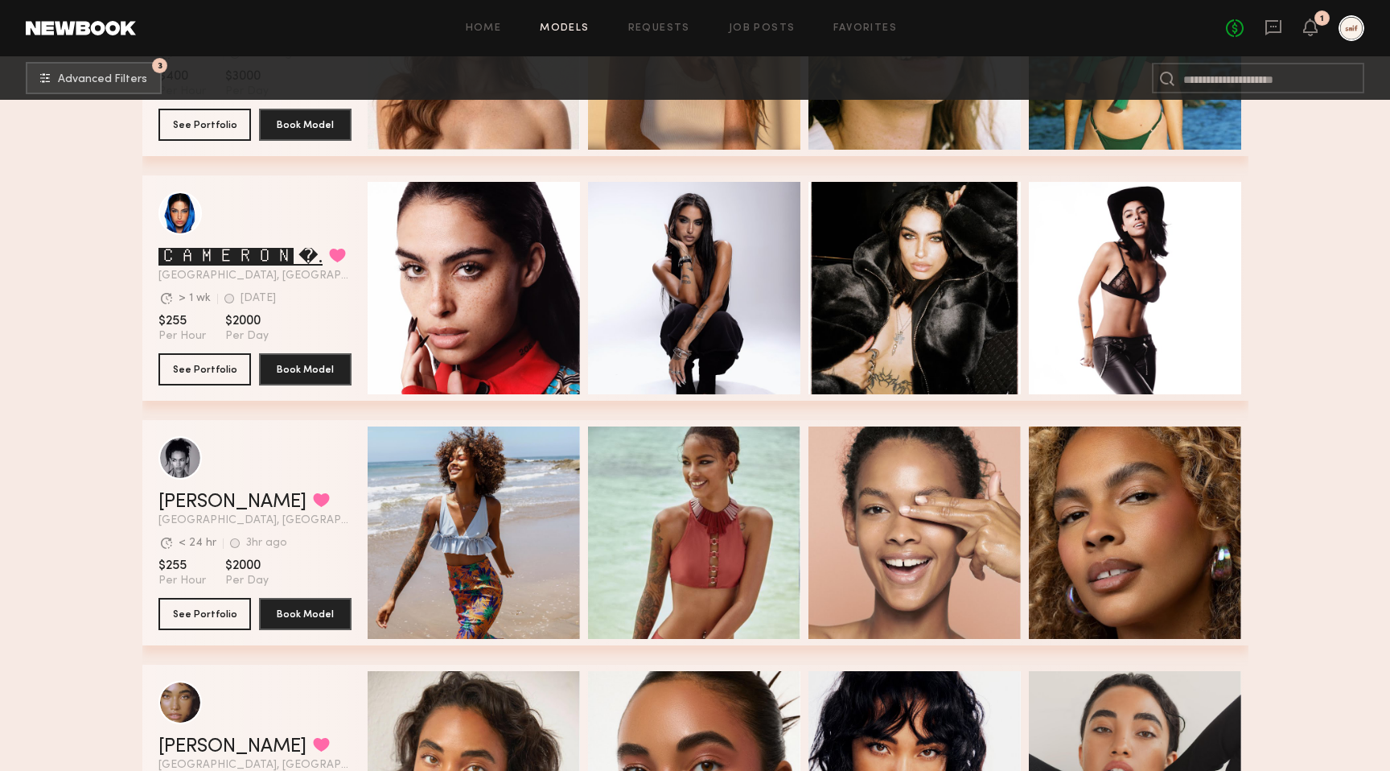
click at [228, 258] on link "🅲🅰🅼🅴🆁🅾🅽 �." at bounding box center [240, 257] width 164 height 19
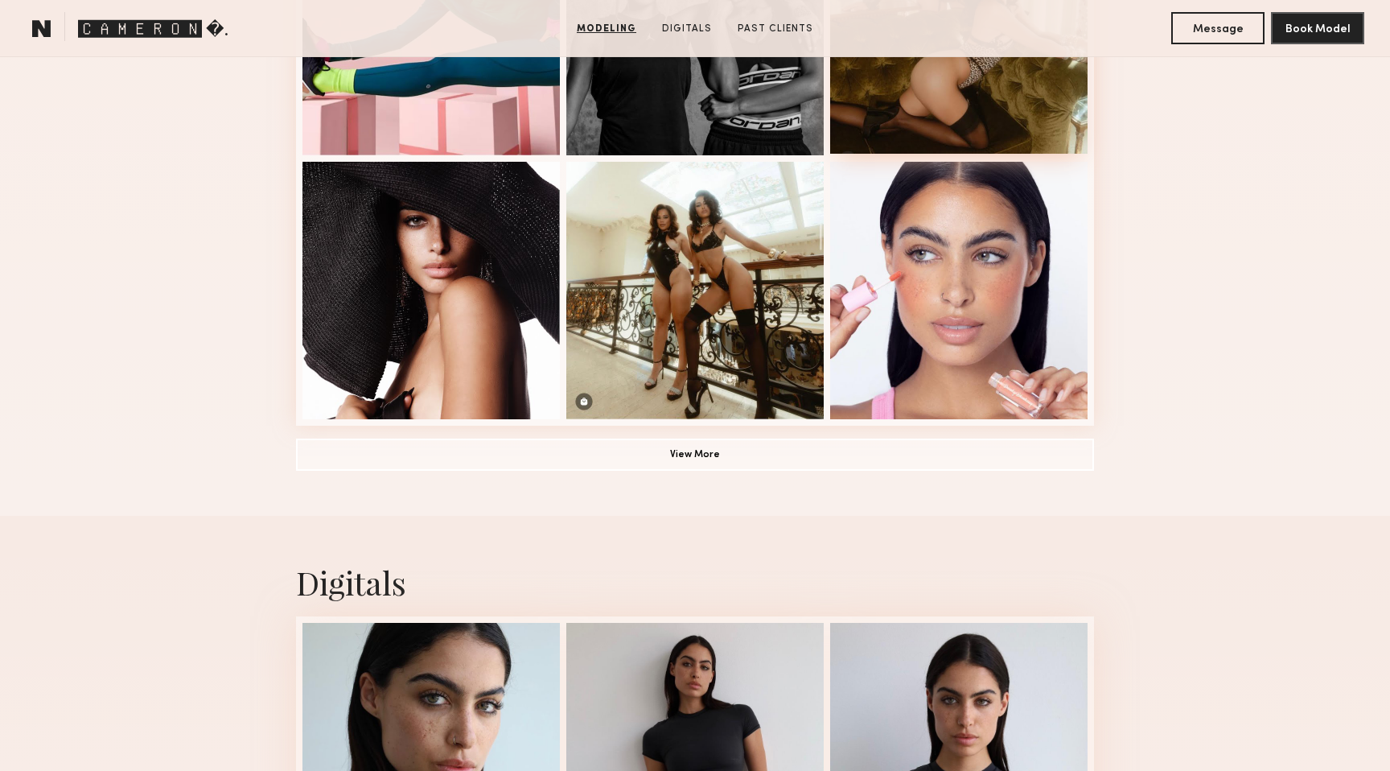
scroll to position [1216, 0]
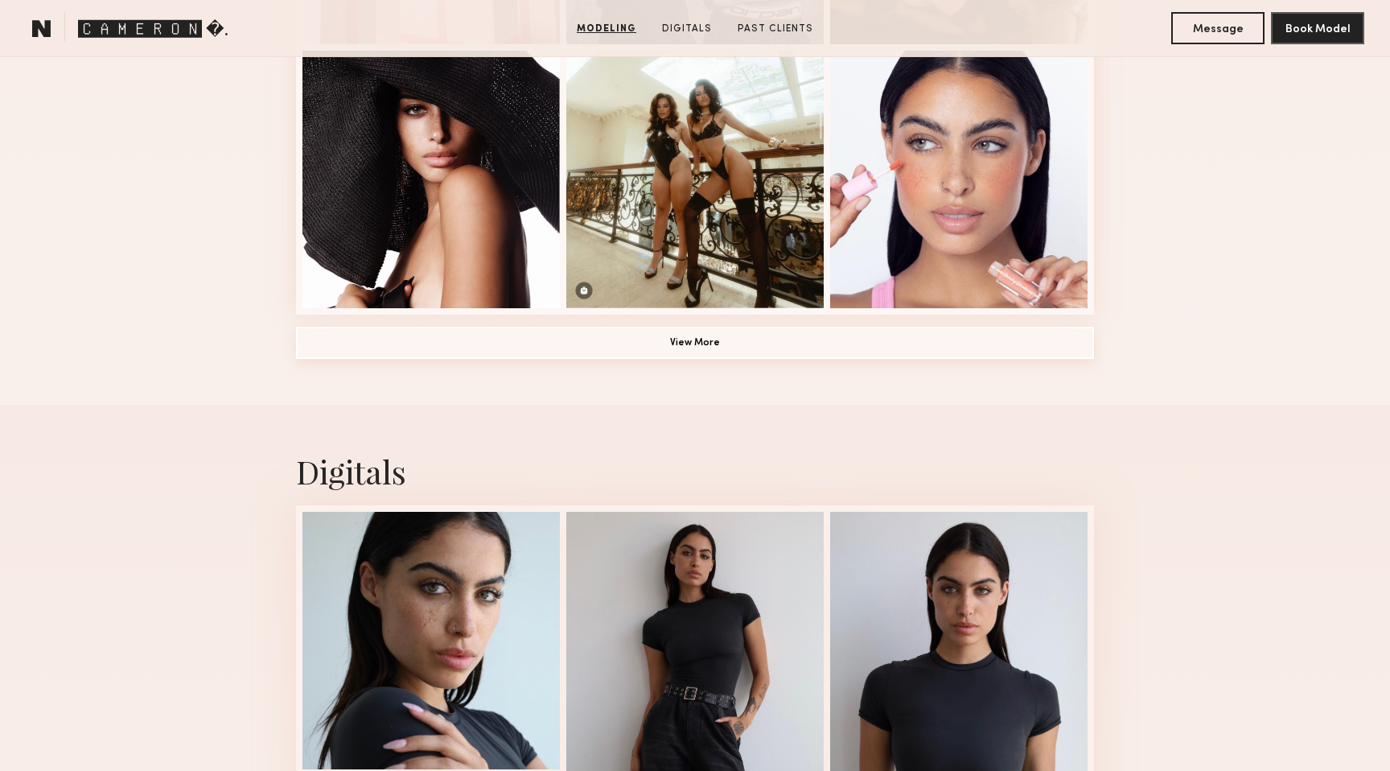
click at [938, 343] on button "View More" at bounding box center [695, 343] width 798 height 32
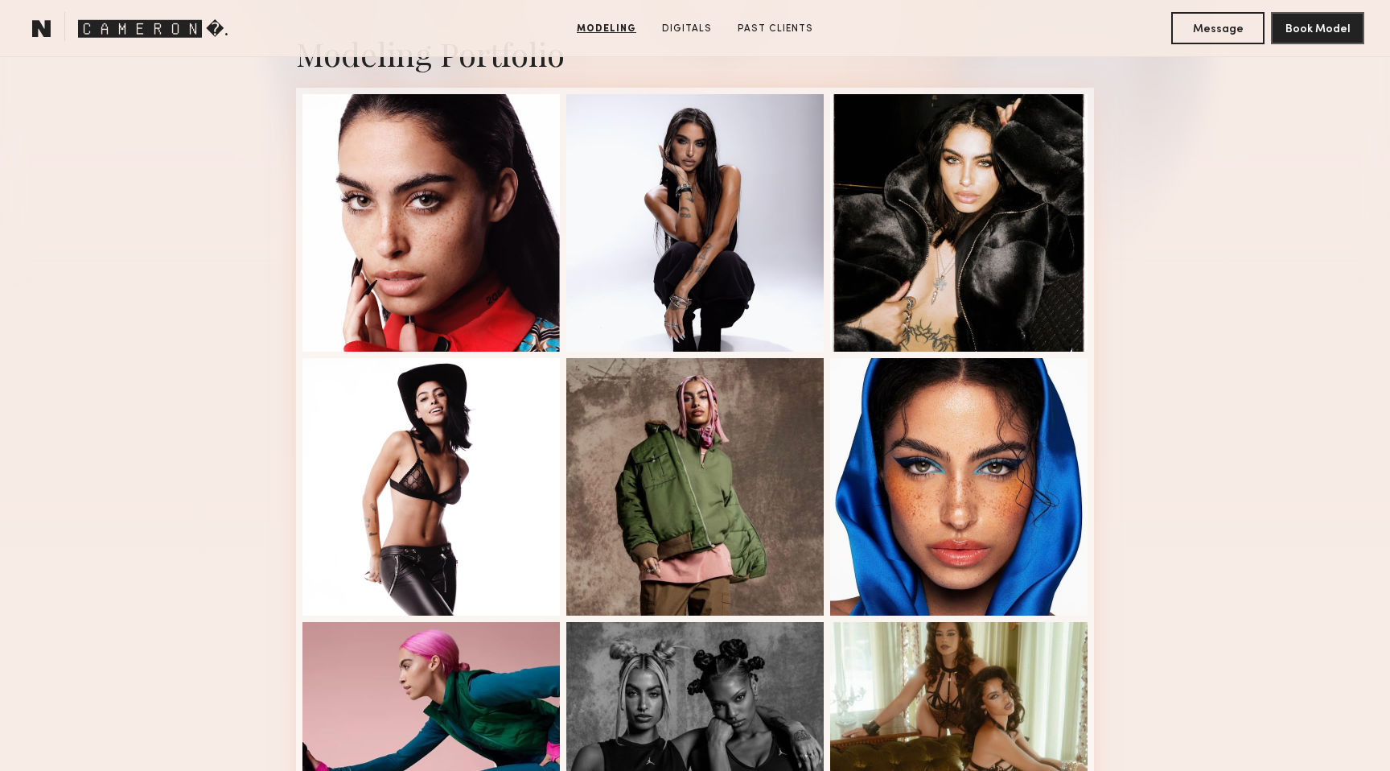
scroll to position [328, 0]
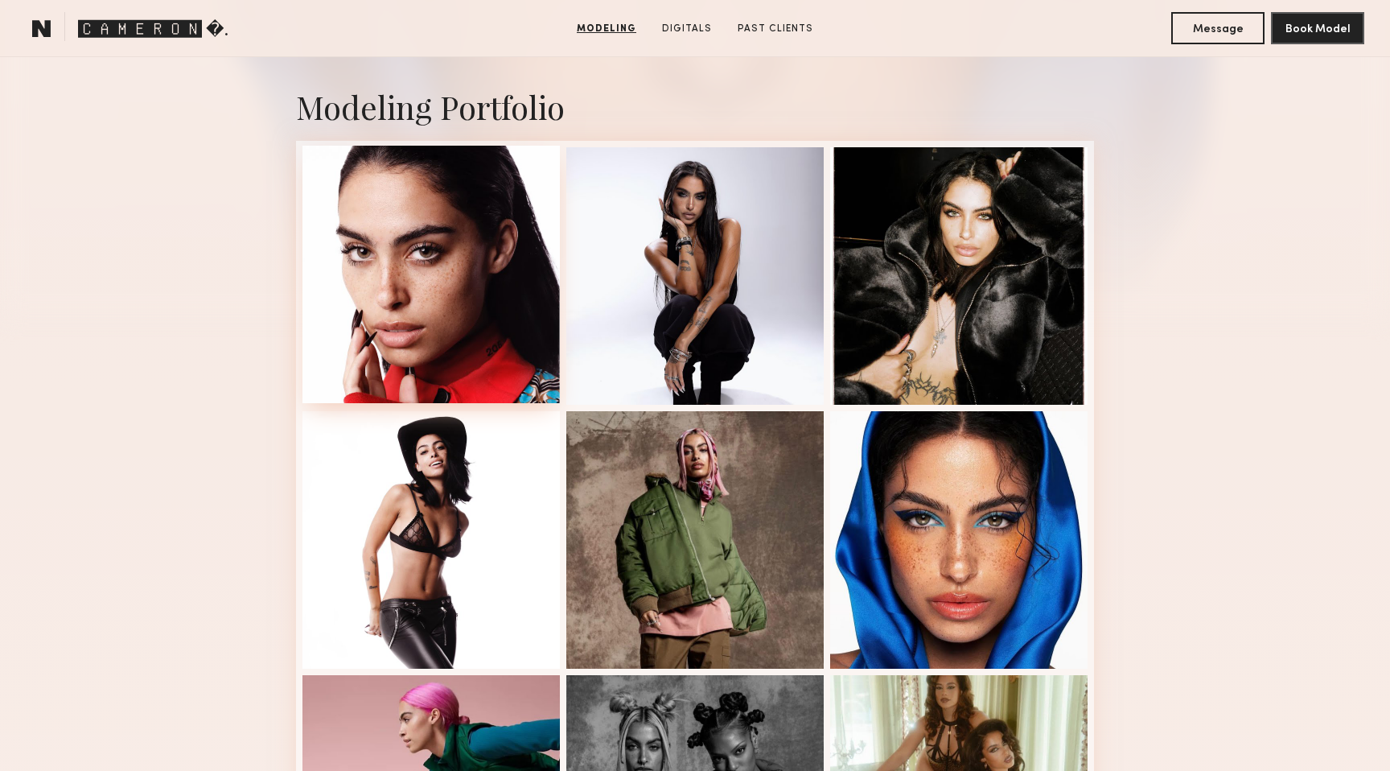
click at [409, 245] on div at bounding box center [430, 274] width 257 height 257
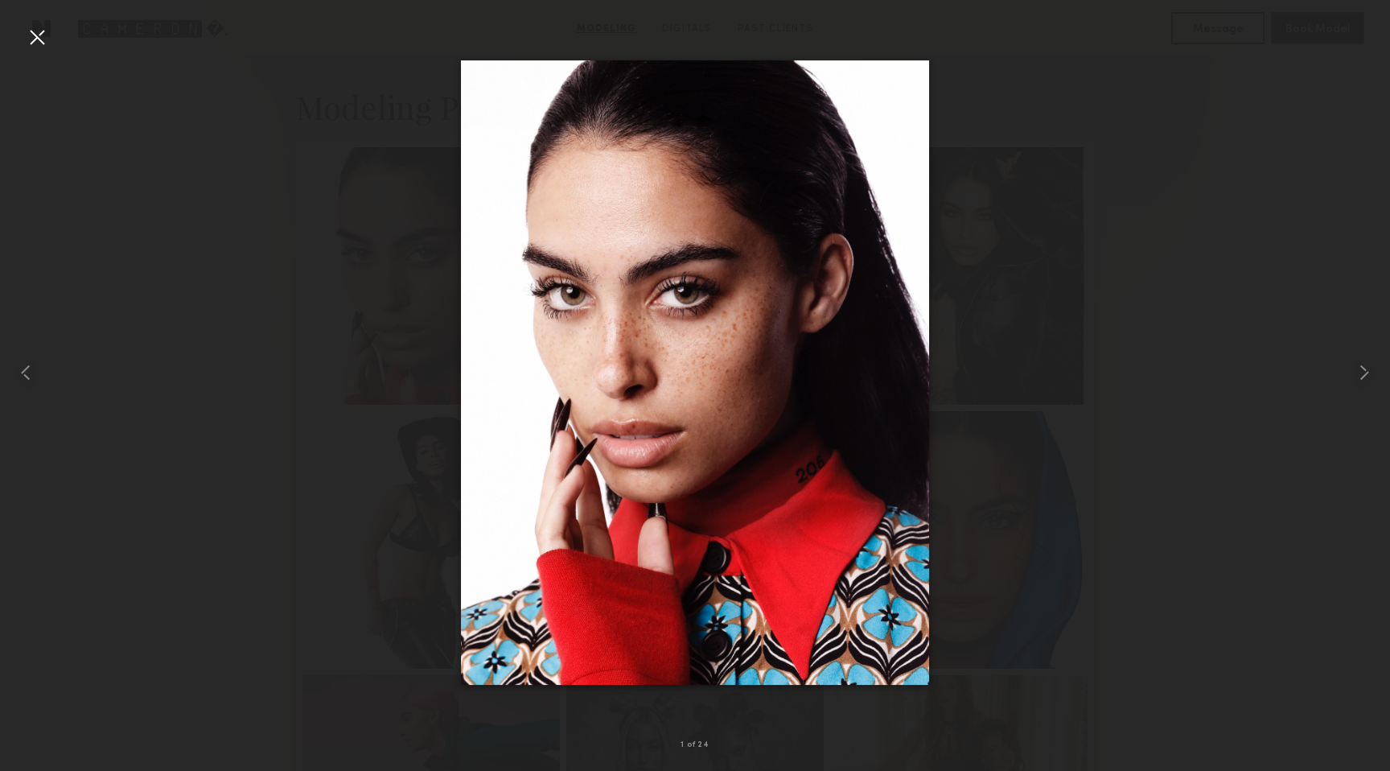
click at [38, 31] on div at bounding box center [37, 37] width 26 height 26
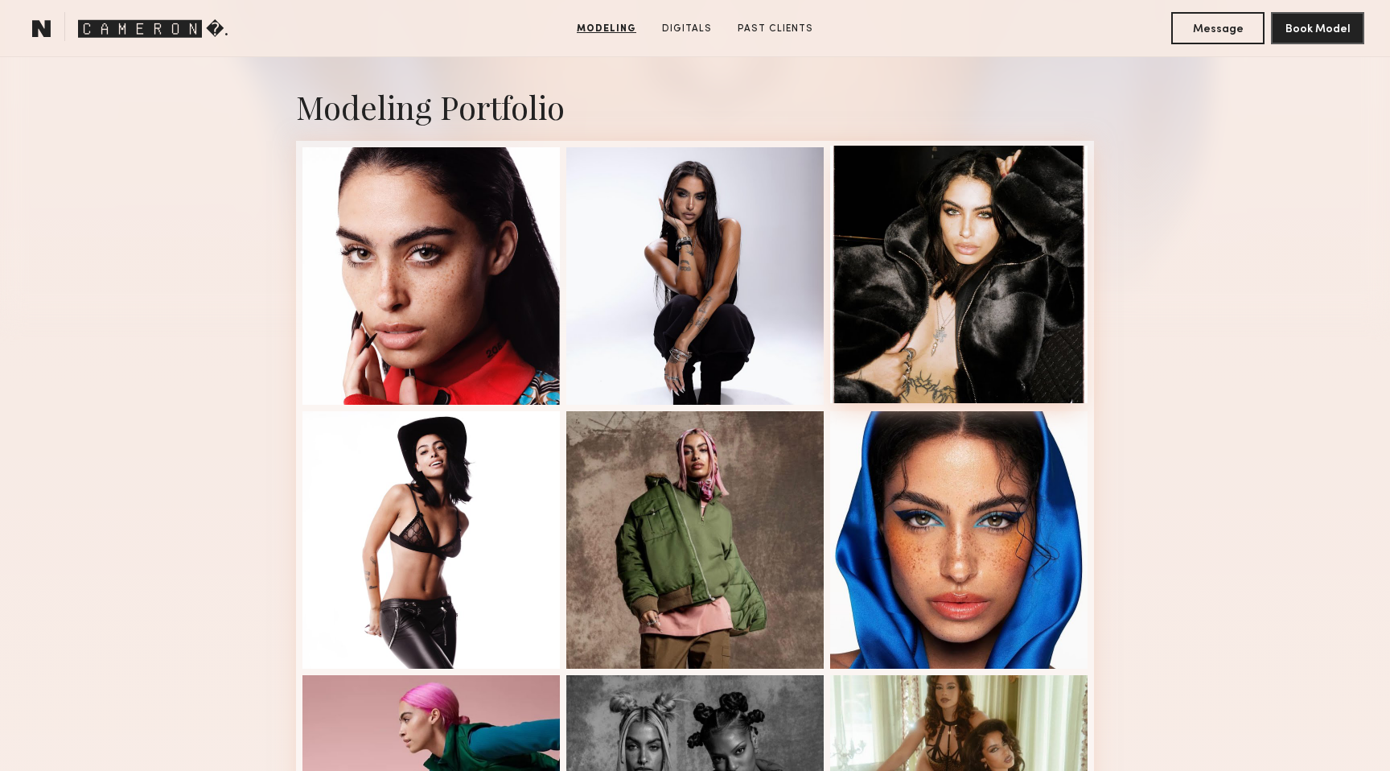
click at [1015, 227] on div at bounding box center [958, 274] width 257 height 257
